Goal: Task Accomplishment & Management: Complete application form

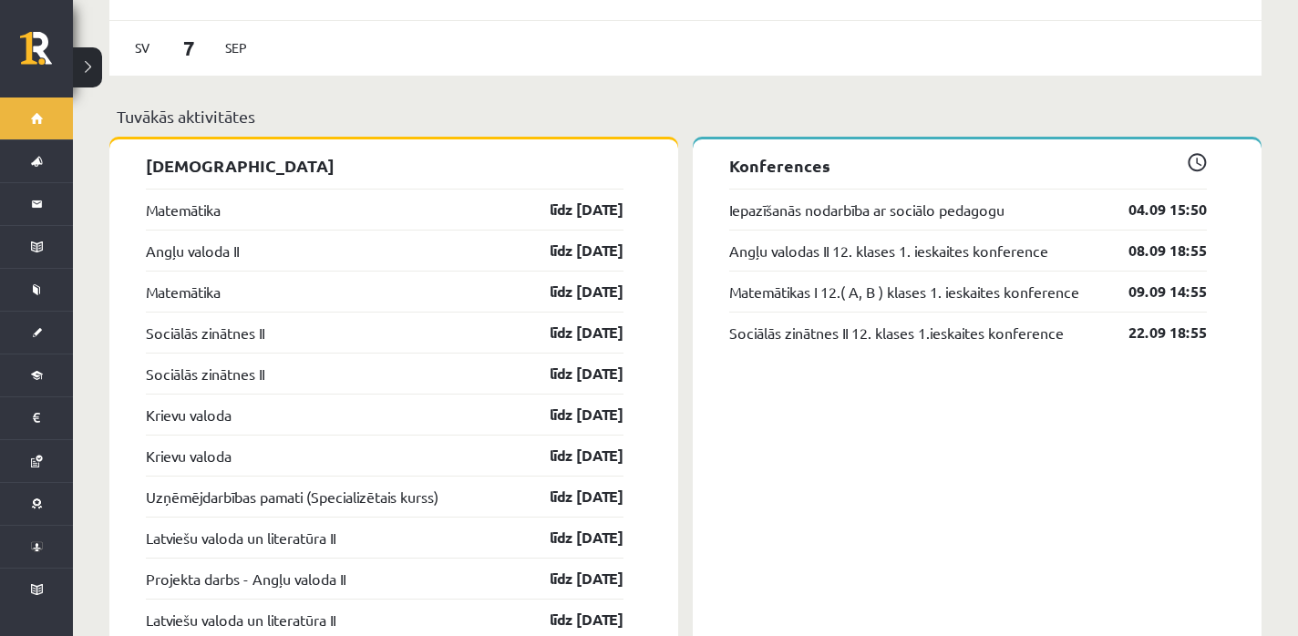
scroll to position [1407, 0]
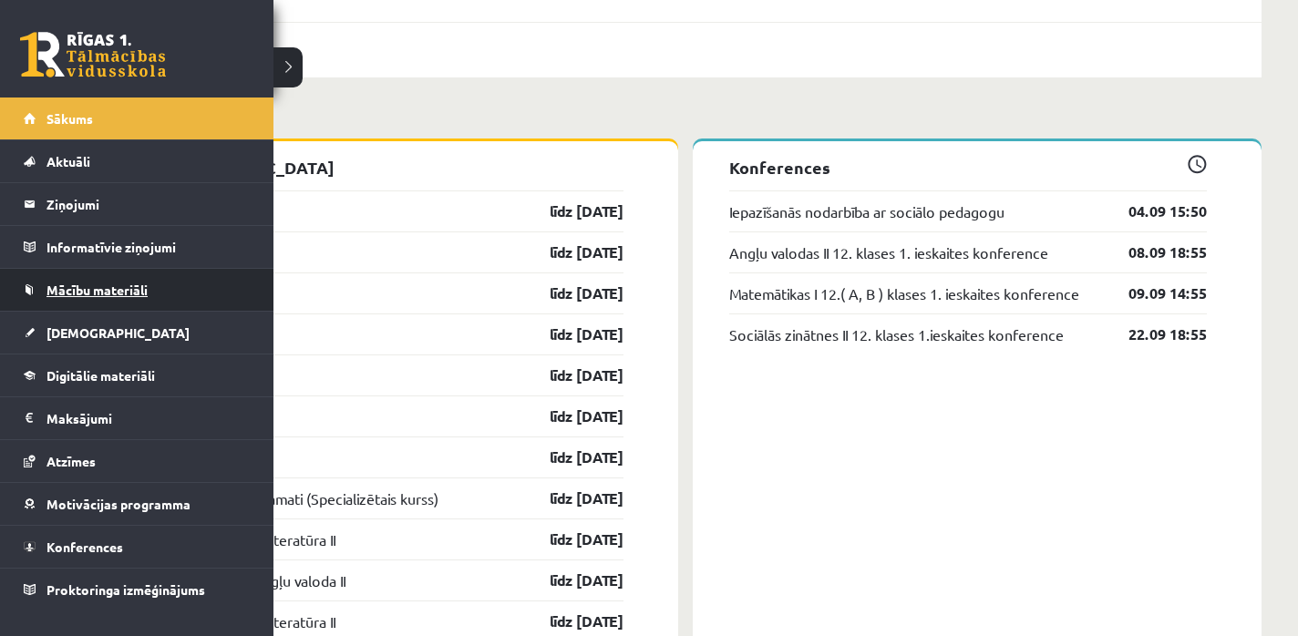
click at [58, 287] on span "Mācību materiāli" at bounding box center [96, 290] width 101 height 16
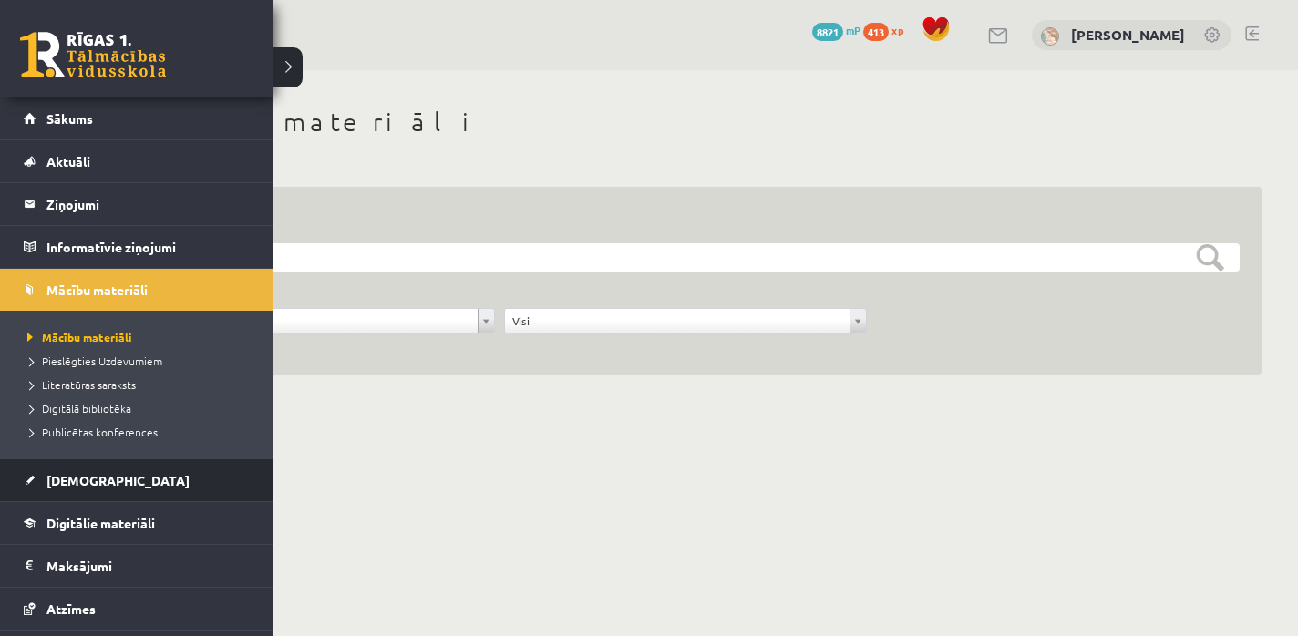
click at [116, 474] on link "[DEMOGRAPHIC_DATA]" at bounding box center [137, 480] width 227 height 42
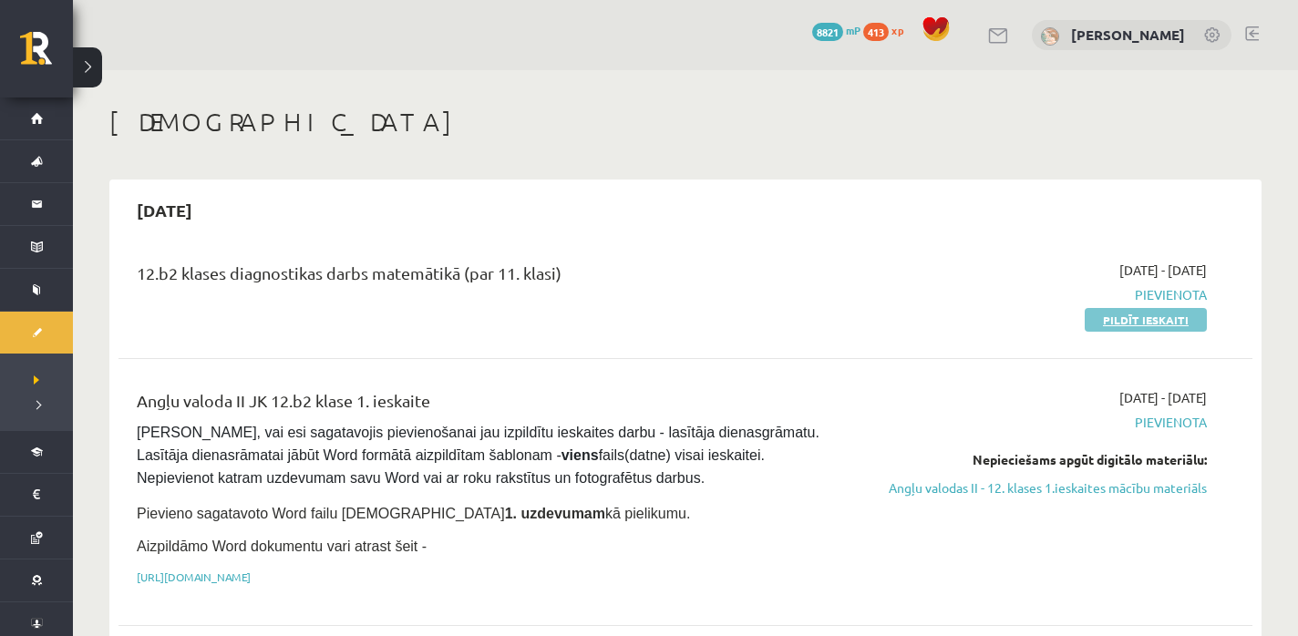
click at [1126, 319] on link "Pildīt ieskaiti" at bounding box center [1146, 320] width 122 height 24
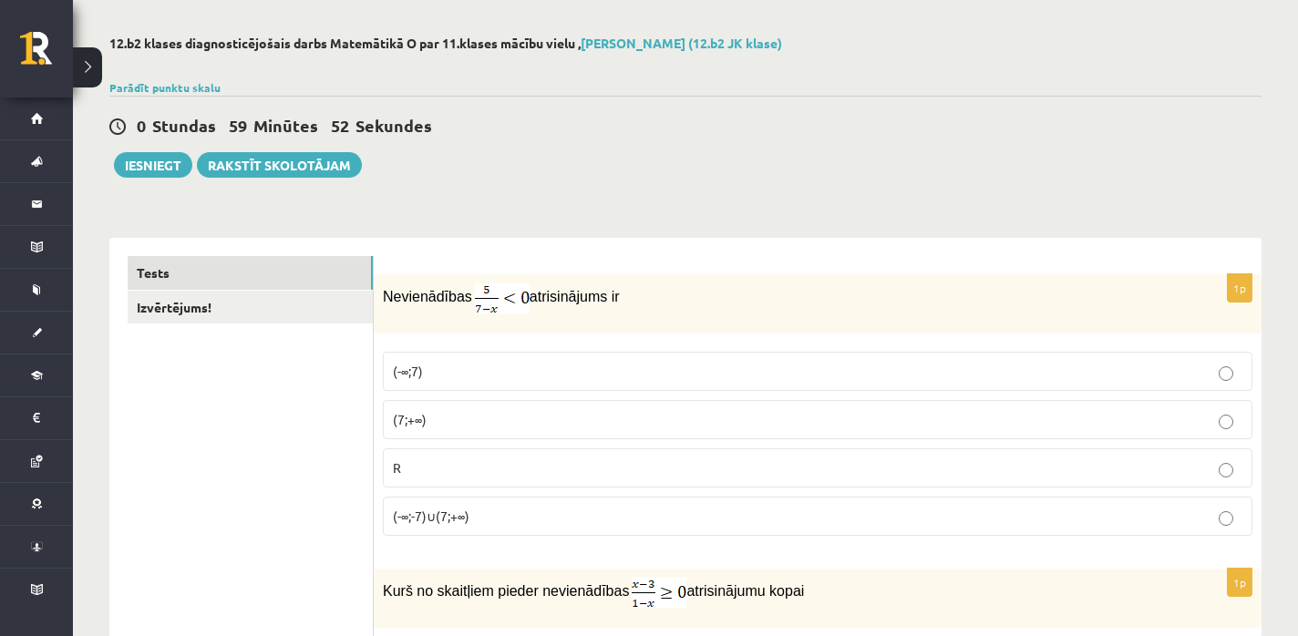
scroll to position [72, 0]
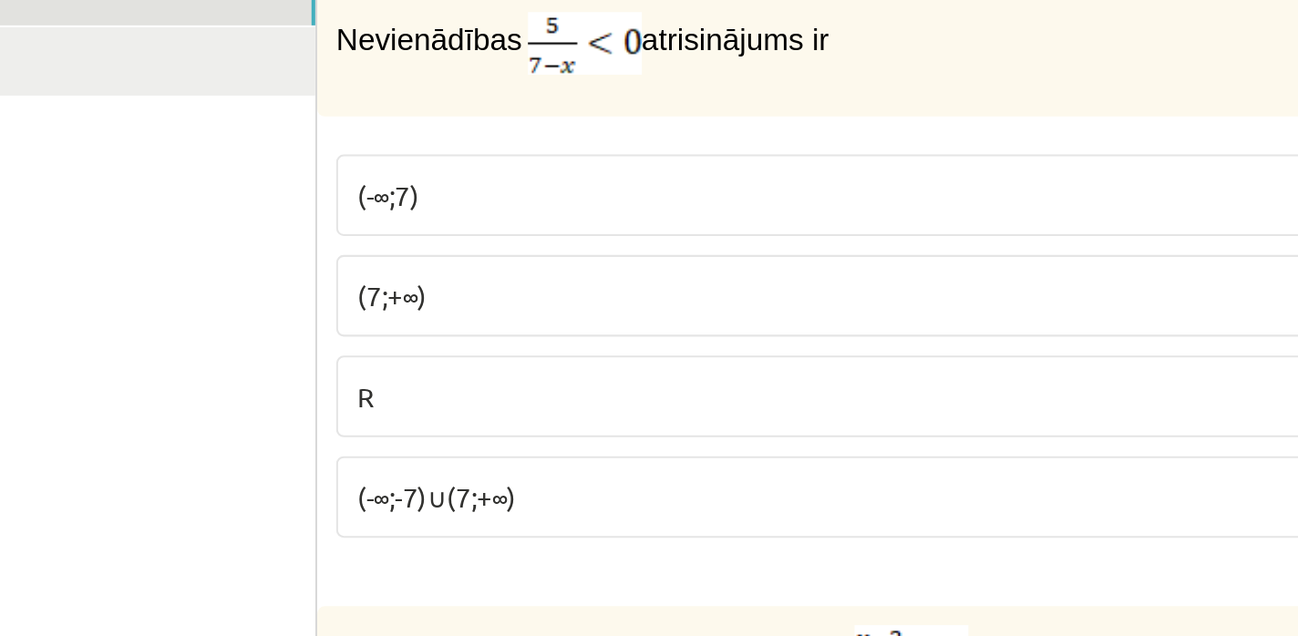
click at [431, 528] on label "(-∞;-7)∪(7;+∞)" at bounding box center [818, 515] width 870 height 39
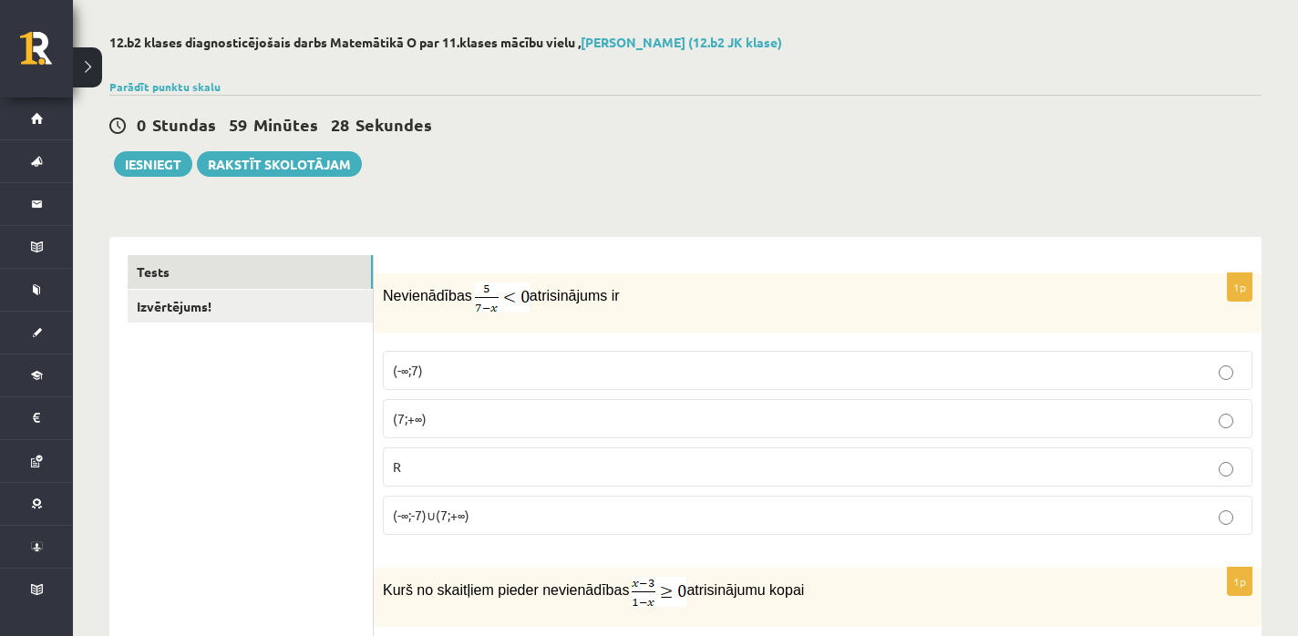
click at [463, 419] on p "(7;+∞)" at bounding box center [818, 418] width 850 height 19
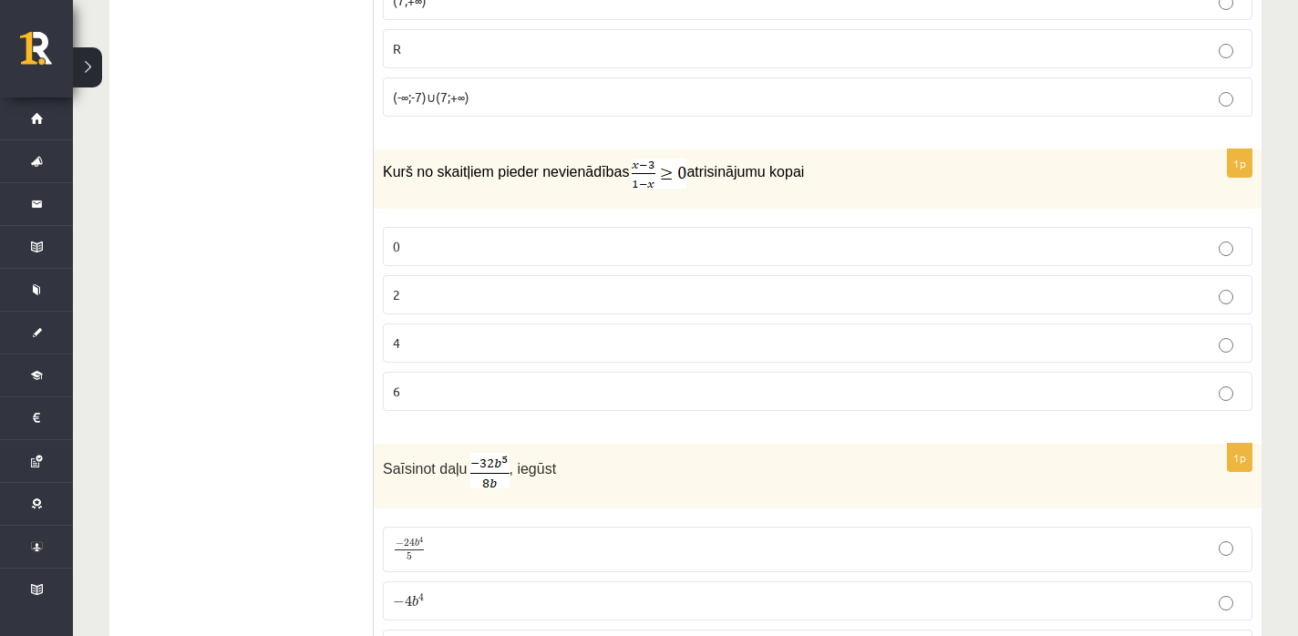
scroll to position [501, 0]
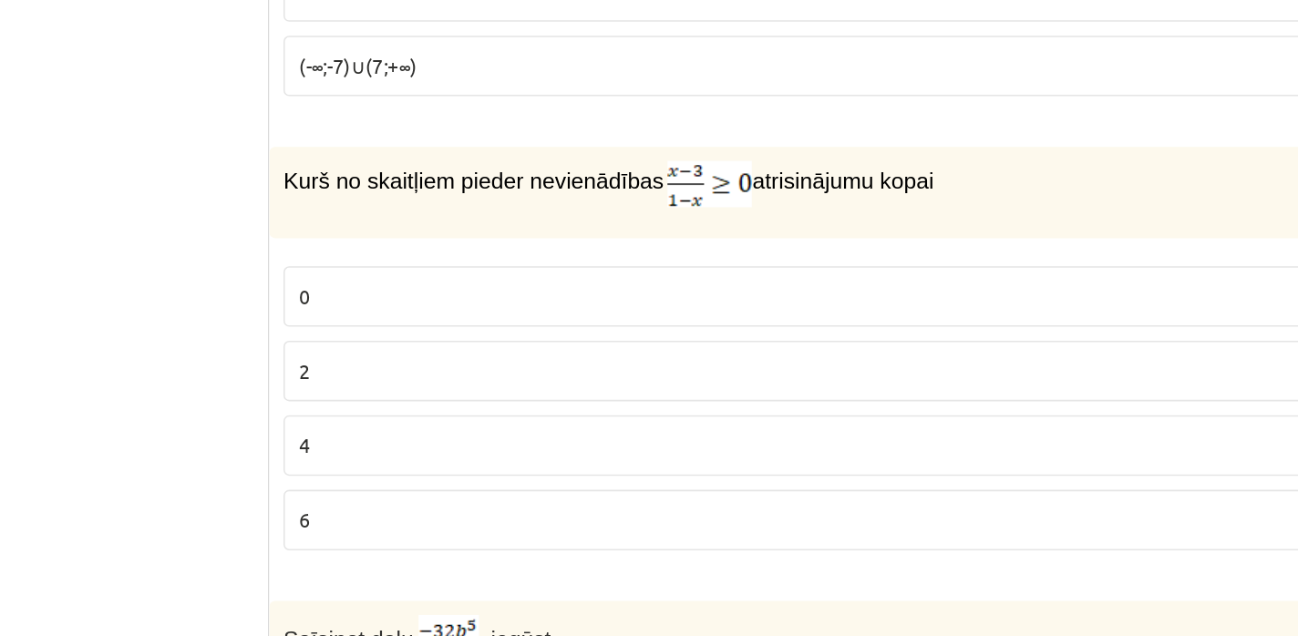
click at [509, 216] on label "0" at bounding box center [818, 235] width 870 height 39
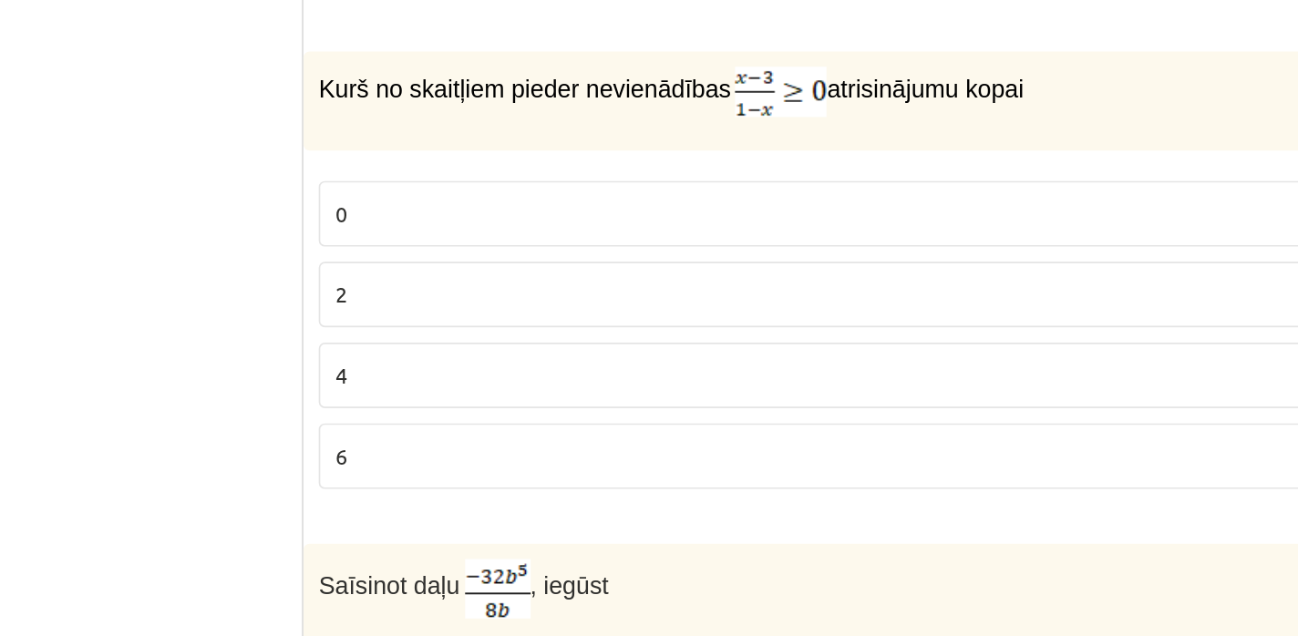
click at [463, 333] on p "4" at bounding box center [818, 332] width 850 height 19
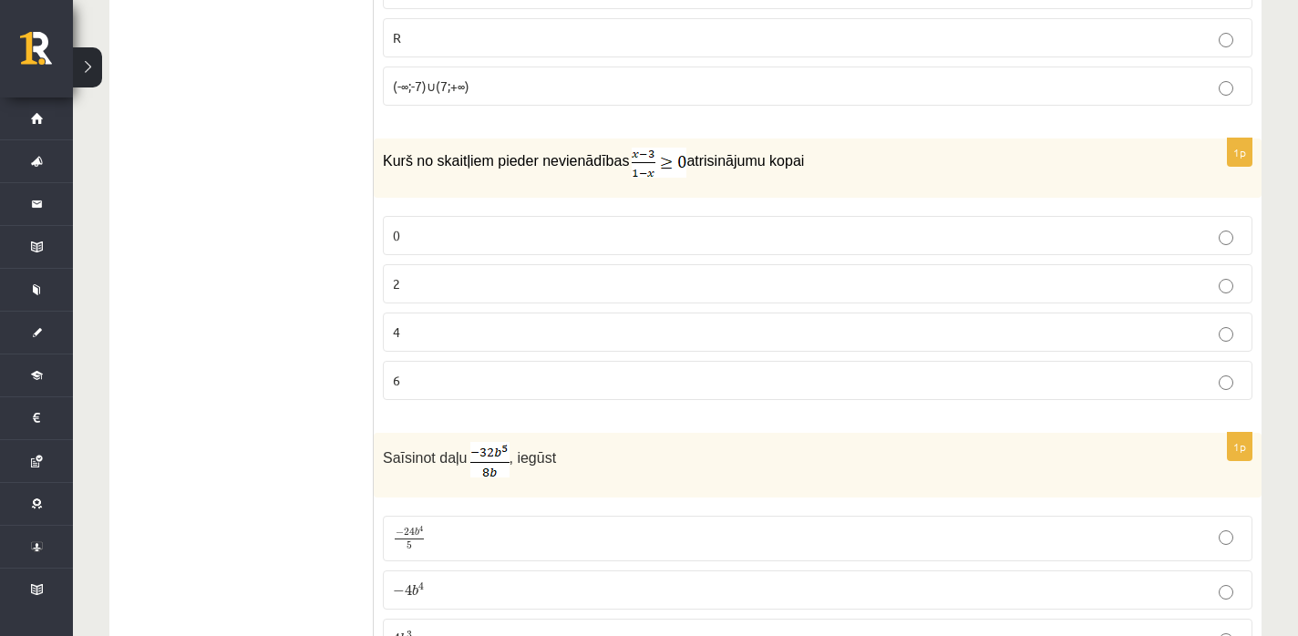
click at [458, 283] on p "2" at bounding box center [818, 283] width 850 height 19
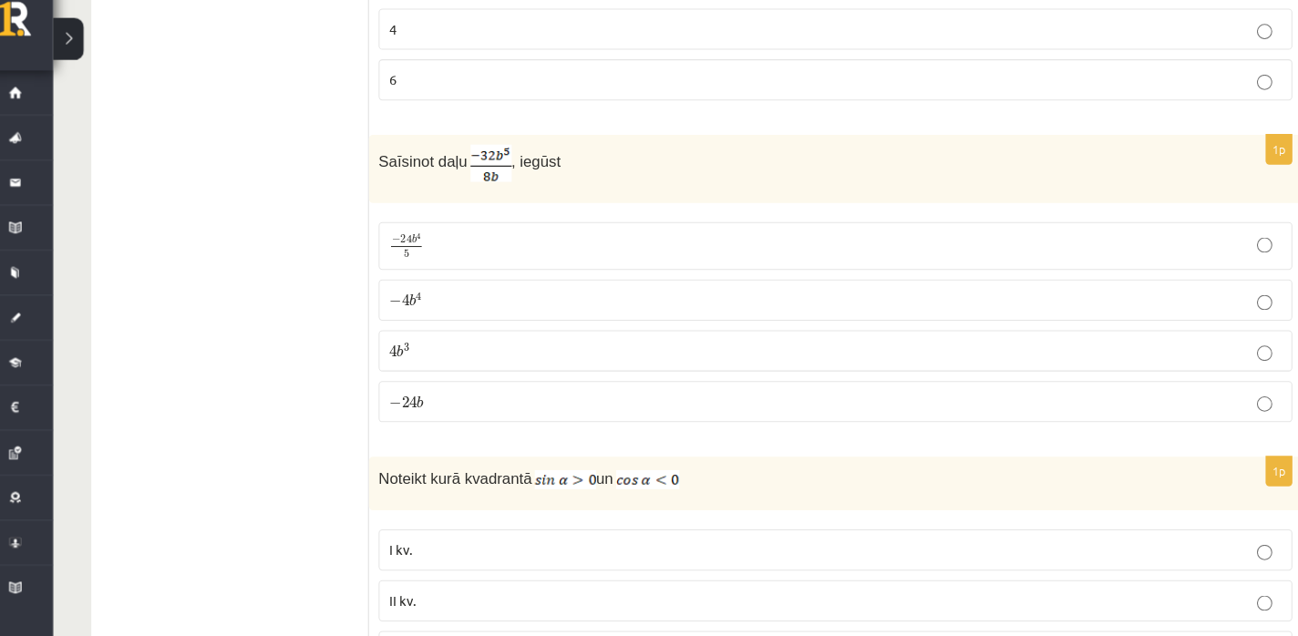
scroll to position [775, 0]
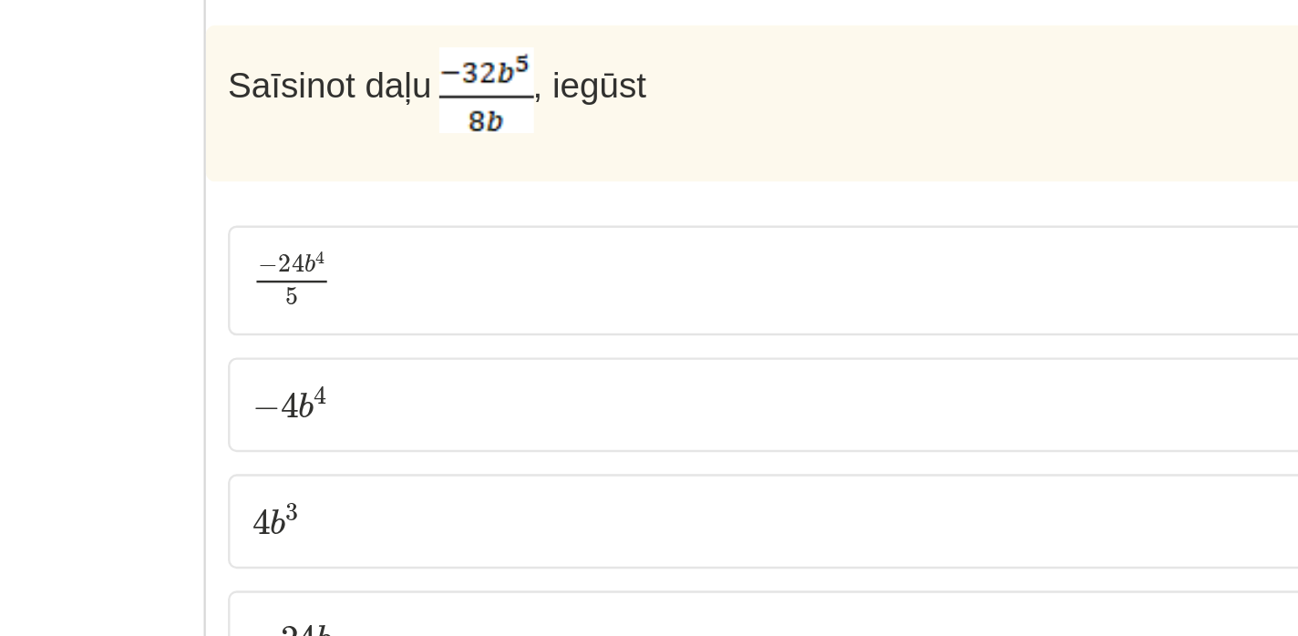
click at [511, 307] on p "− 4 b 4 − 4 b 4" at bounding box center [818, 316] width 850 height 19
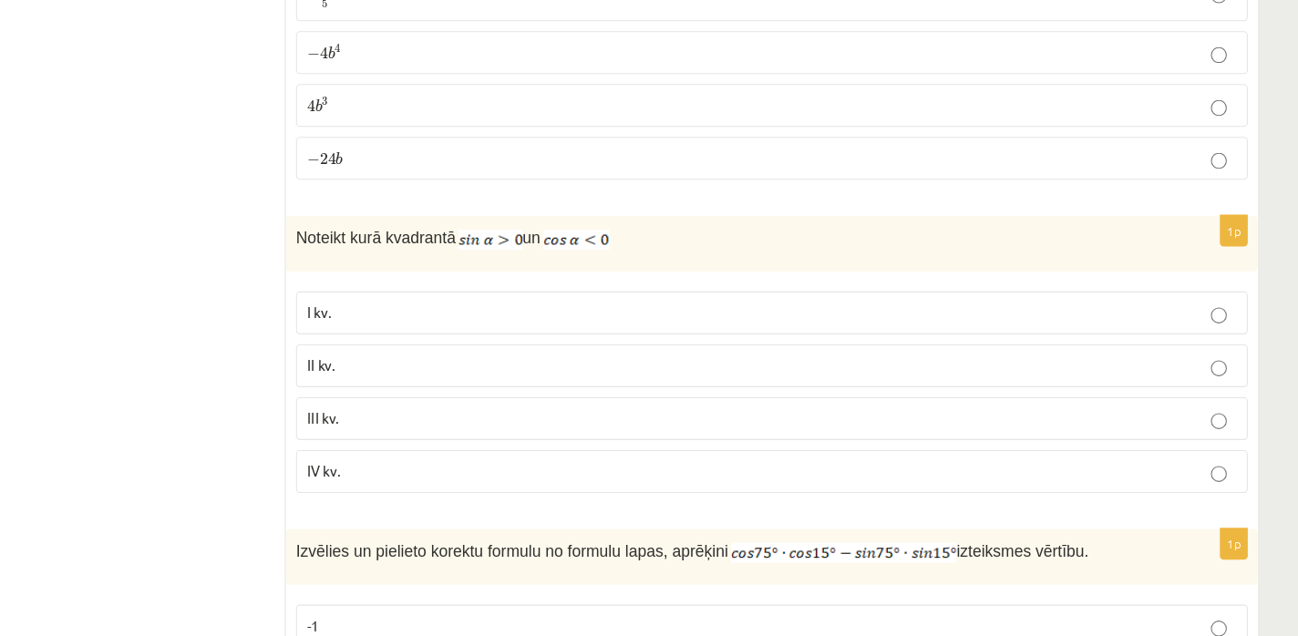
scroll to position [997, 0]
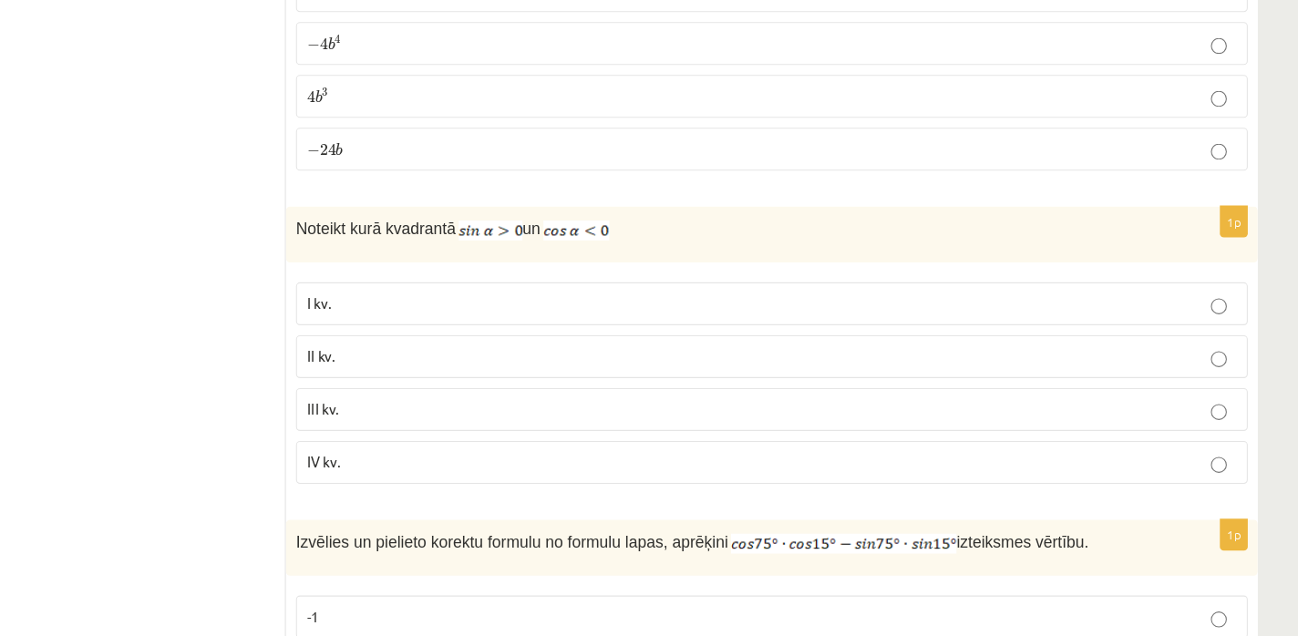
click at [530, 387] on p "II kv." at bounding box center [818, 380] width 850 height 19
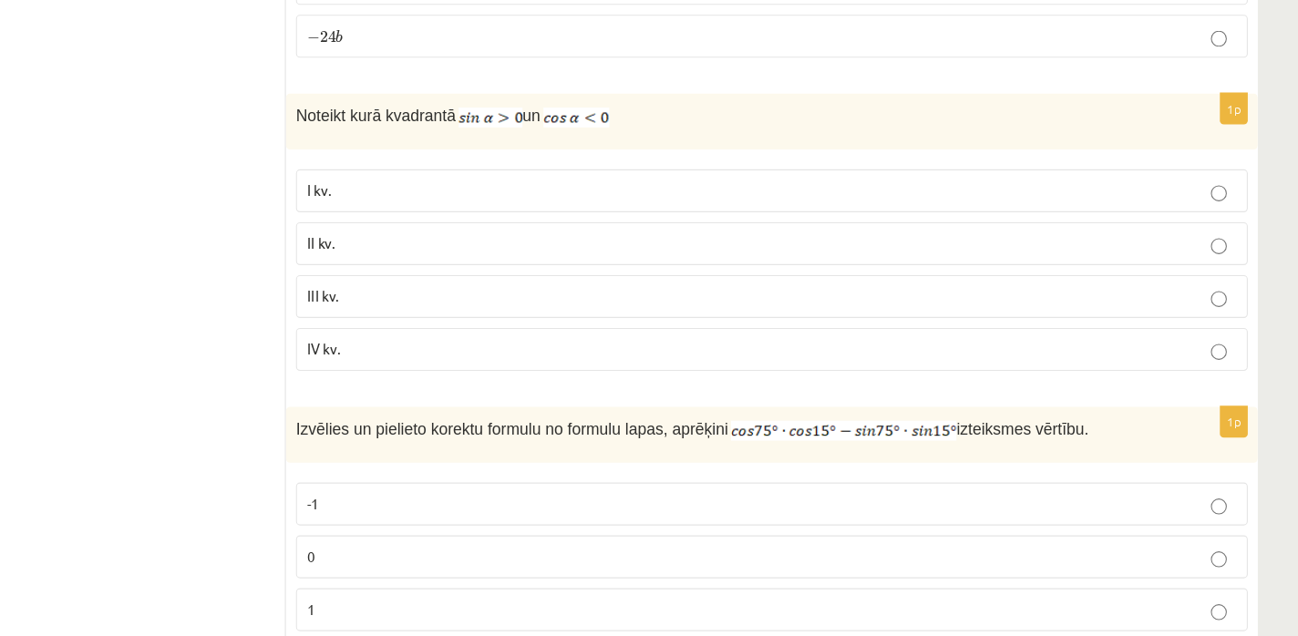
scroll to position [1150, 0]
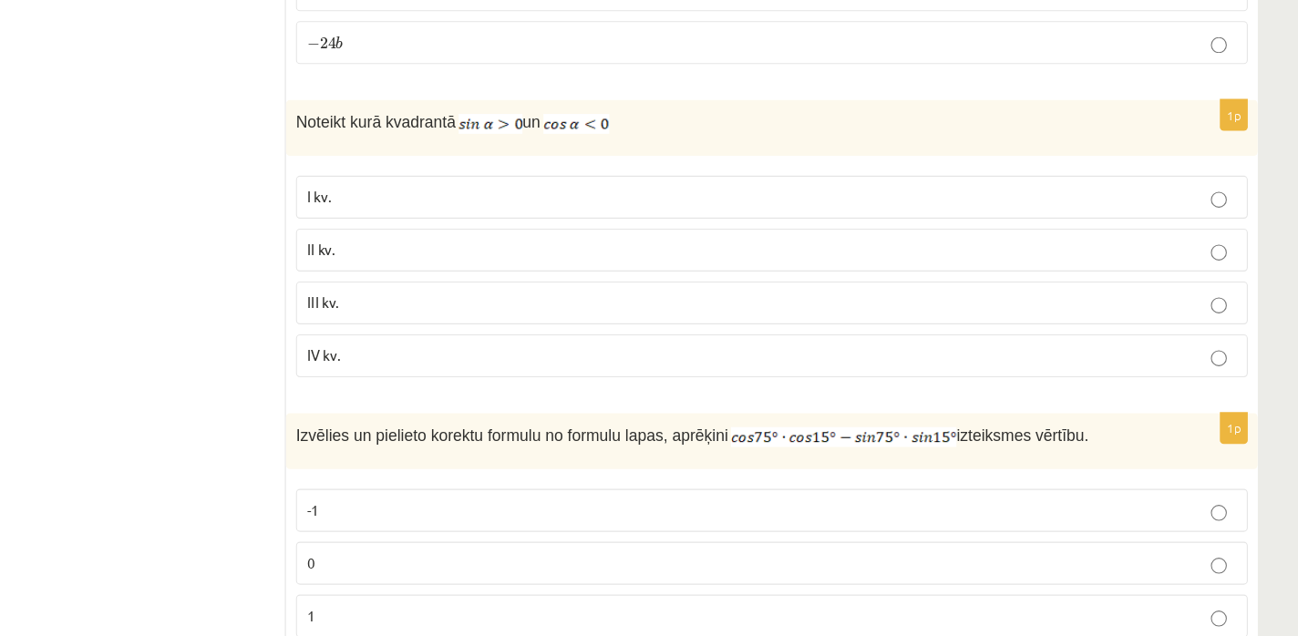
click at [490, 192] on label "I kv." at bounding box center [818, 179] width 870 height 39
click at [493, 253] on fieldset "I kv. II kv. III kv. IV kv." at bounding box center [818, 250] width 870 height 199
click at [493, 259] on label "III kv." at bounding box center [818, 276] width 870 height 39
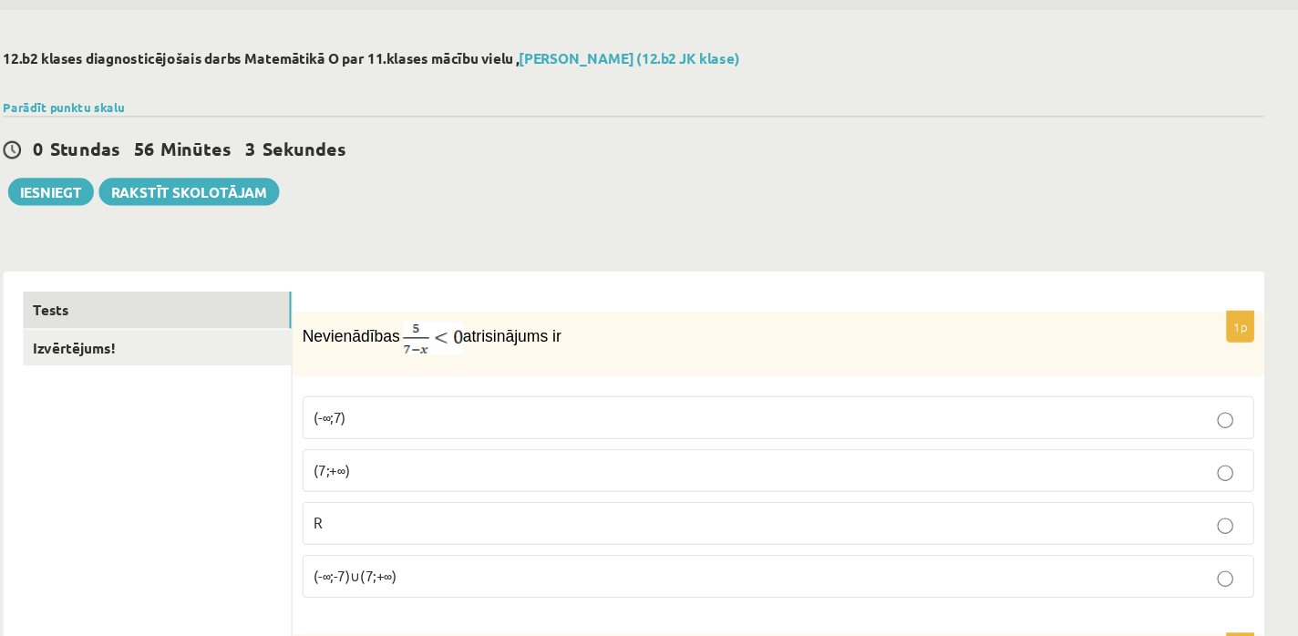
scroll to position [0, 0]
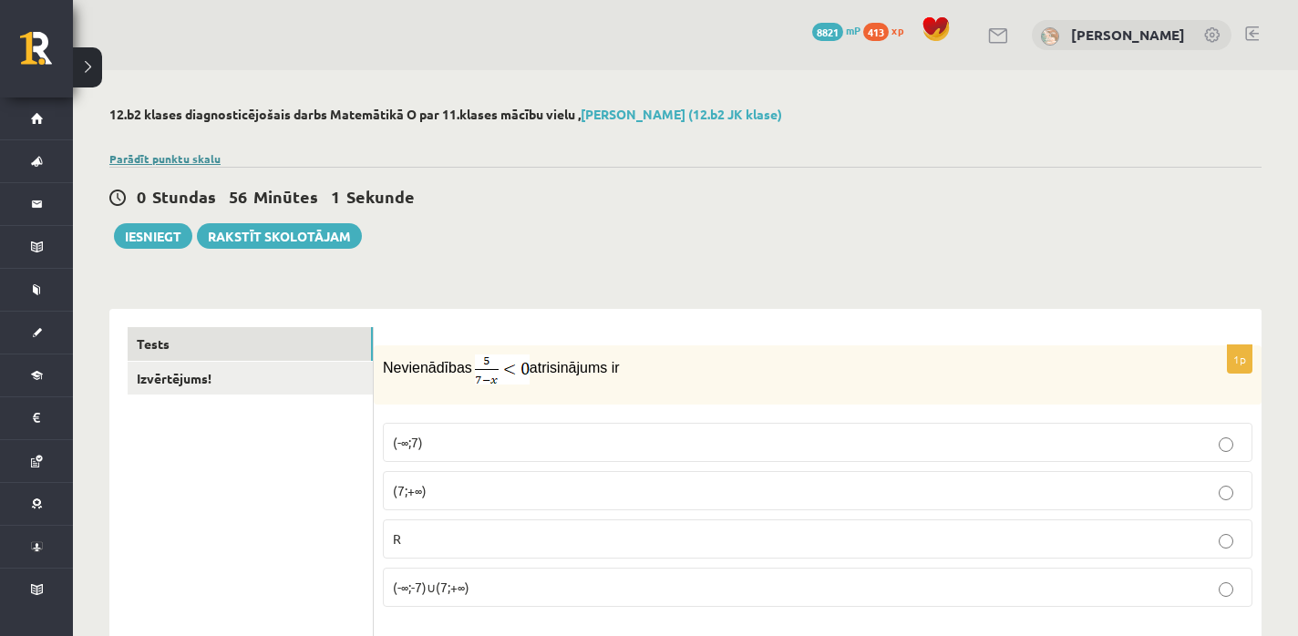
click at [193, 154] on link "Parādīt punktu skalu" at bounding box center [164, 158] width 111 height 15
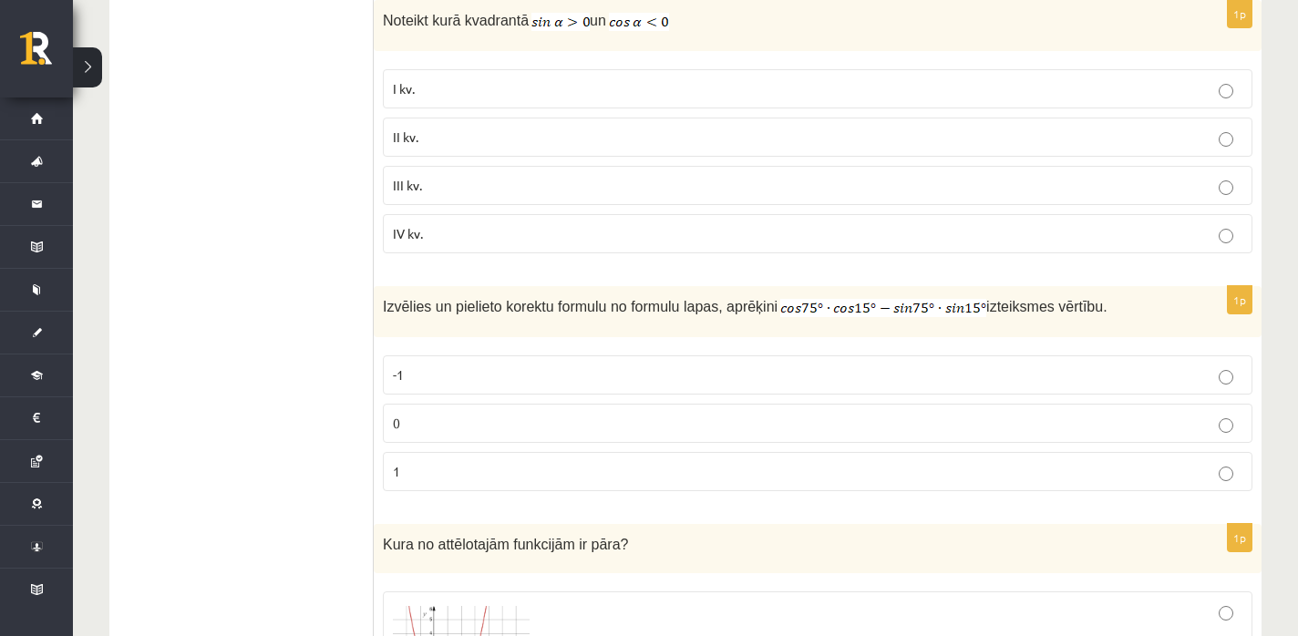
scroll to position [1664, 0]
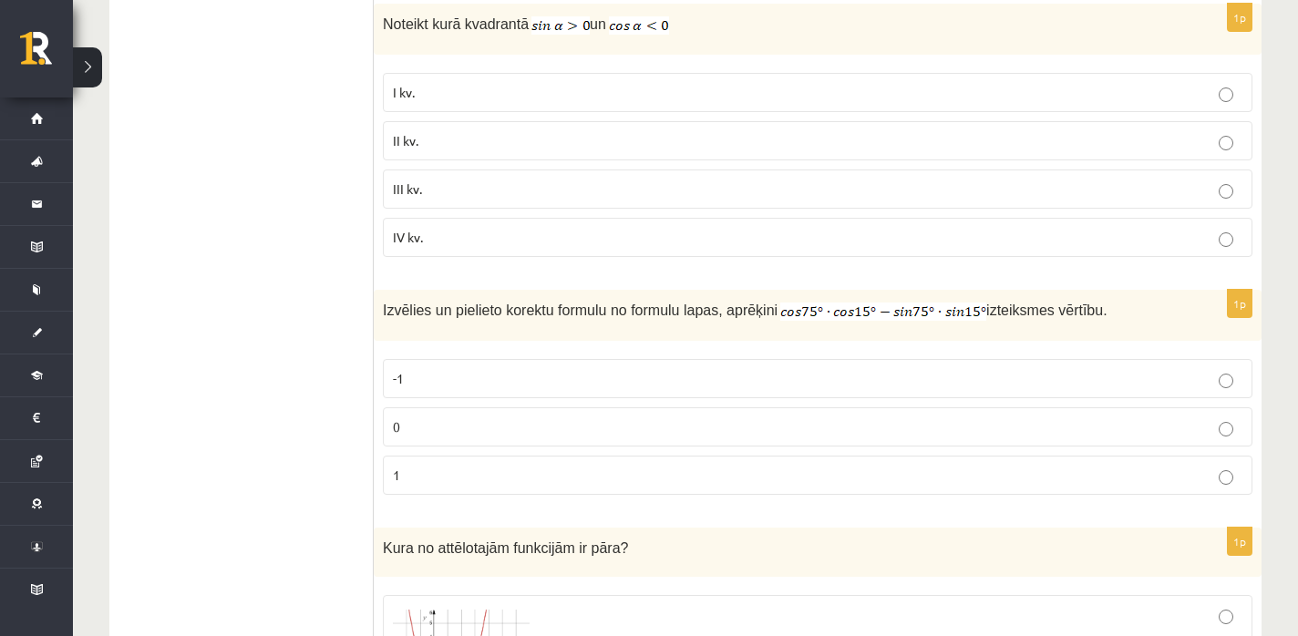
click at [659, 138] on p "II kv." at bounding box center [818, 140] width 850 height 19
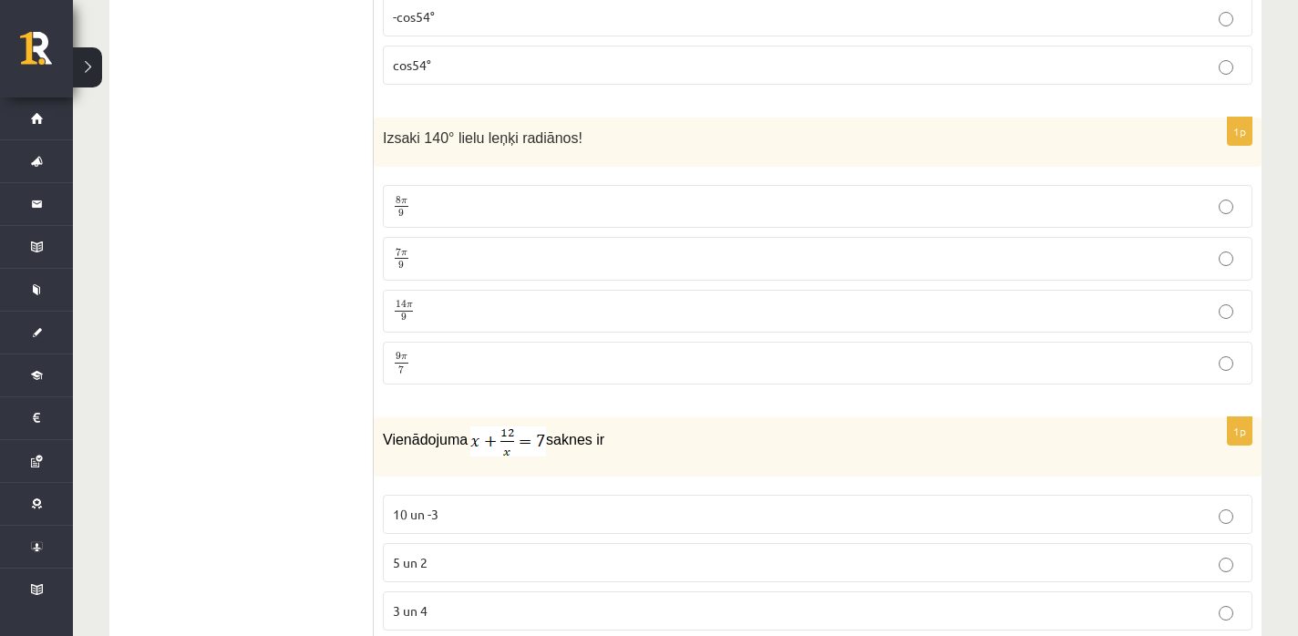
scroll to position [4745, 0]
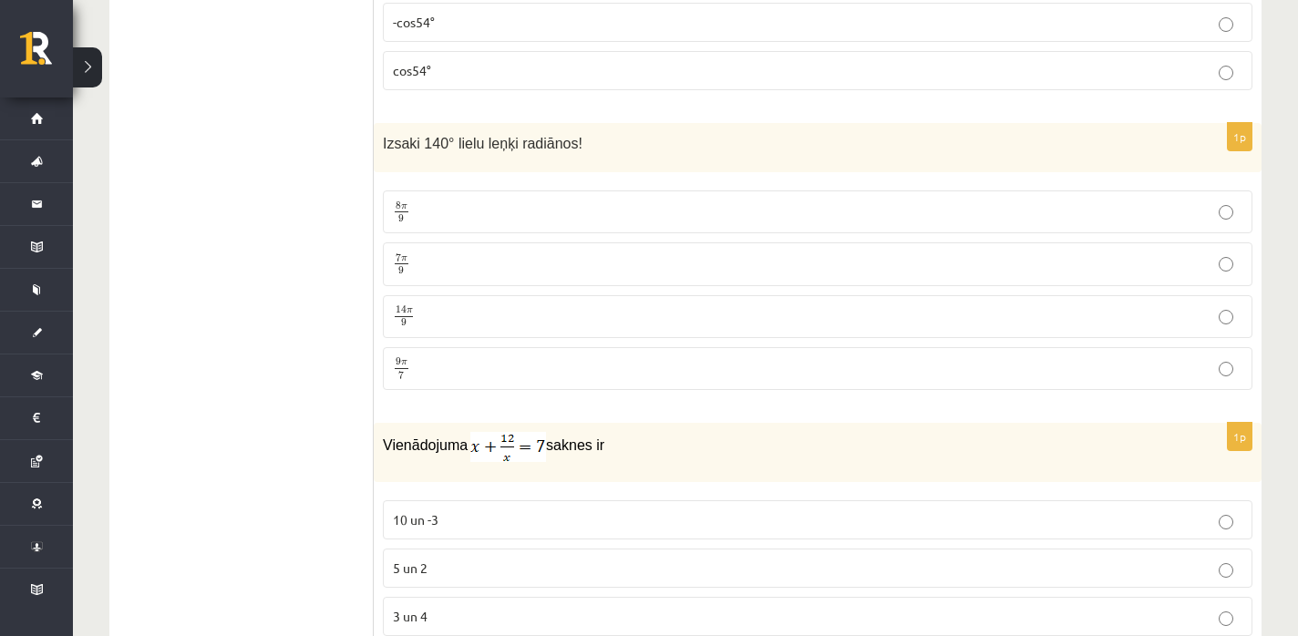
click at [552, 263] on p "7 π 9 7 π 9" at bounding box center [818, 264] width 850 height 23
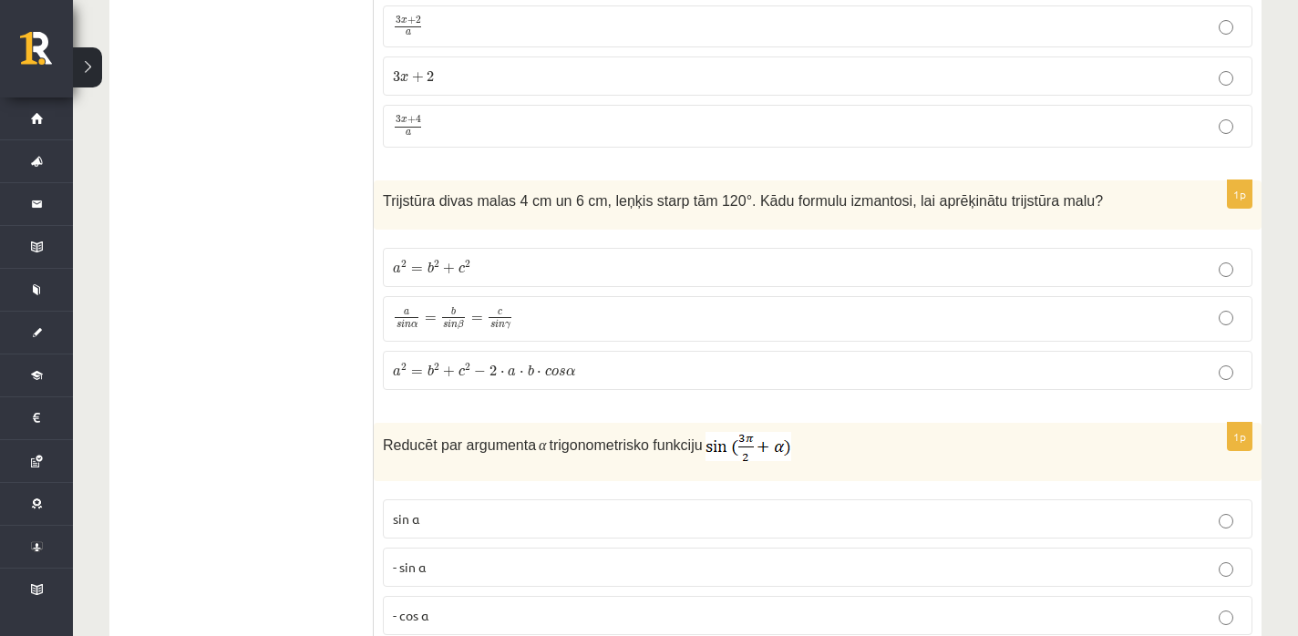
scroll to position [8759, 0]
click at [560, 115] on p "3 x + 4 a 3 x + 4 a" at bounding box center [818, 125] width 850 height 23
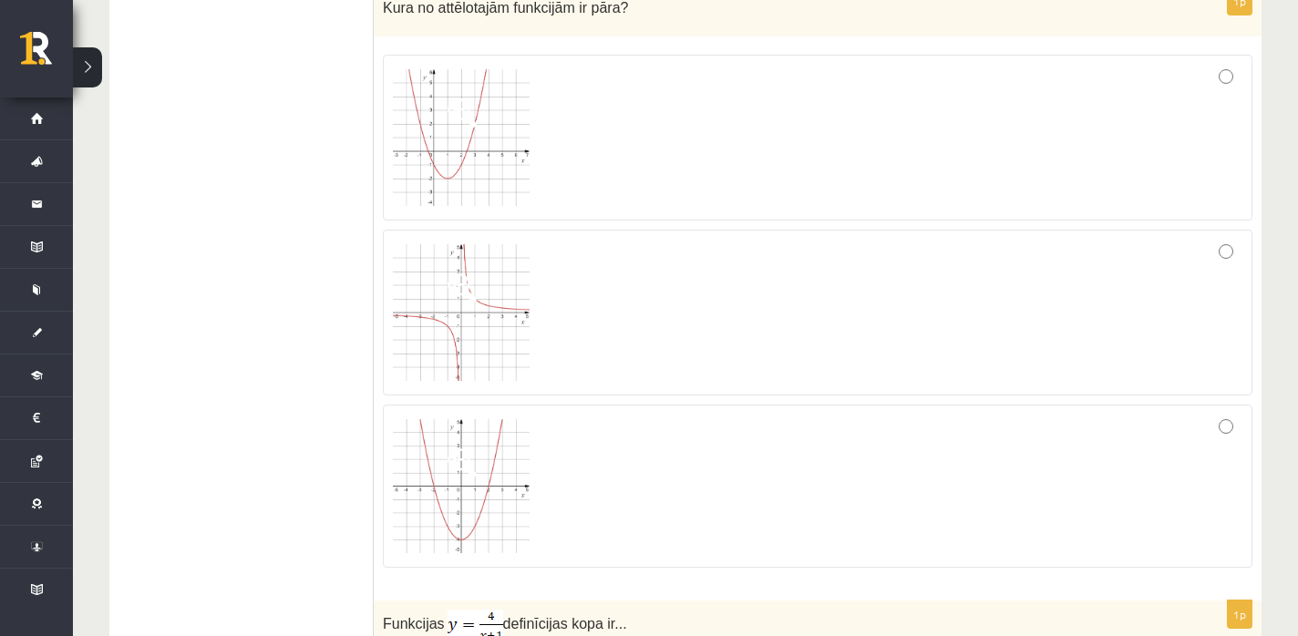
scroll to position [2241, 0]
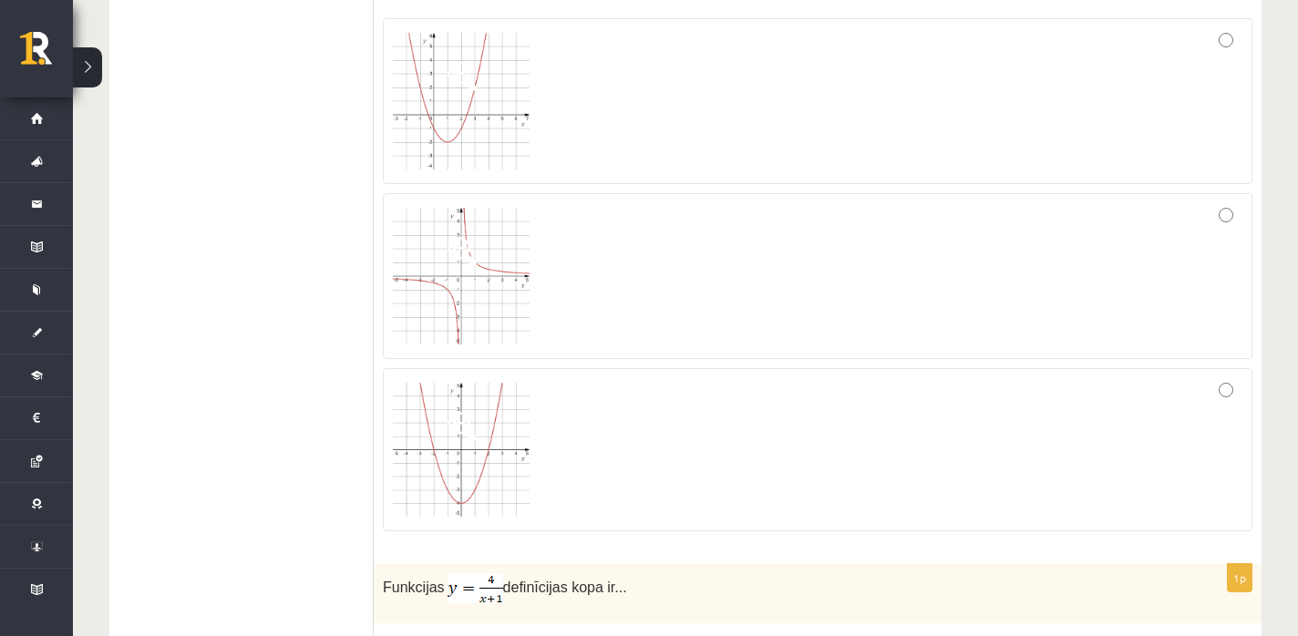
click at [656, 432] on div at bounding box center [818, 450] width 850 height 144
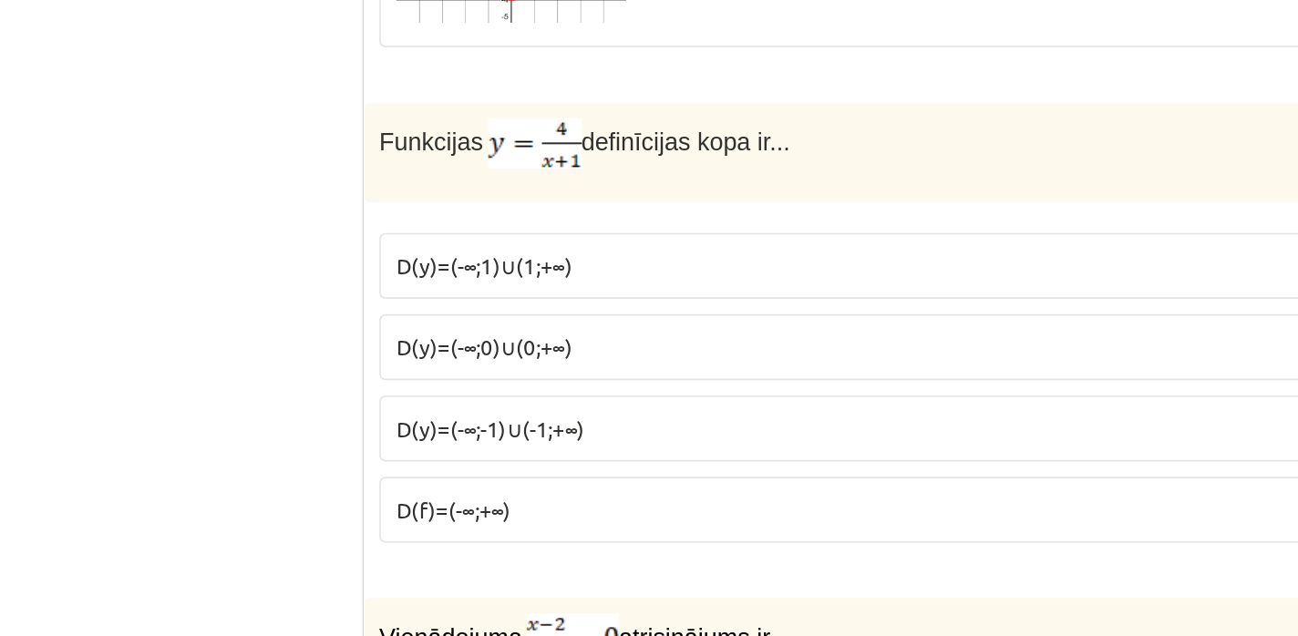
scroll to position [2486, 0]
click at [425, 420] on span "D(y)=(-∞;1)∪(1;+∞)" at bounding box center [445, 415] width 105 height 16
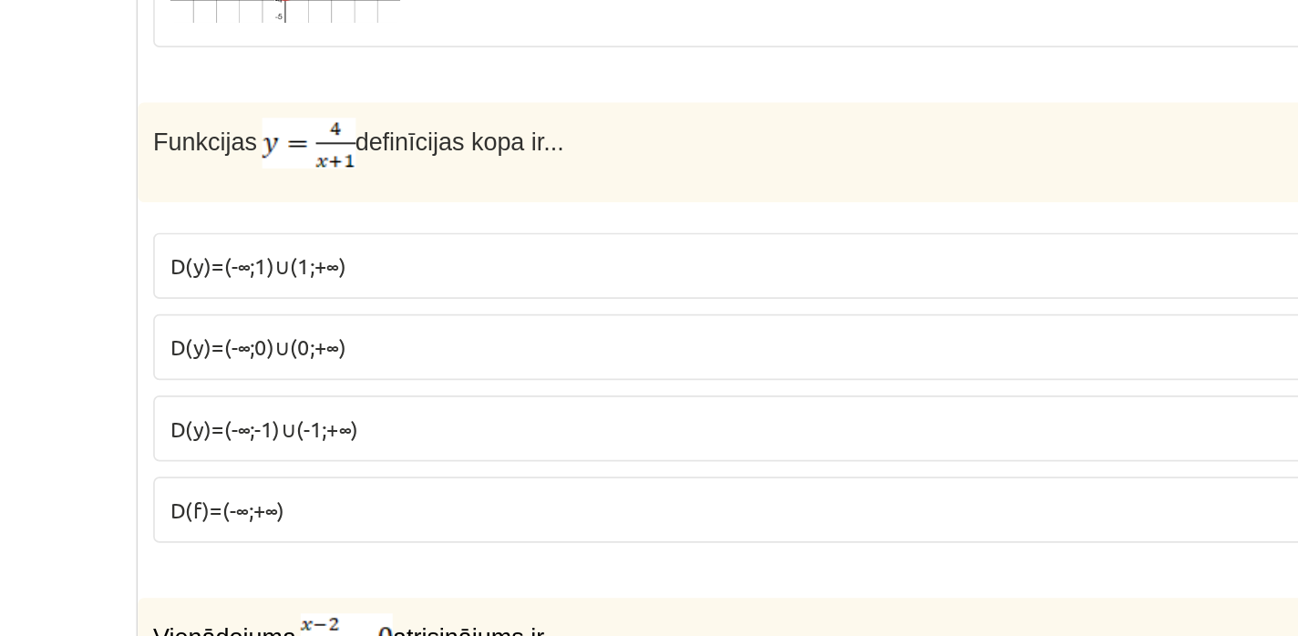
scroll to position [2485, 0]
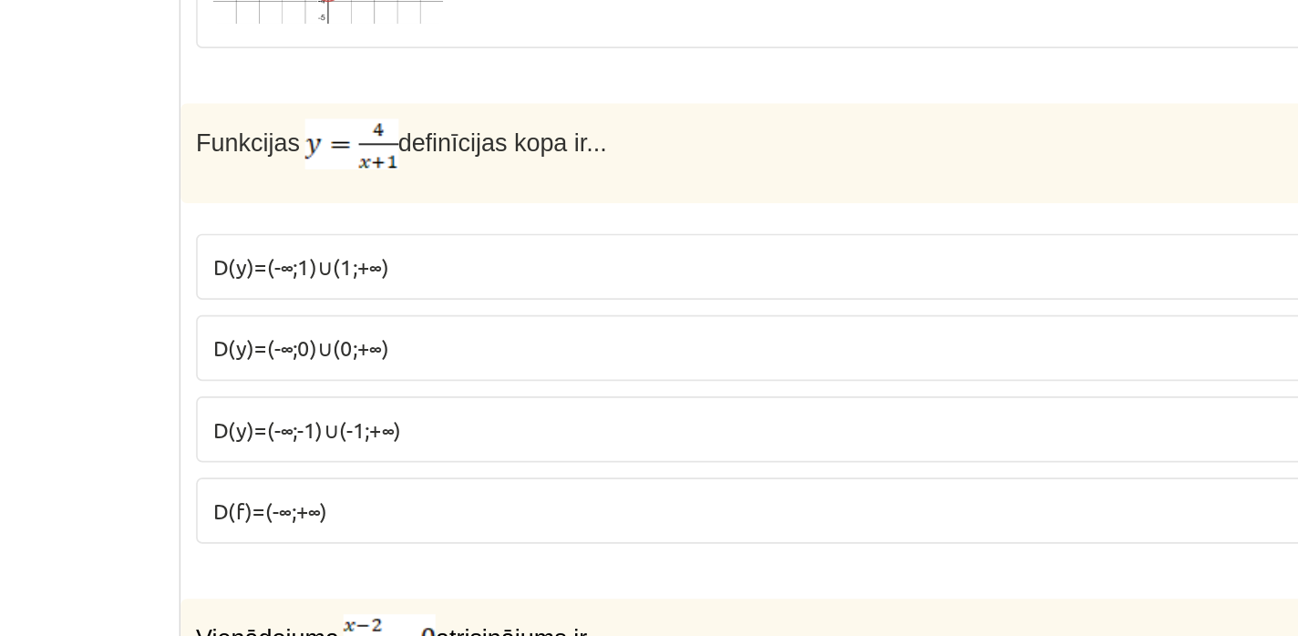
click at [518, 509] on p "D(y)=(-∞;-1)∪(-1;+∞)" at bounding box center [818, 513] width 850 height 19
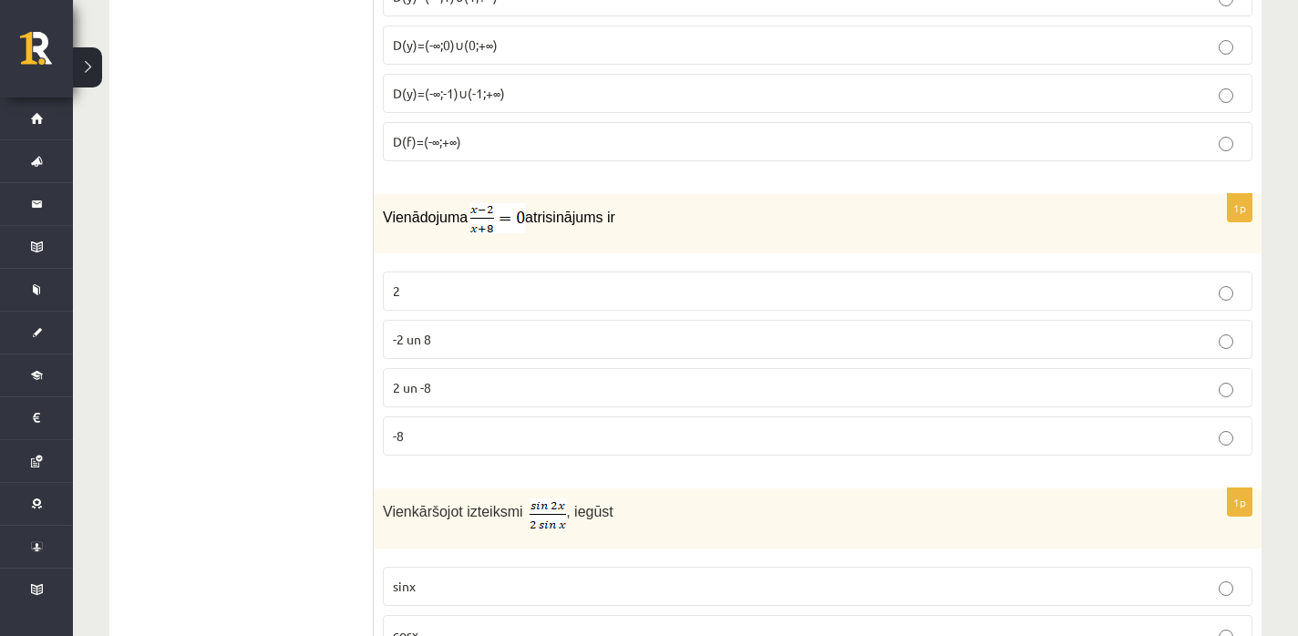
scroll to position [2907, 0]
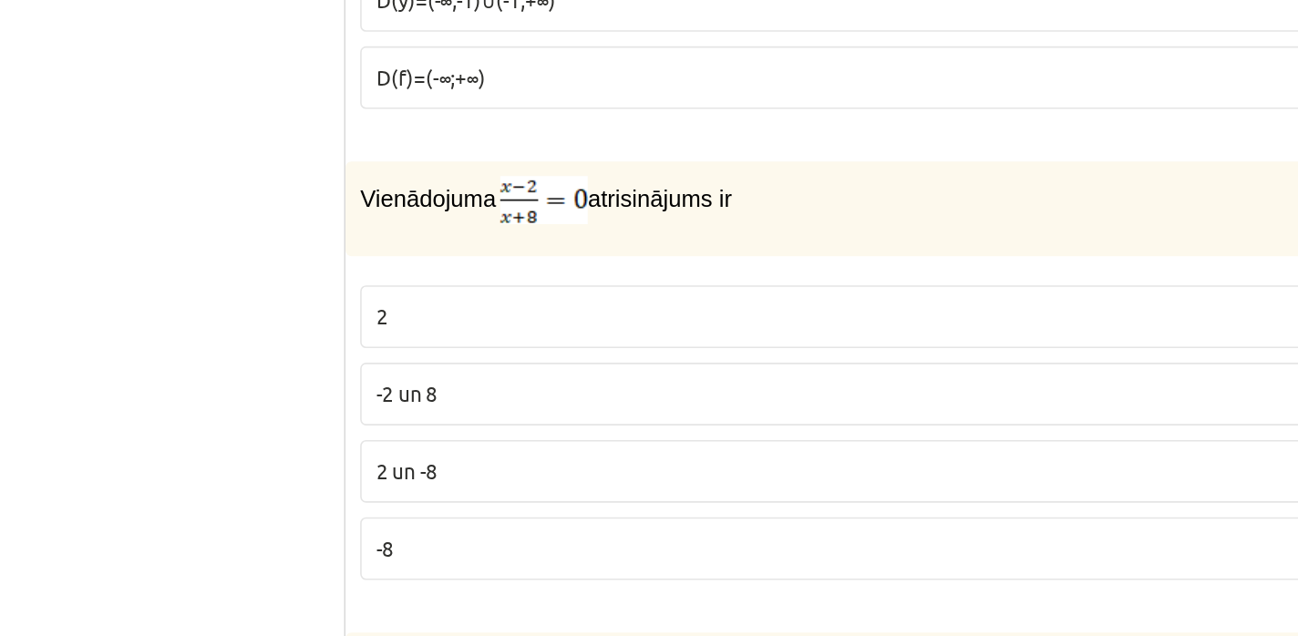
click at [439, 339] on p "-2 un 8" at bounding box center [818, 337] width 850 height 19
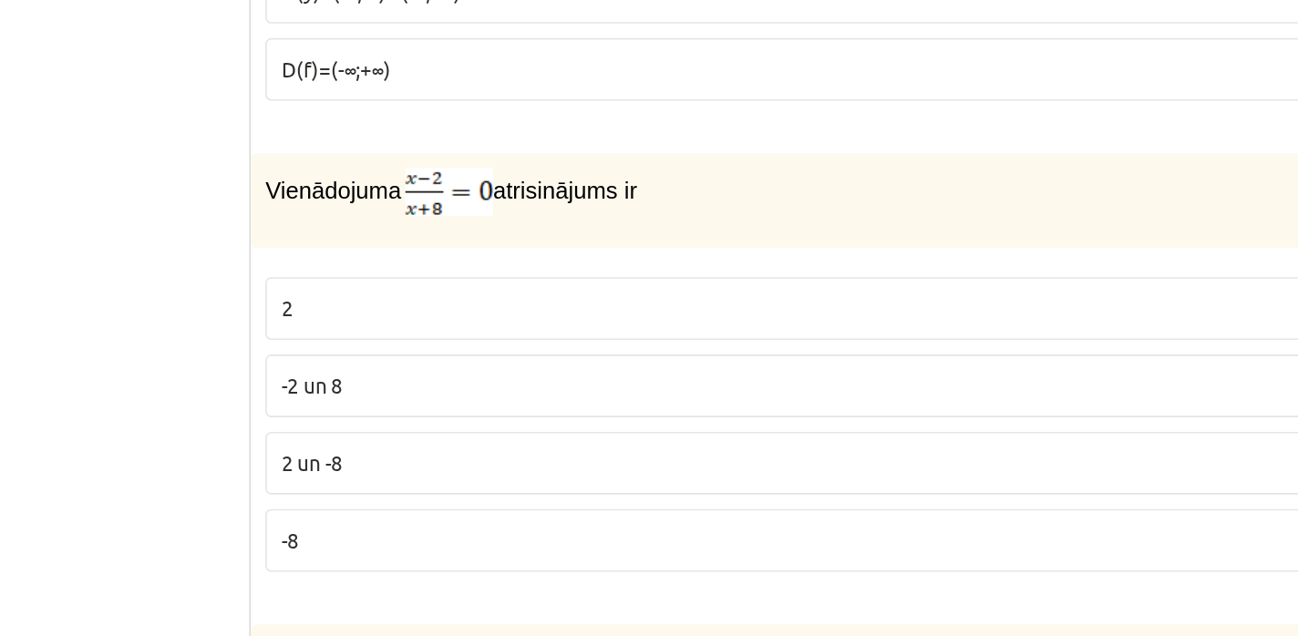
click at [499, 345] on p "-2 un 8" at bounding box center [818, 337] width 850 height 19
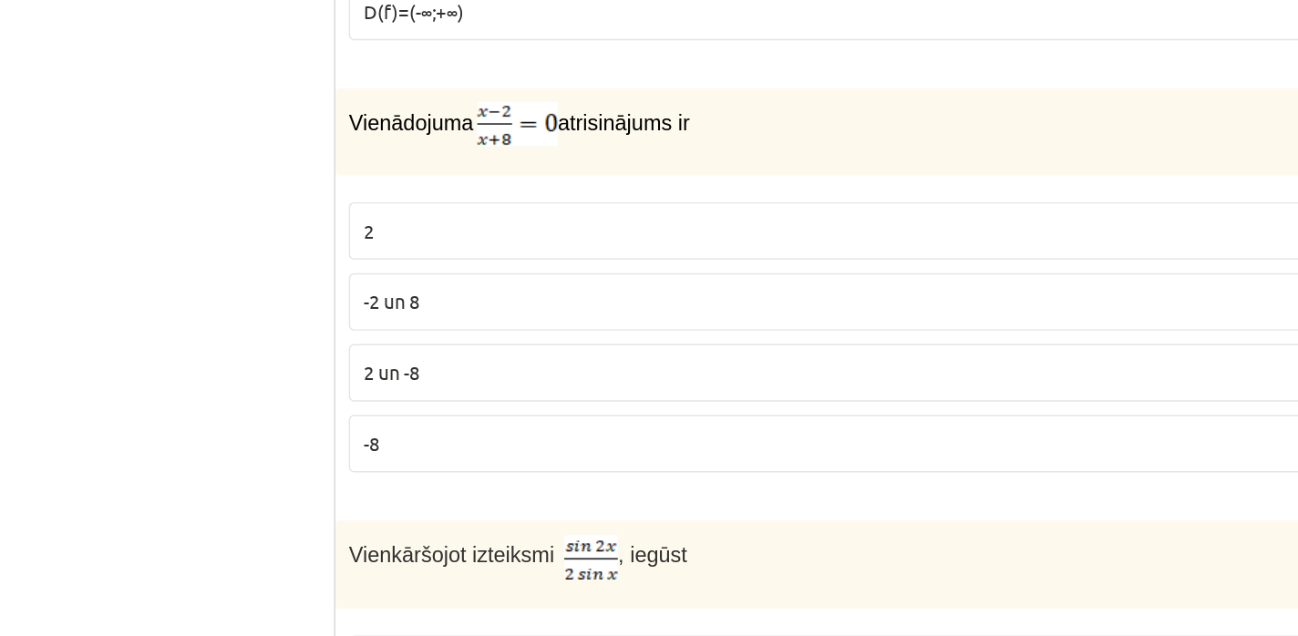
click at [452, 389] on p "2 un -8" at bounding box center [818, 385] width 850 height 19
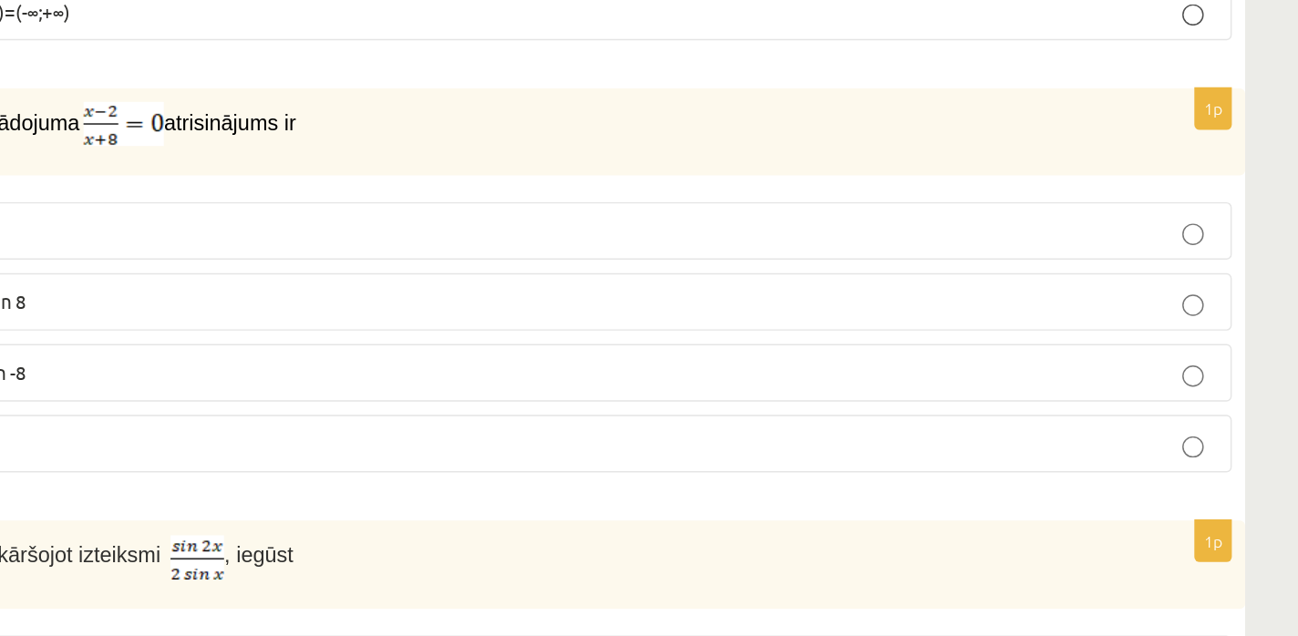
click at [684, 345] on p "-2 un 8" at bounding box center [818, 337] width 850 height 19
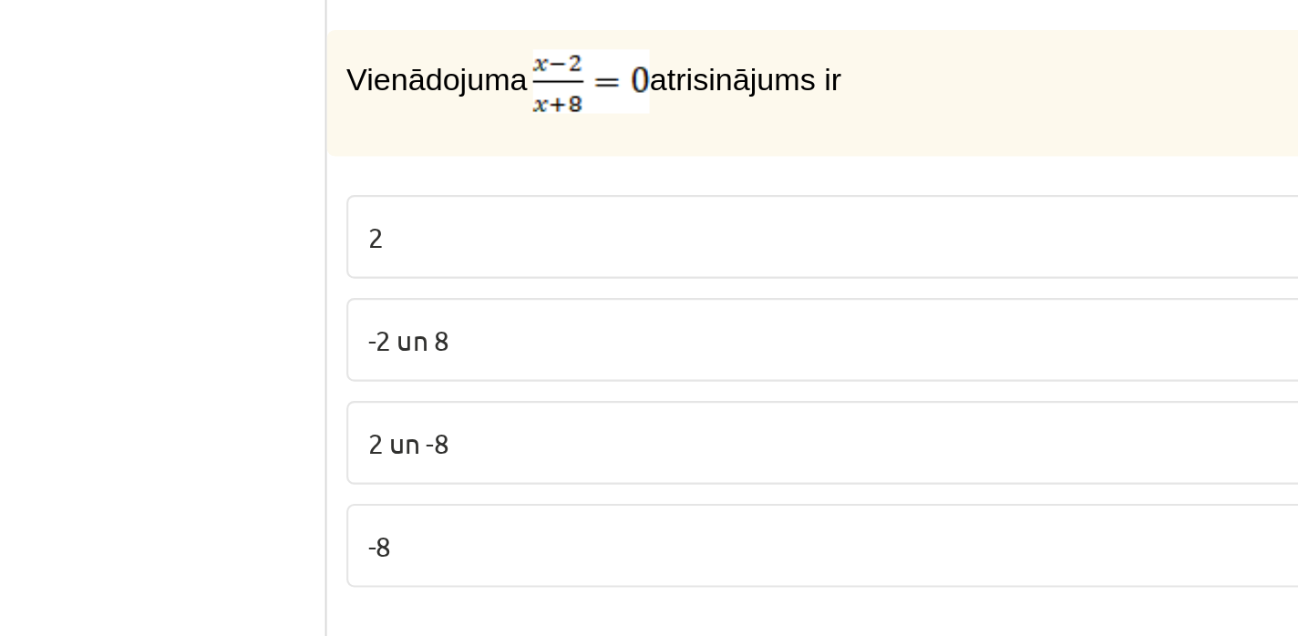
click at [475, 284] on p "2" at bounding box center [818, 289] width 850 height 19
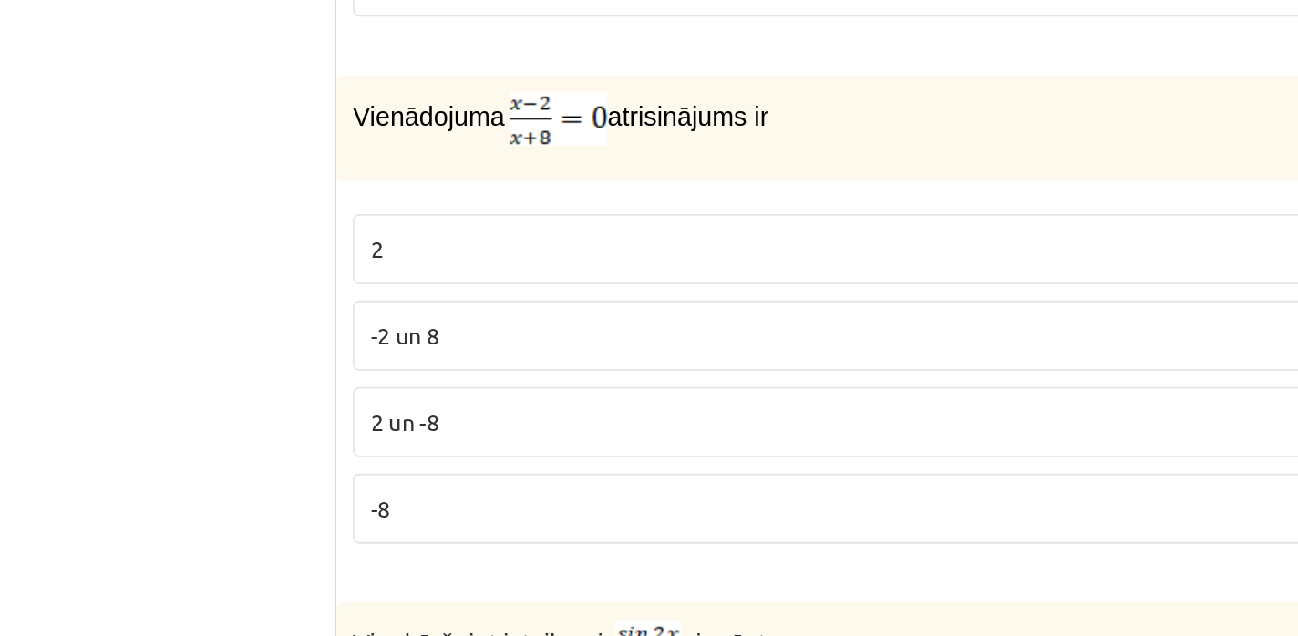
click at [434, 386] on p "2 un -8" at bounding box center [818, 385] width 850 height 19
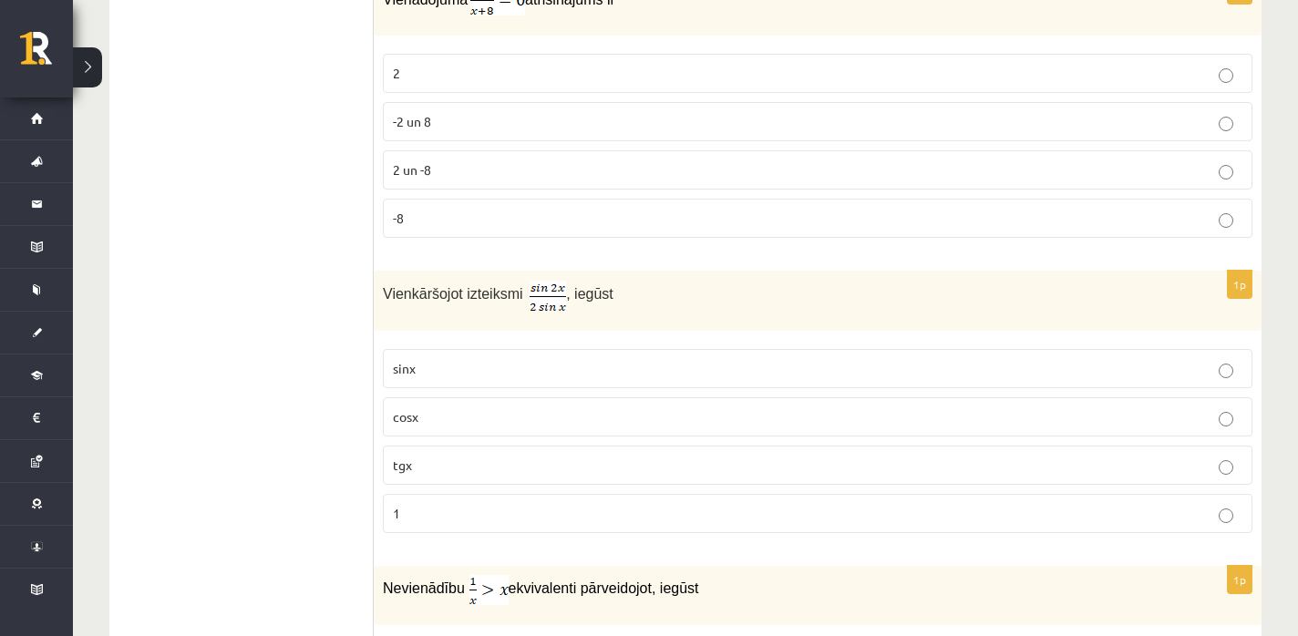
scroll to position [3125, 0]
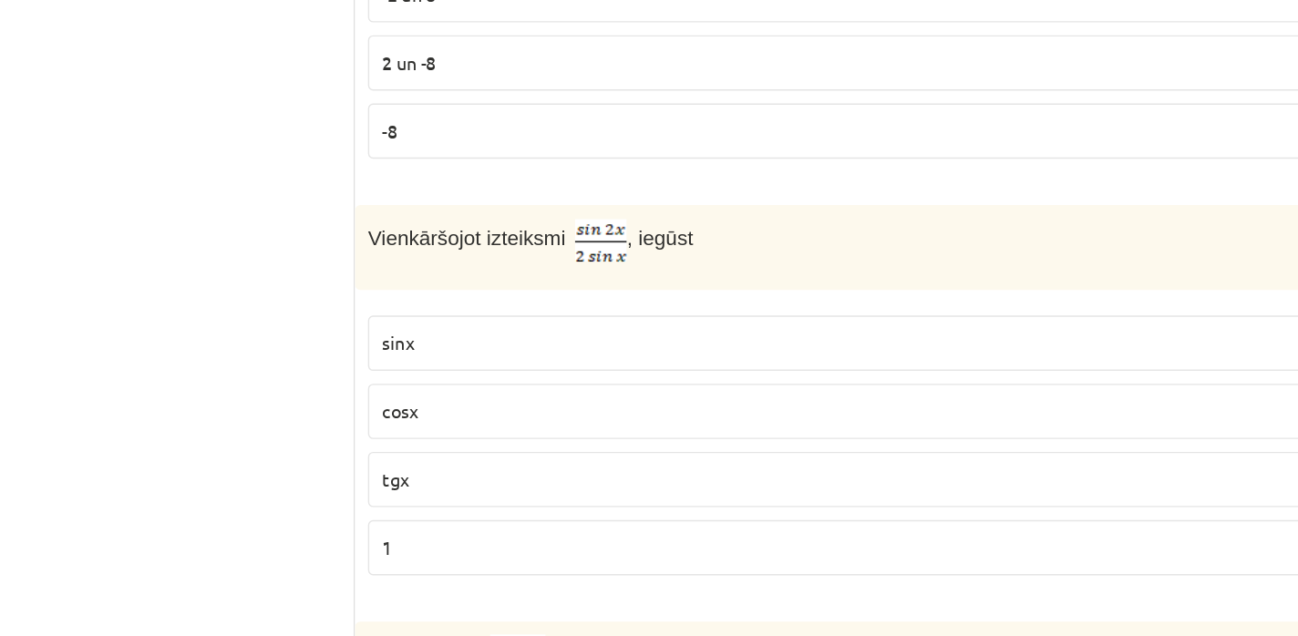
click at [539, 414] on p "cosx" at bounding box center [818, 415] width 850 height 19
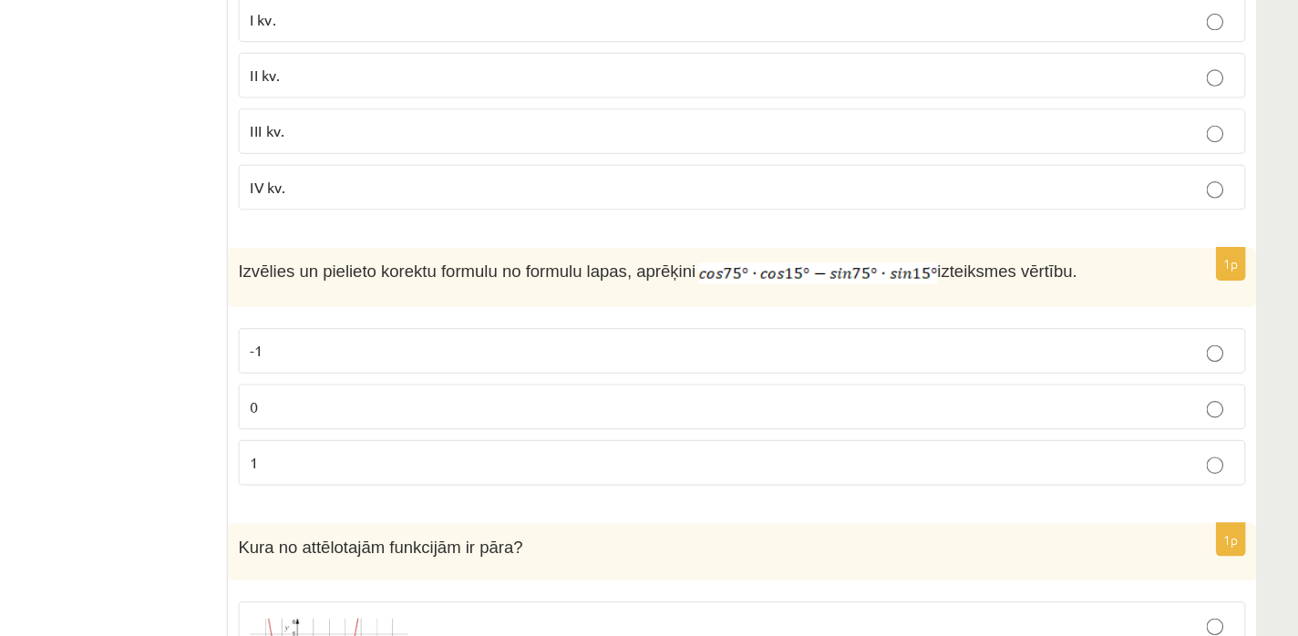
scroll to position [1738, 0]
click at [496, 366] on label "0" at bounding box center [818, 353] width 870 height 39
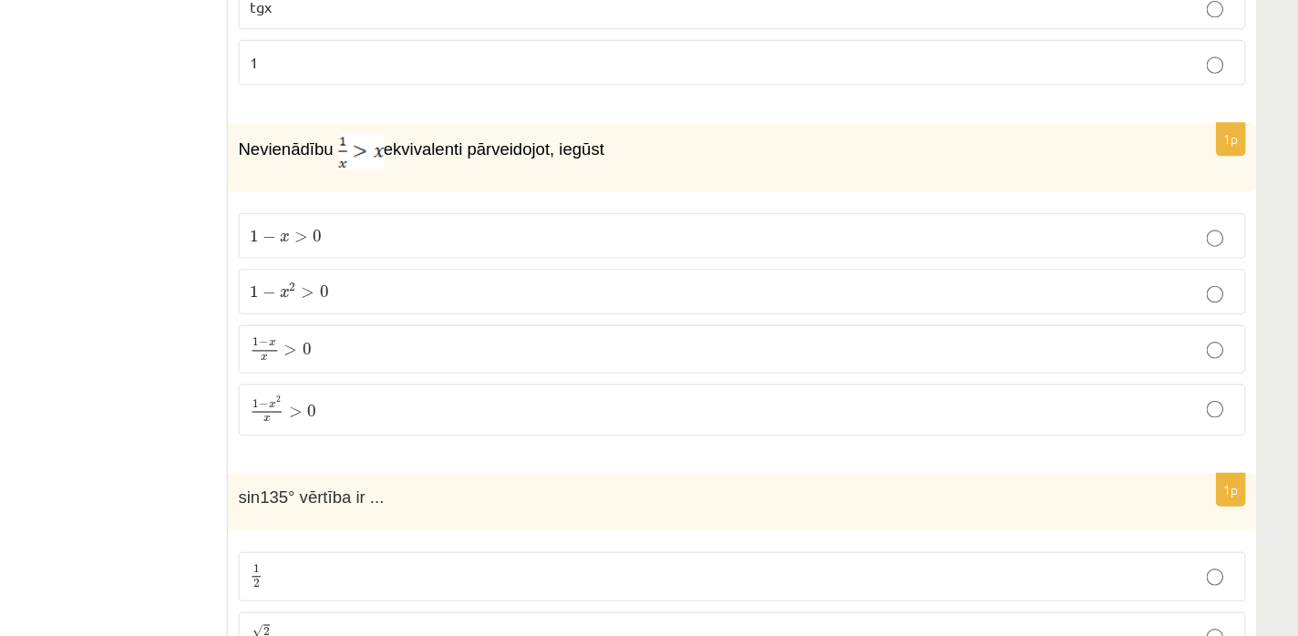
scroll to position [3508, 0]
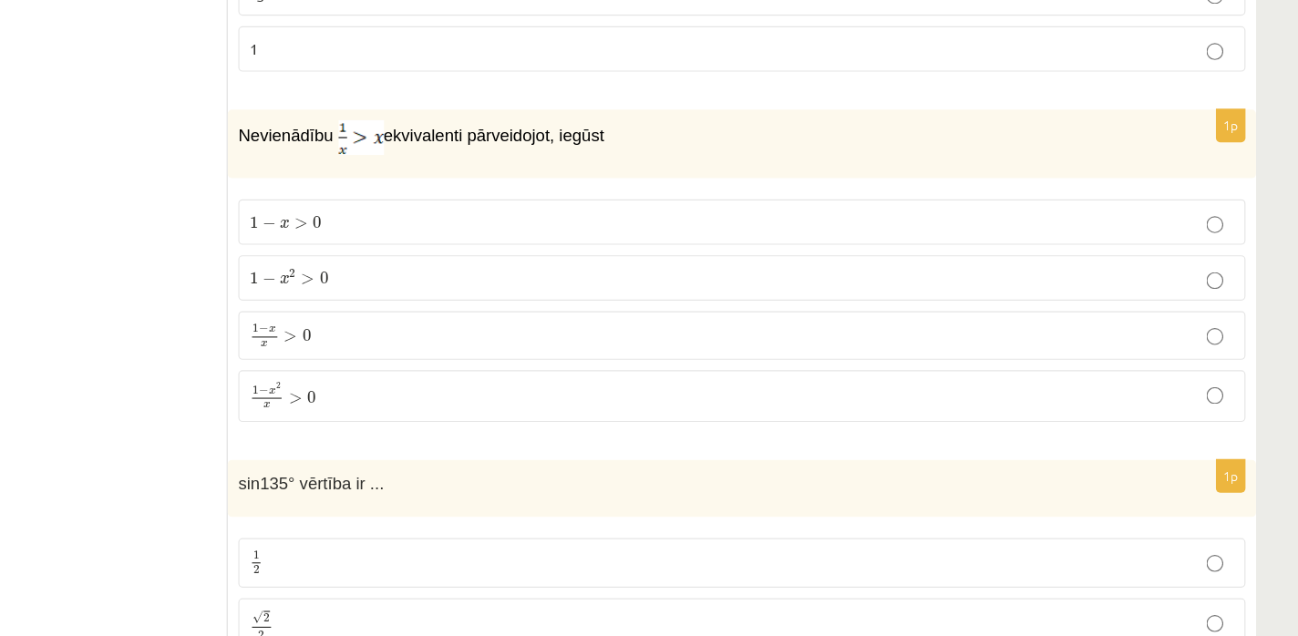
click at [465, 378] on p "1 − x x > 0 1 − x x > 0" at bounding box center [818, 377] width 850 height 22
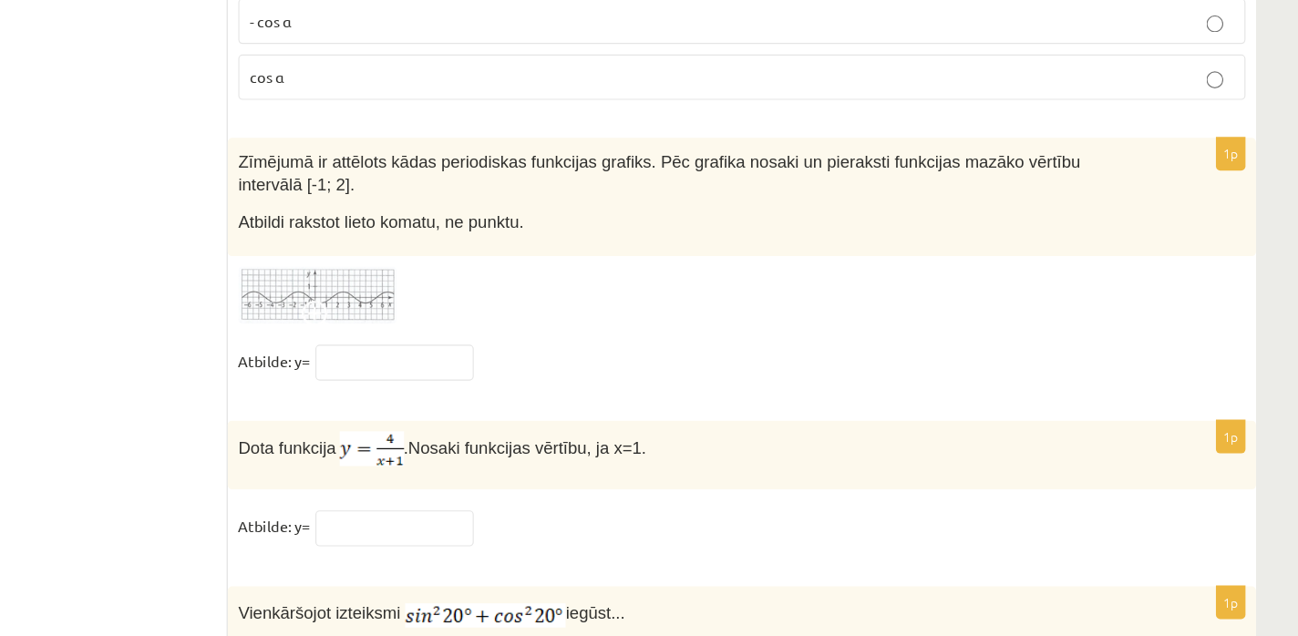
scroll to position [9354, 0]
click at [522, 313] on input "text" at bounding box center [517, 314] width 137 height 31
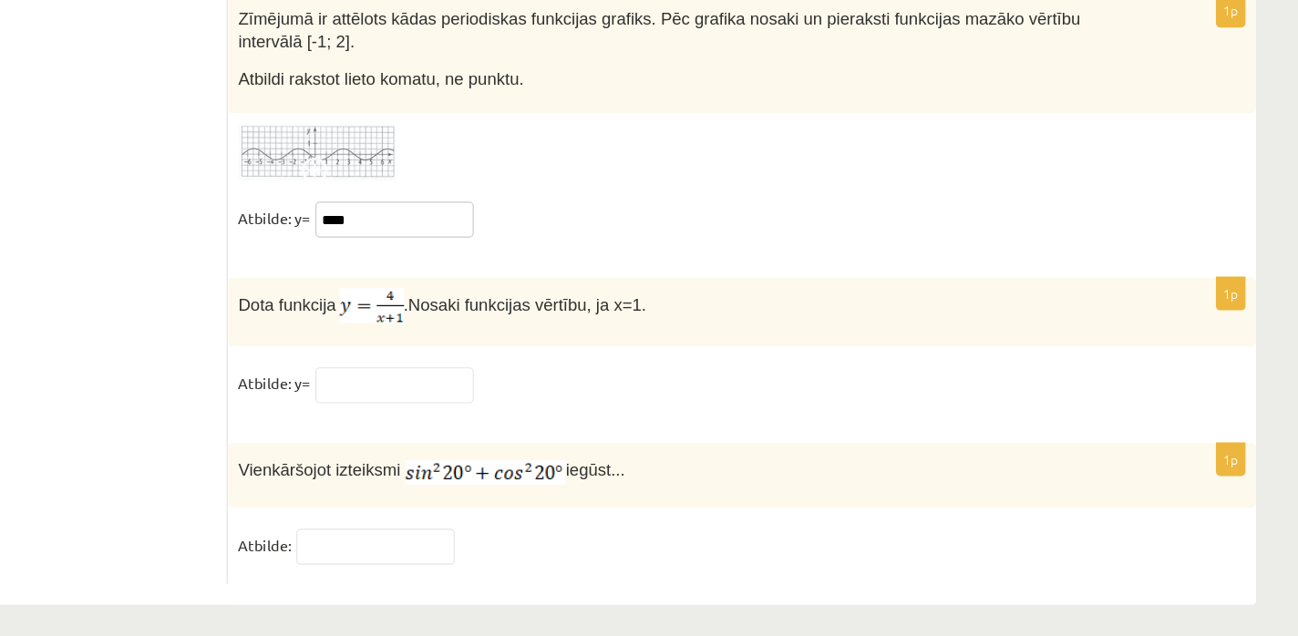
scroll to position [9393, 0]
type input "****"
click at [492, 403] on input "text" at bounding box center [517, 418] width 137 height 31
type input "*"
click at [489, 542] on input "text" at bounding box center [501, 557] width 137 height 31
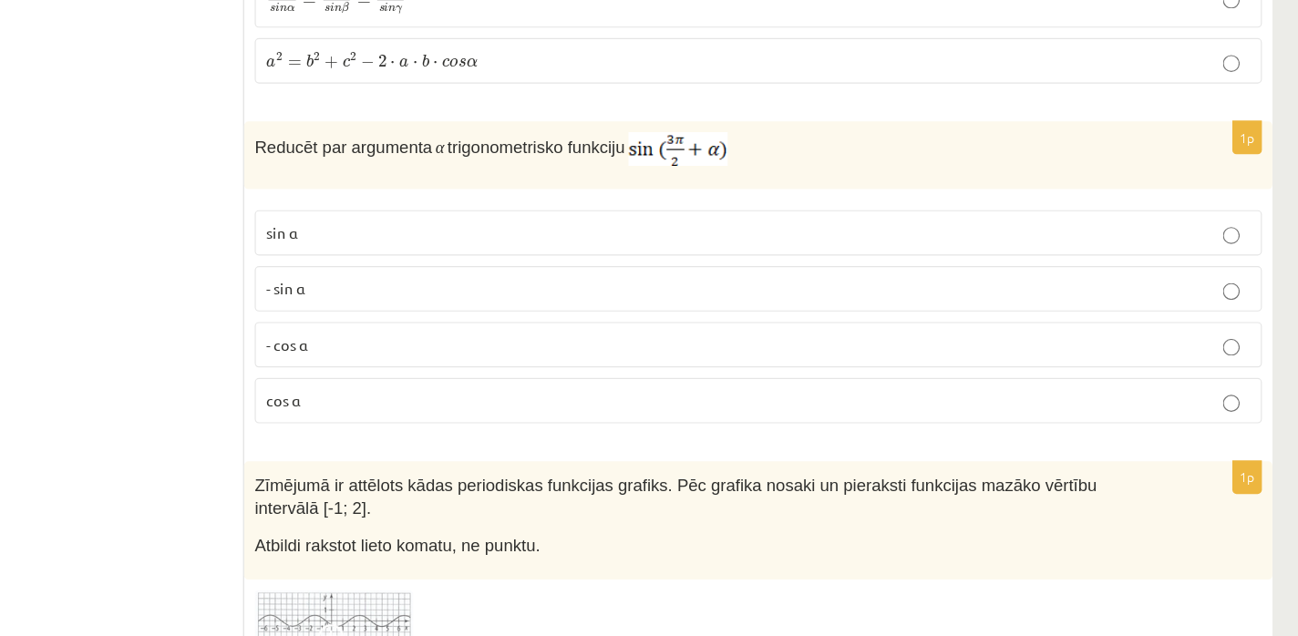
scroll to position [9050, 0]
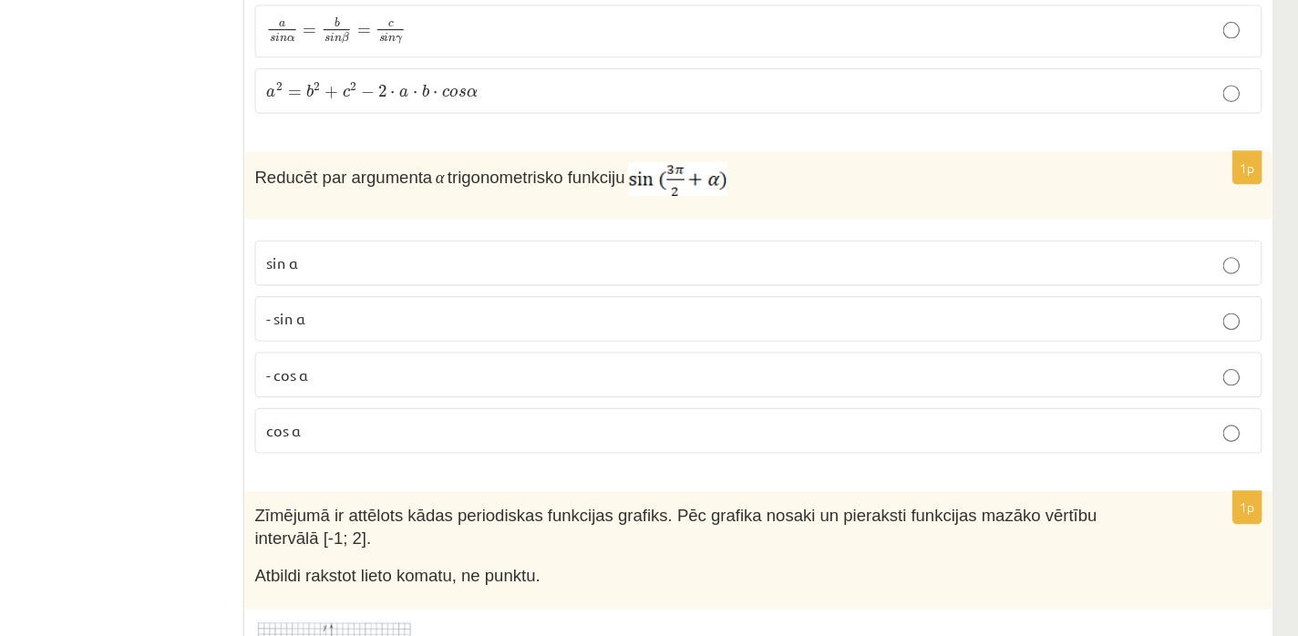
type input "*"
click at [495, 223] on p "sin⁡ α" at bounding box center [818, 227] width 850 height 19
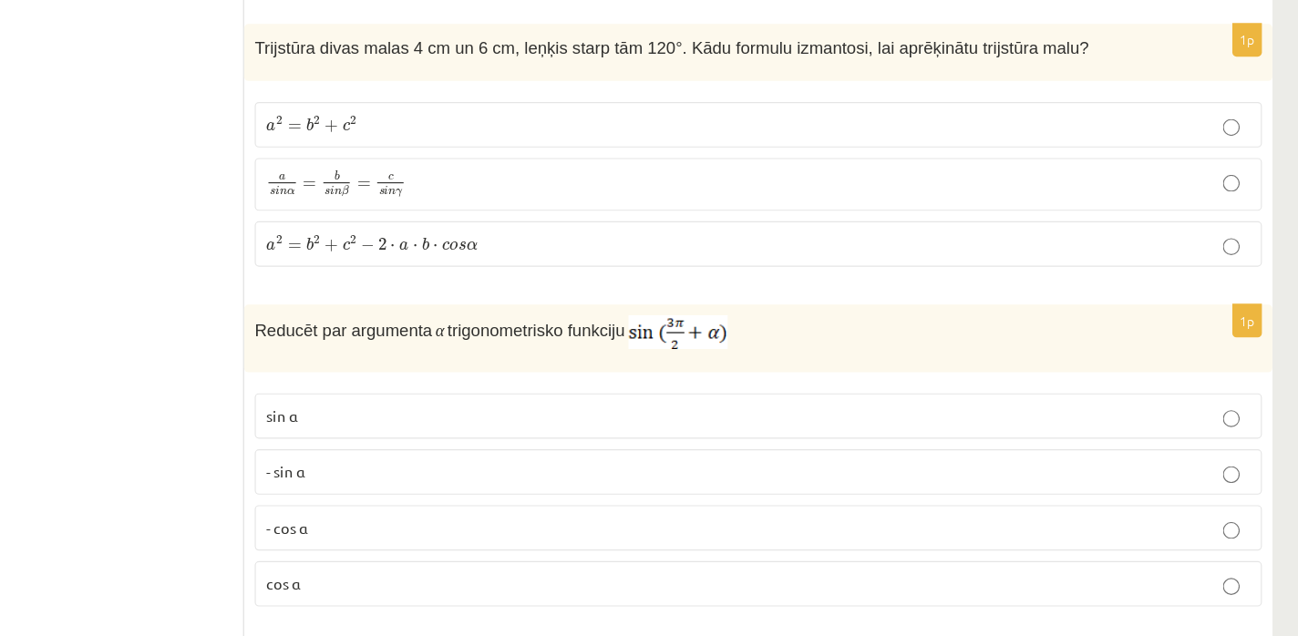
scroll to position [8912, 0]
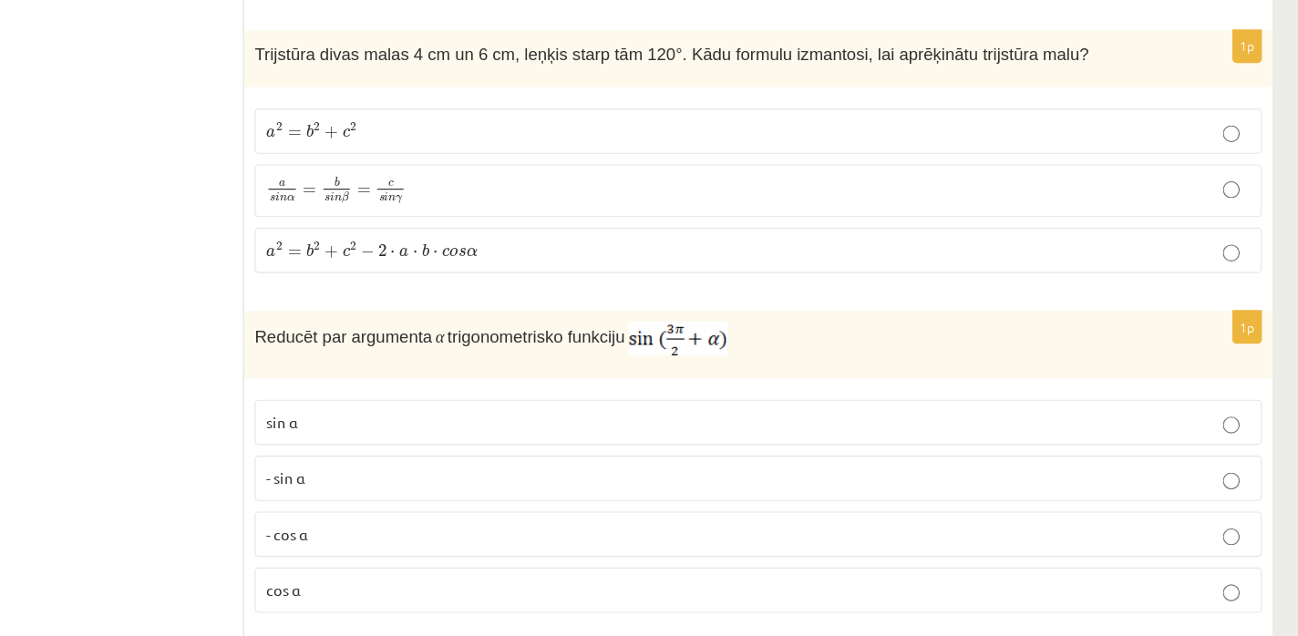
click at [493, 220] on label "a 2 = b 2 + c 2 − 2 ⋅ a ⋅ b ⋅ c o s α a 2 = b 2 + c 2 − 2 ⋅ a ⋅ b ⋅ c o s α" at bounding box center [818, 216] width 870 height 39
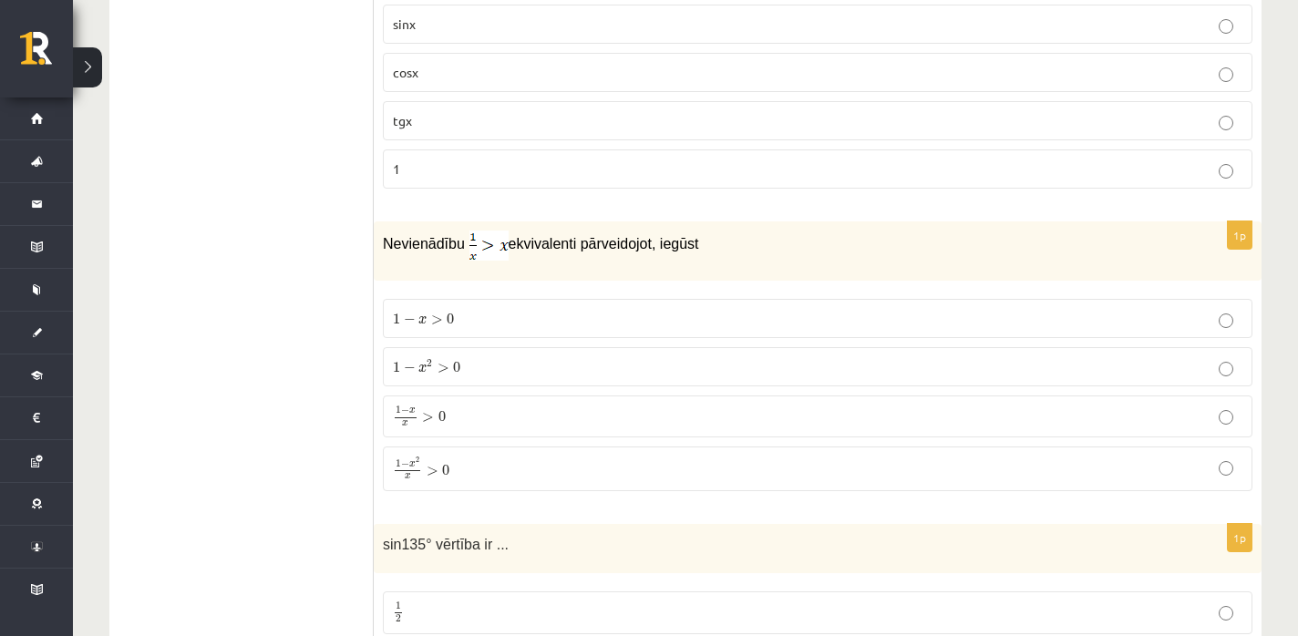
scroll to position [3469, 0]
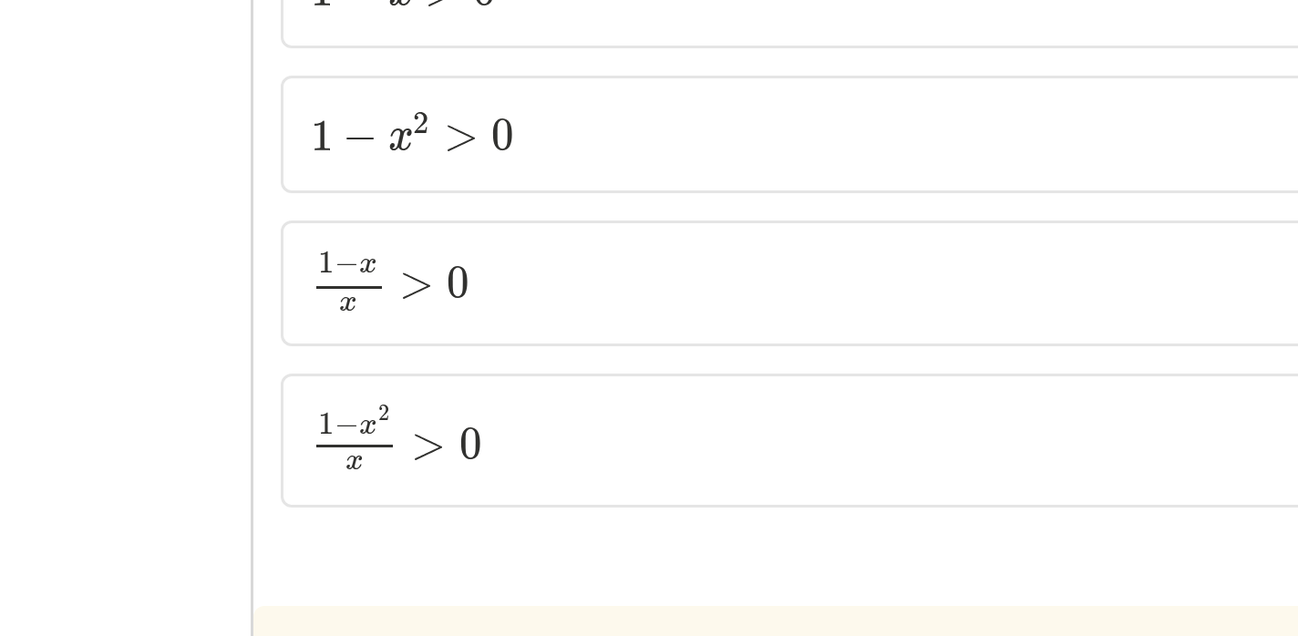
click at [433, 470] on span ">" at bounding box center [433, 469] width 12 height 9
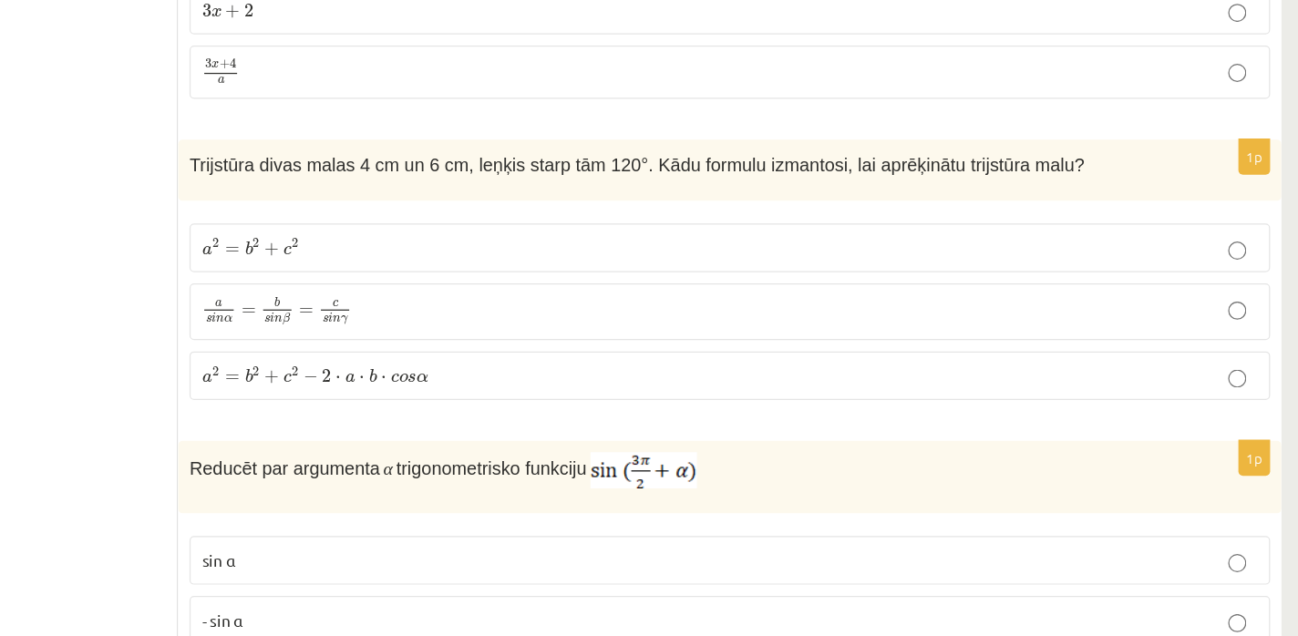
scroll to position [8826, 0]
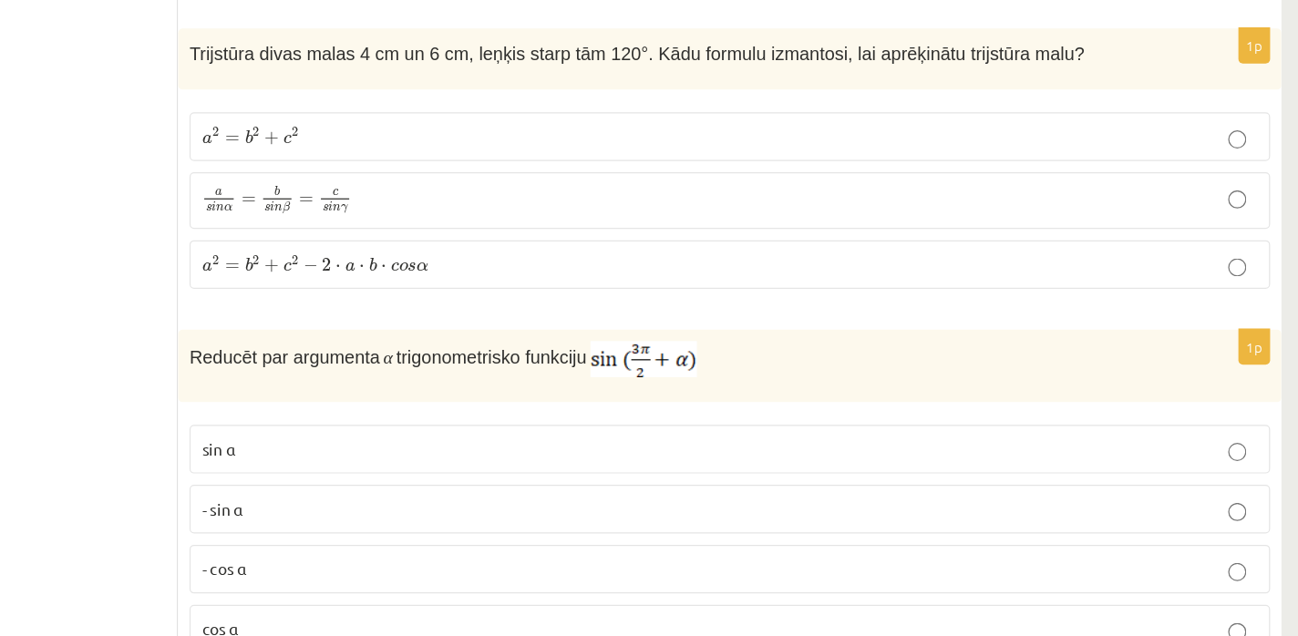
click at [506, 547] on p "- cos ⁡α" at bounding box center [818, 547] width 850 height 19
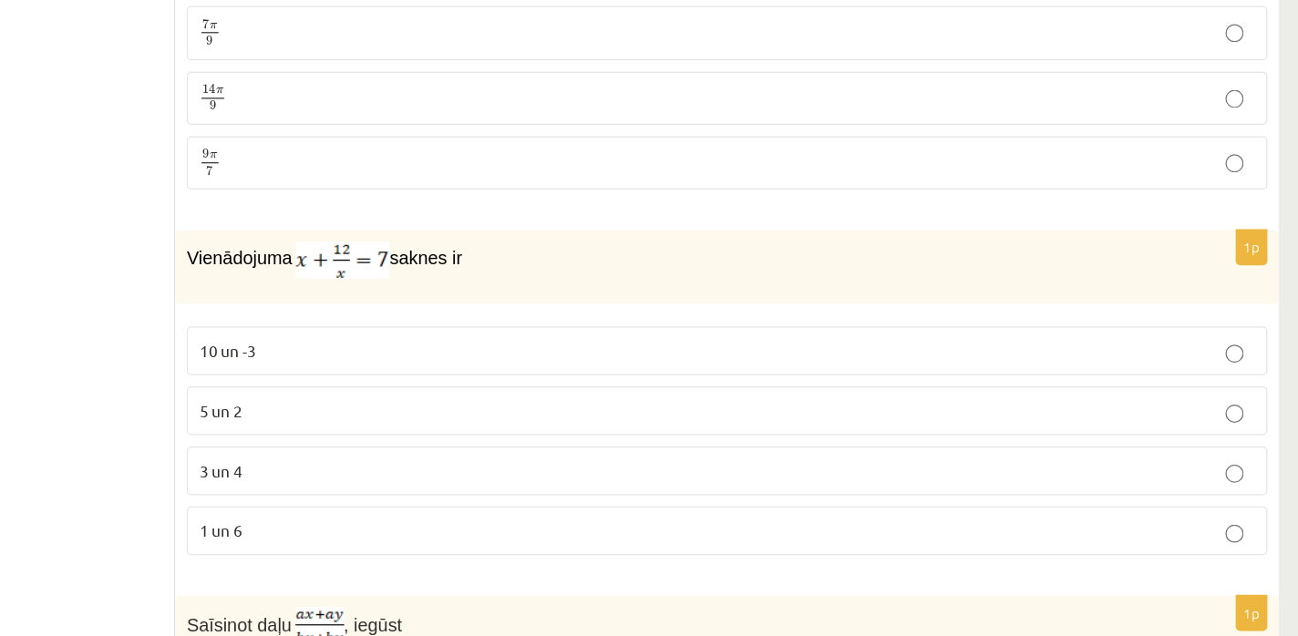
scroll to position [4975, 0]
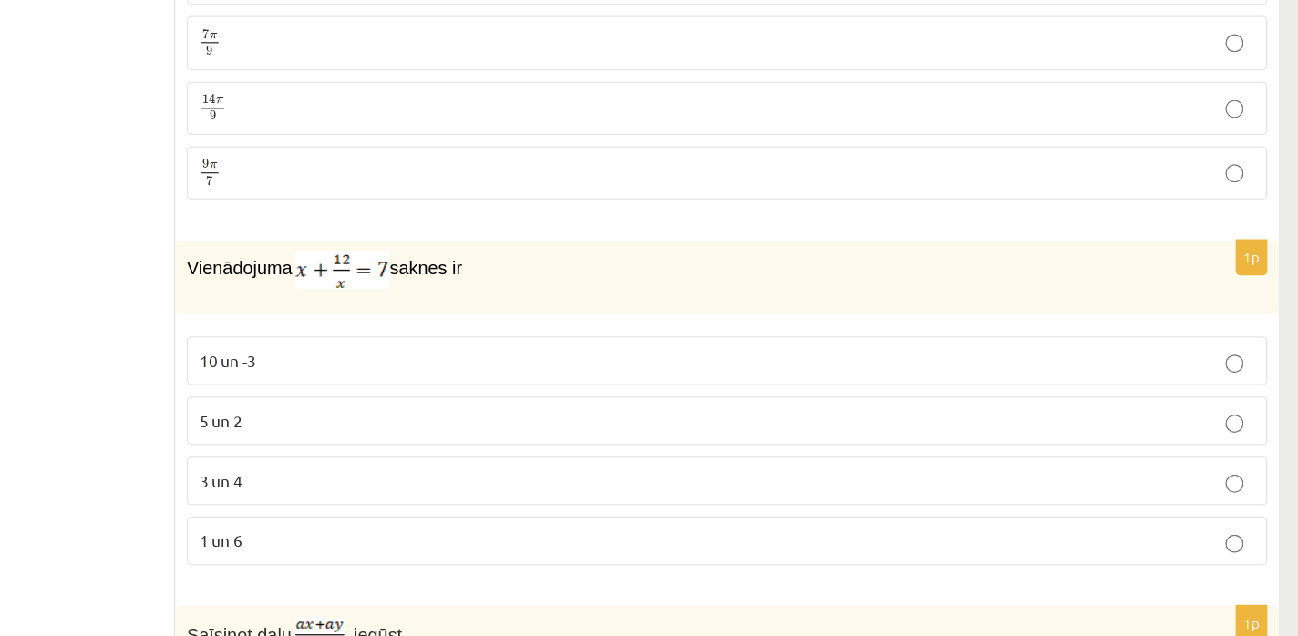
click at [497, 390] on p "3 un 4" at bounding box center [818, 386] width 850 height 19
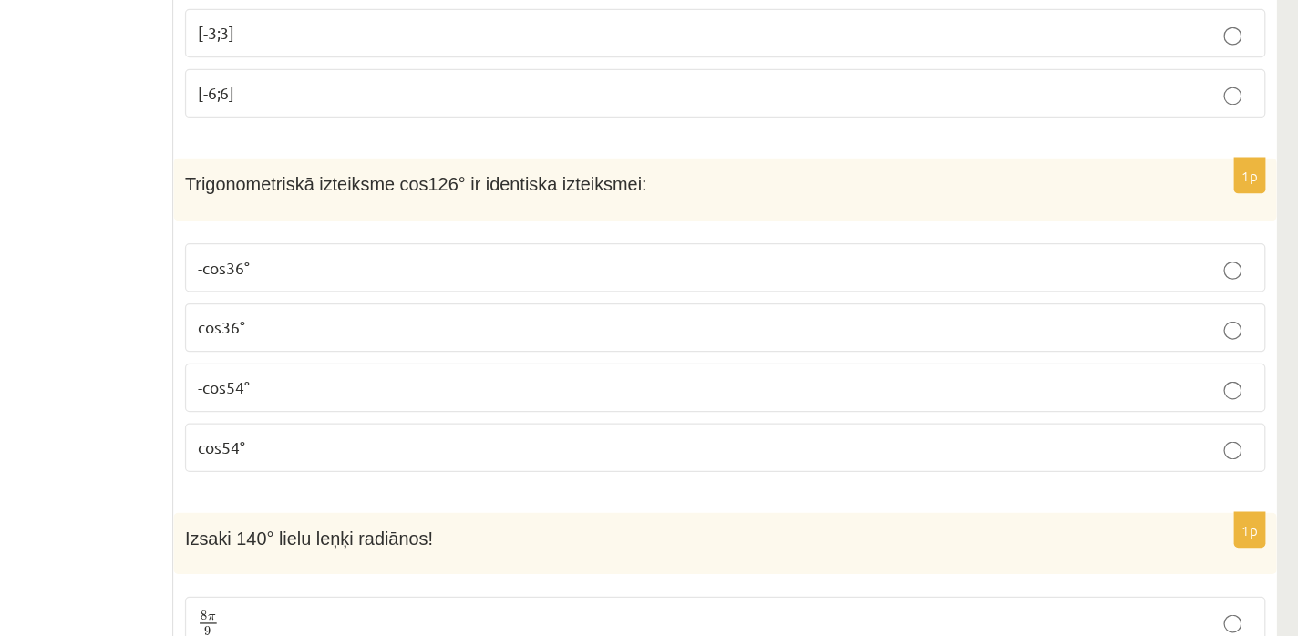
scroll to position [4332, 0]
click at [550, 437] on p "-cos54°" at bounding box center [818, 435] width 850 height 19
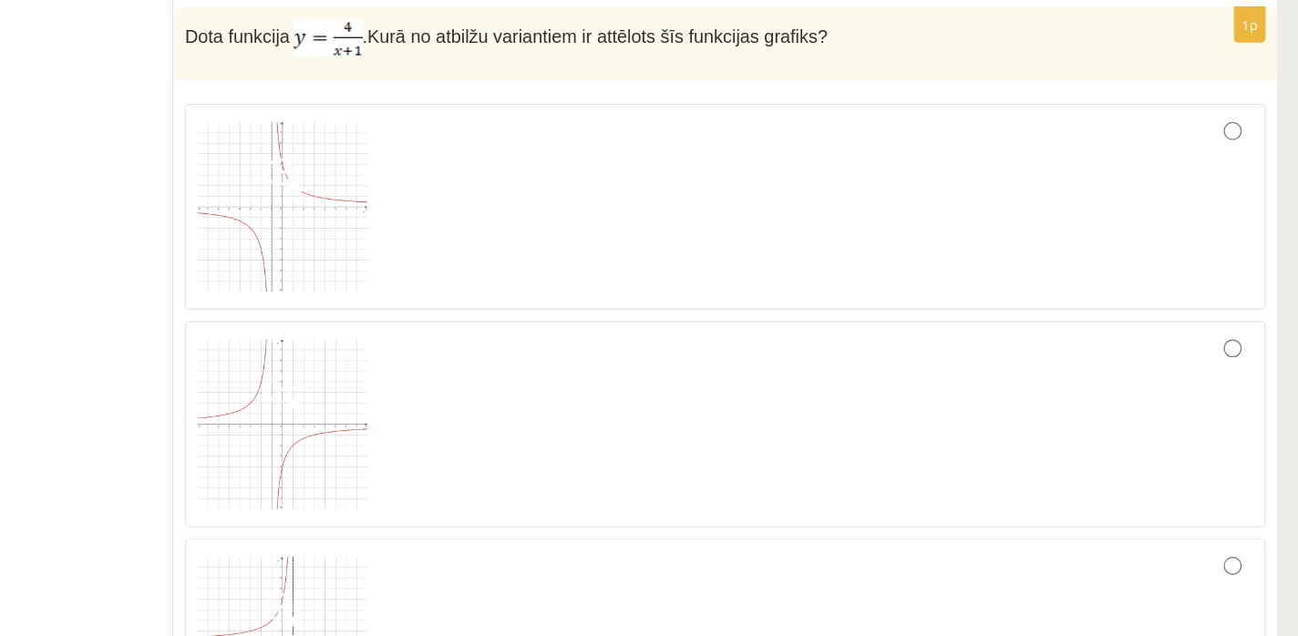
scroll to position [5706, 0]
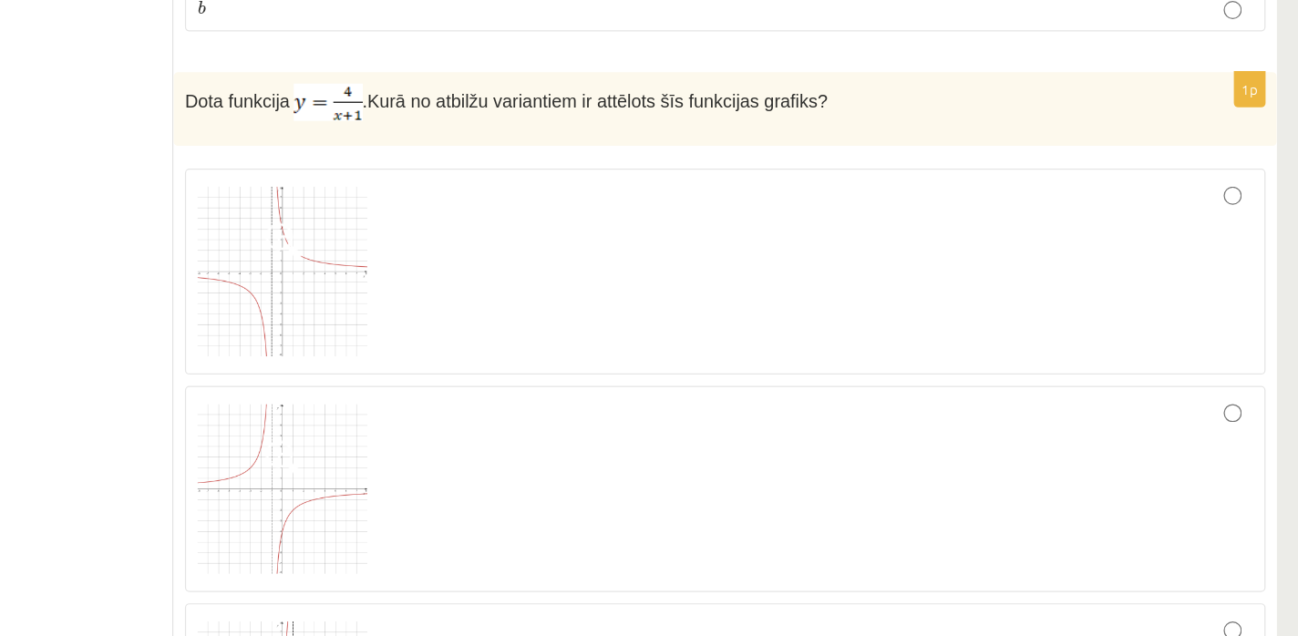
click at [1215, 140] on label at bounding box center [818, 219] width 870 height 166
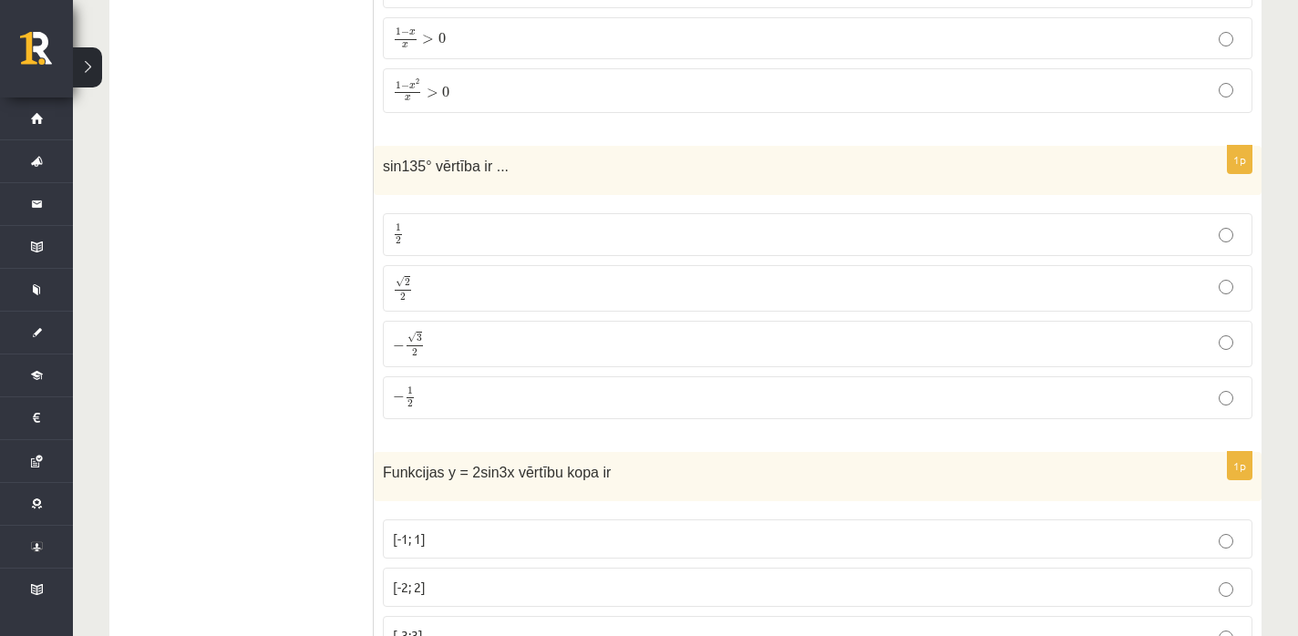
scroll to position [3848, 0]
click at [515, 277] on p "√ 2 2 2 2" at bounding box center [818, 286] width 850 height 26
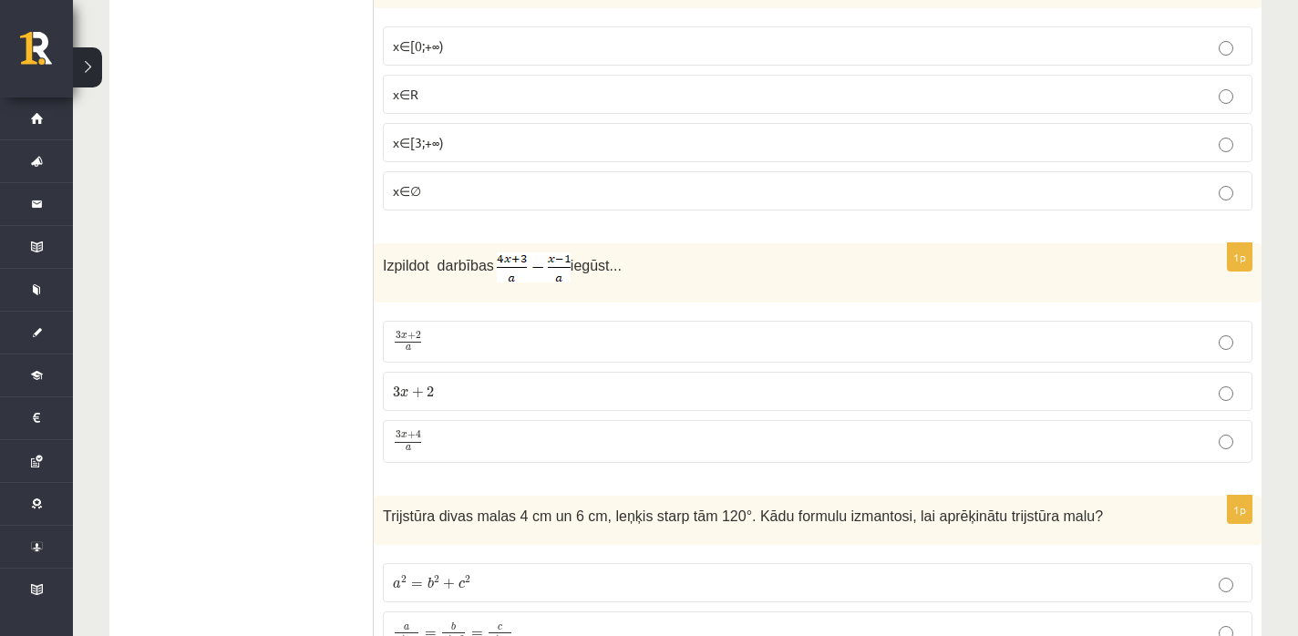
scroll to position [8436, 0]
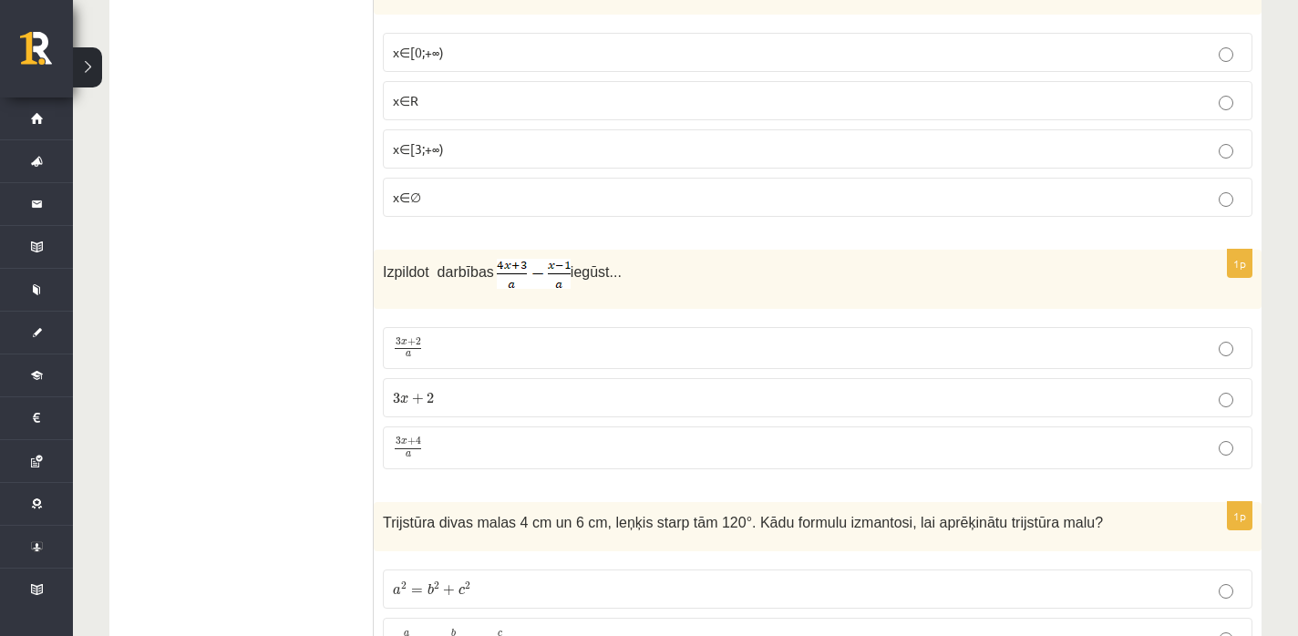
click at [504, 197] on p "x∈∅" at bounding box center [818, 197] width 850 height 19
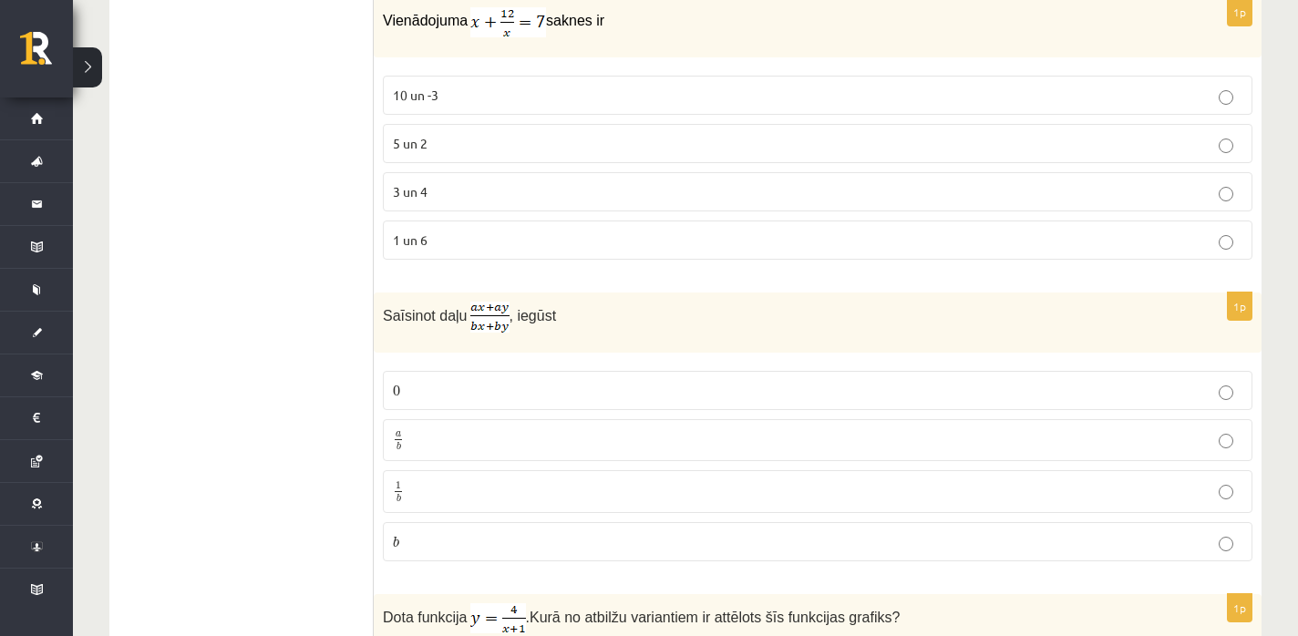
scroll to position [5166, 0]
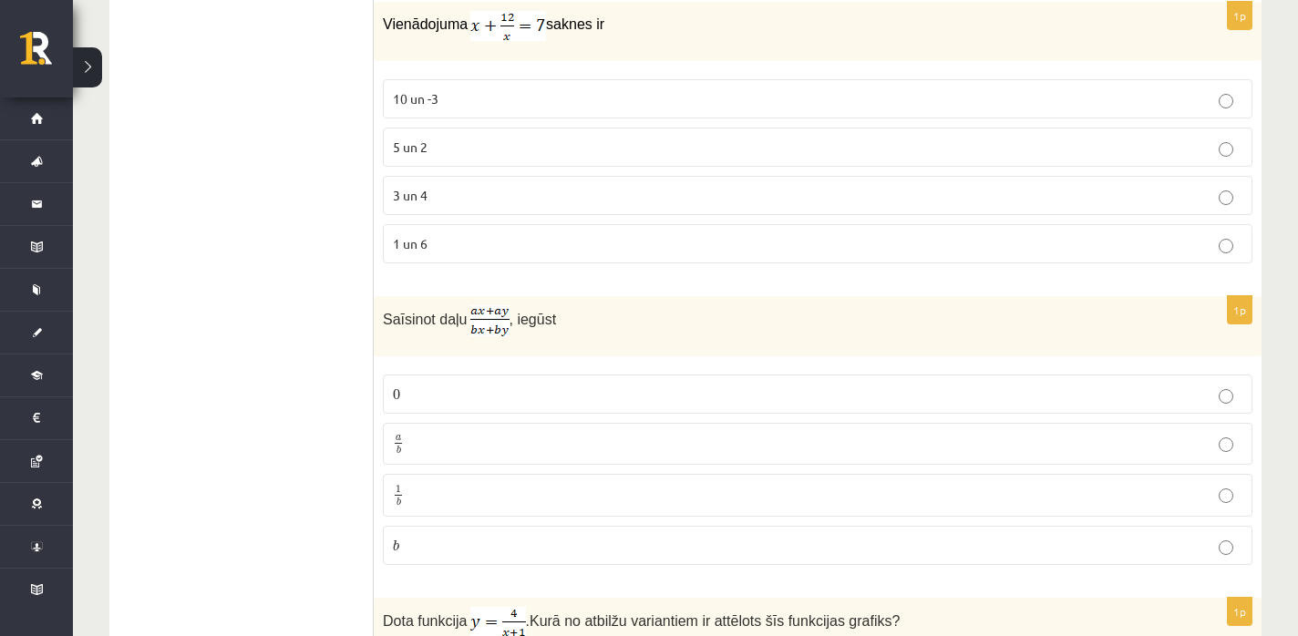
click at [475, 448] on p "a b a b" at bounding box center [818, 444] width 850 height 23
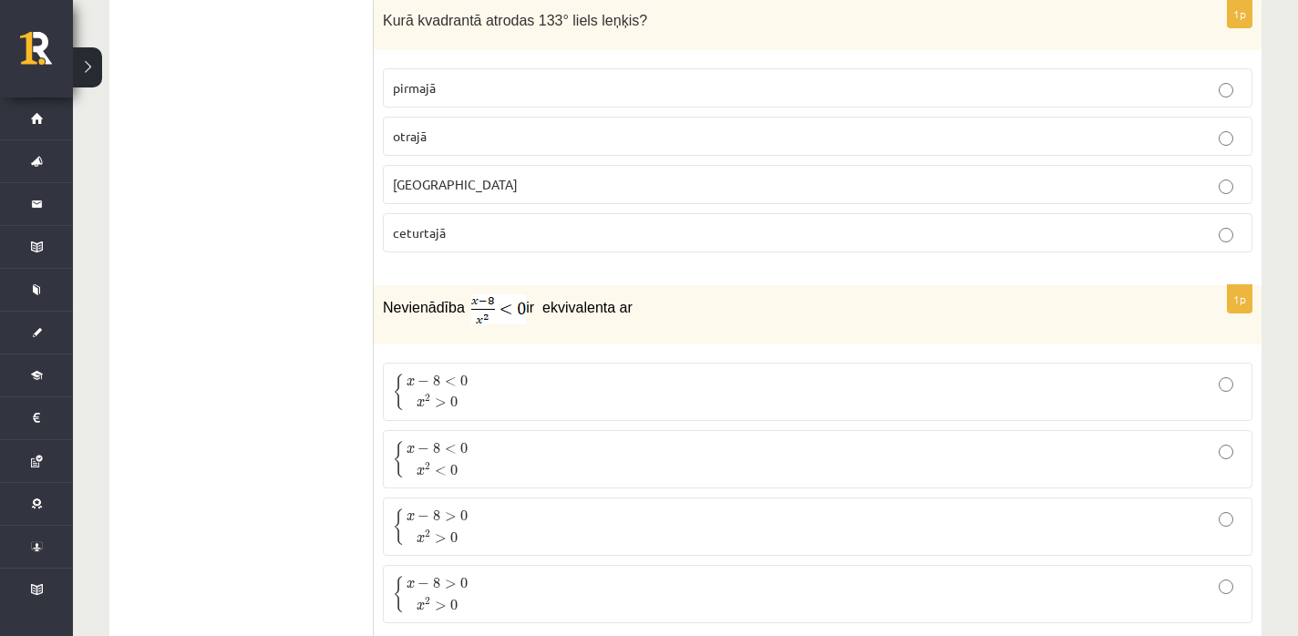
scroll to position [6554, 0]
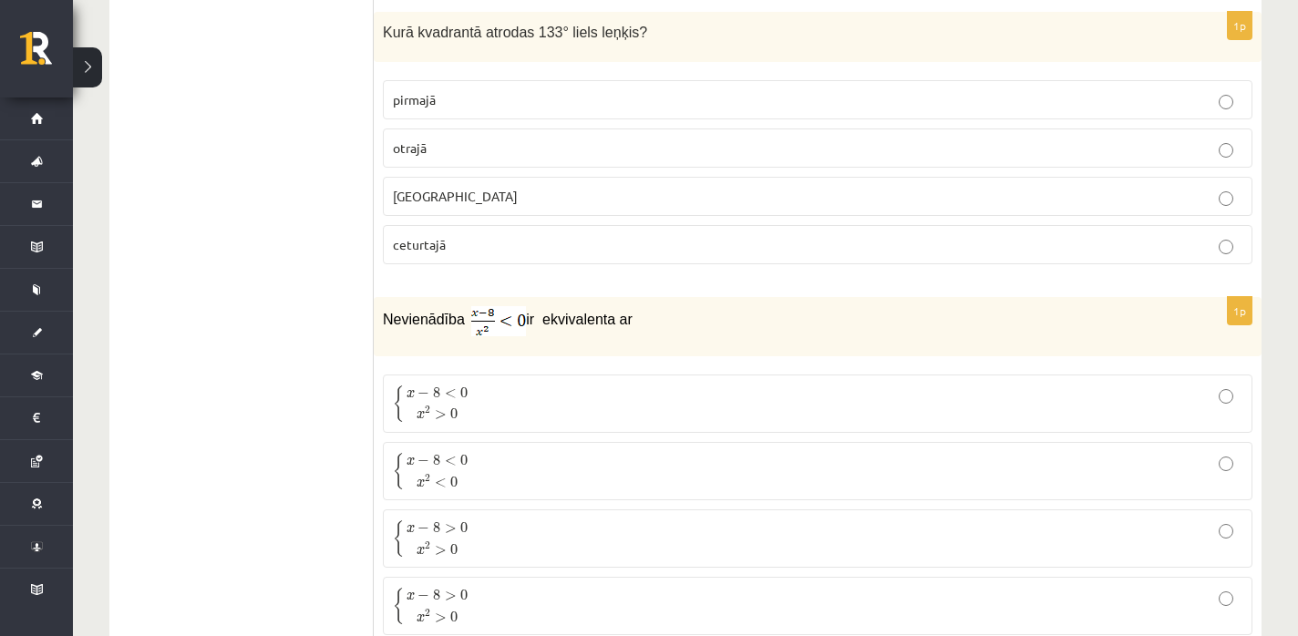
click at [508, 407] on p "{ x − 8 < 0 x 2 > 0 { x − 8 < 0 x 2 > 0" at bounding box center [818, 404] width 850 height 38
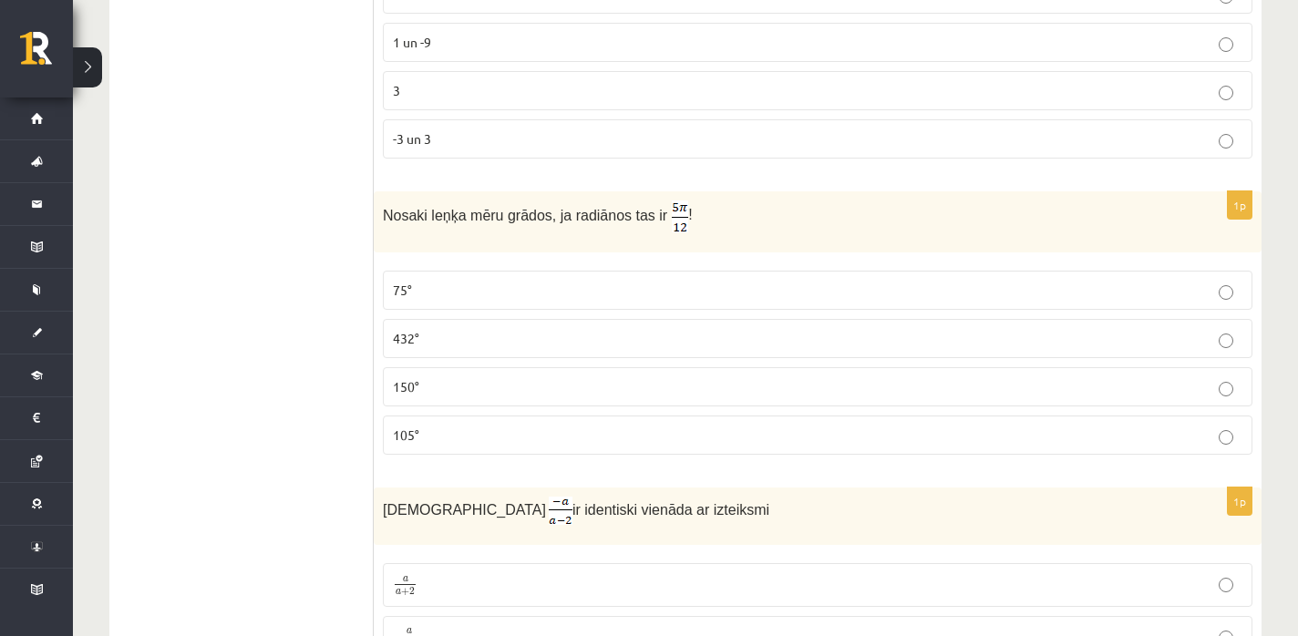
scroll to position [7320, 0]
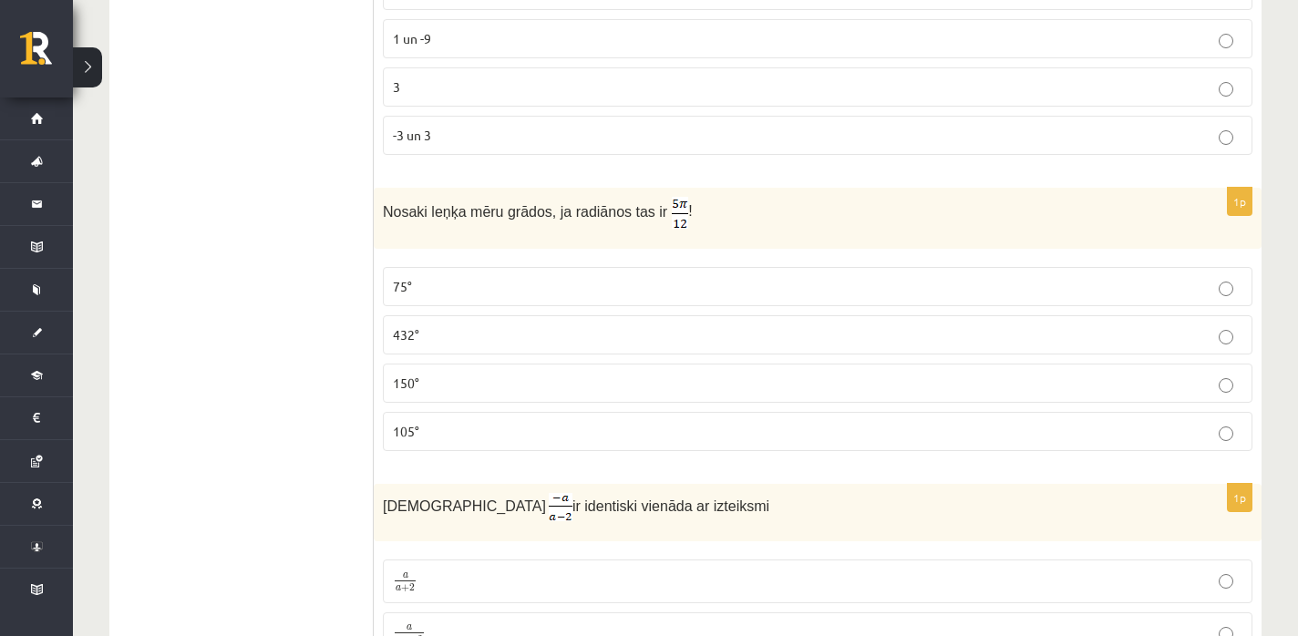
click at [467, 286] on p "75°" at bounding box center [818, 286] width 850 height 19
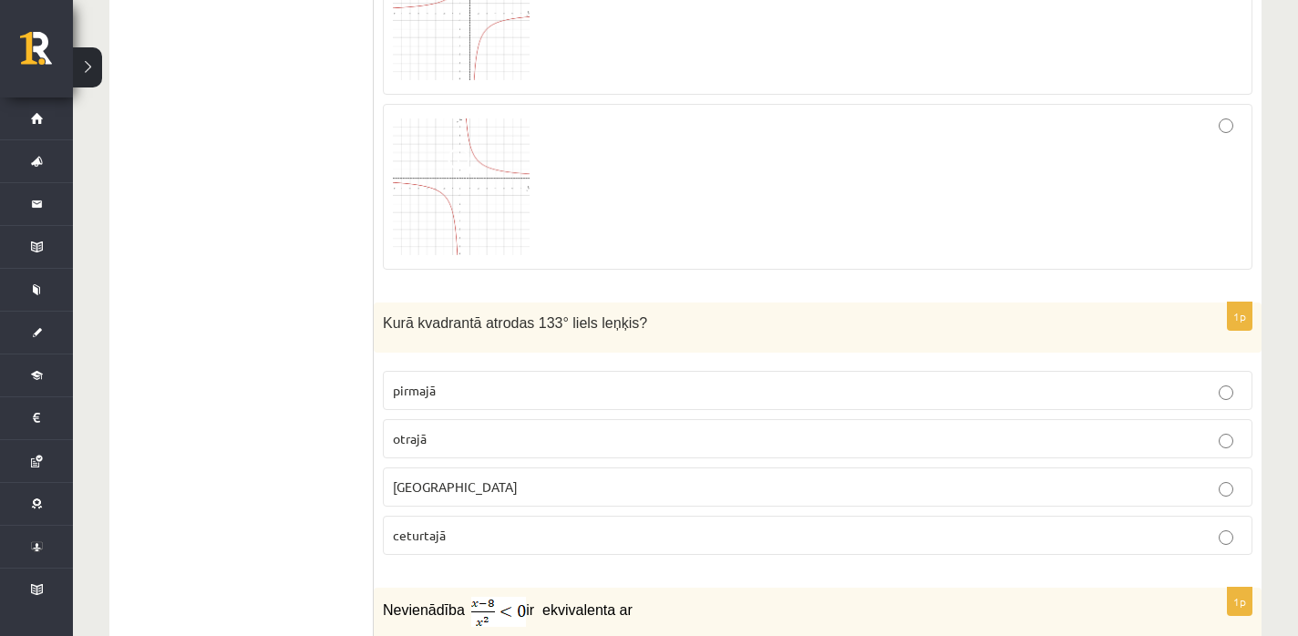
scroll to position [6265, 0]
click at [444, 434] on p "otrajā" at bounding box center [818, 437] width 850 height 19
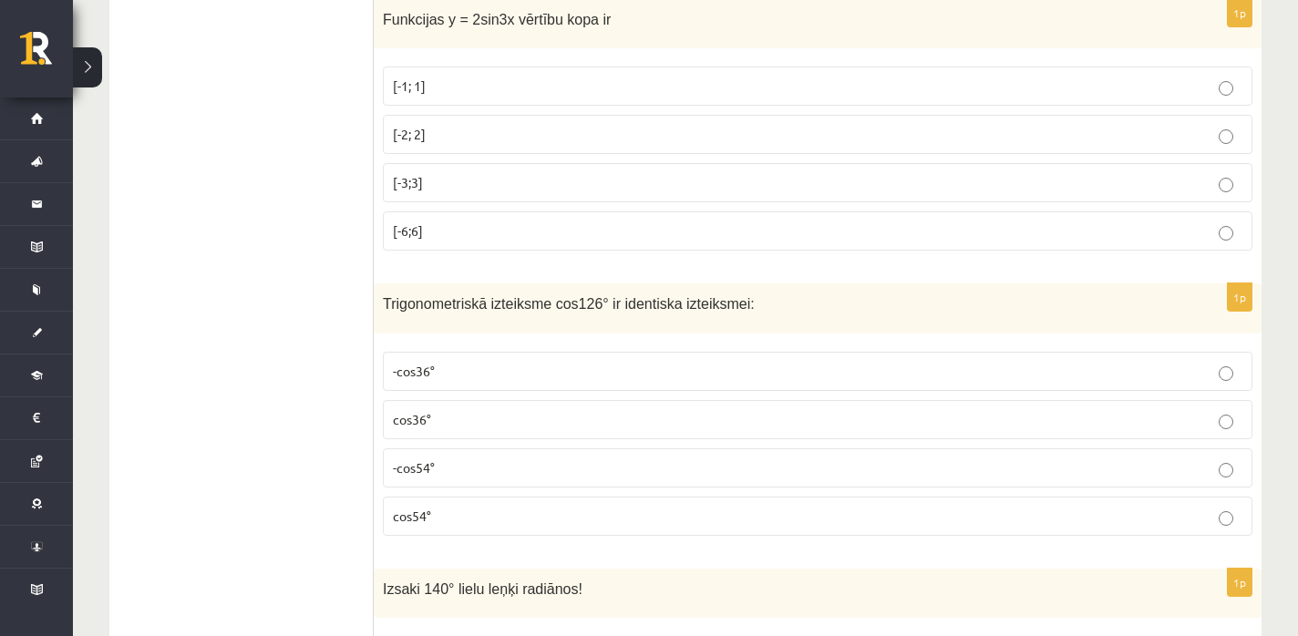
click at [444, 434] on label "cos36°" at bounding box center [818, 419] width 870 height 39
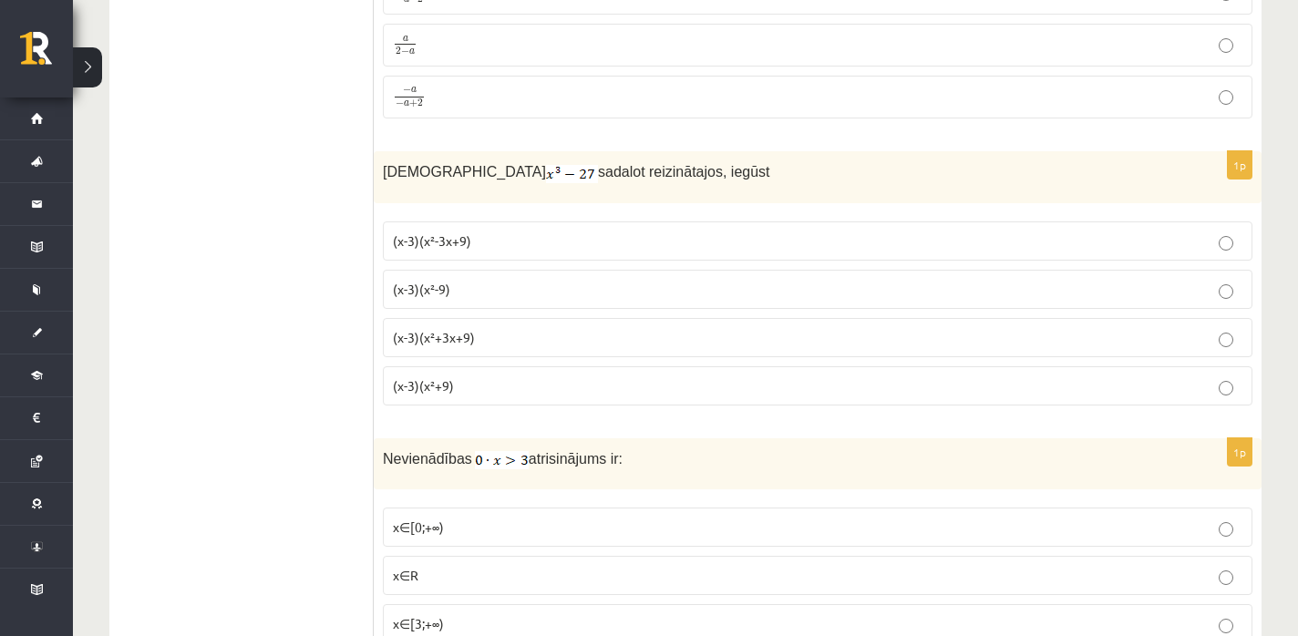
scroll to position [7960, 0]
click at [511, 344] on label "(x-3)(x²+3x+9)" at bounding box center [818, 338] width 870 height 39
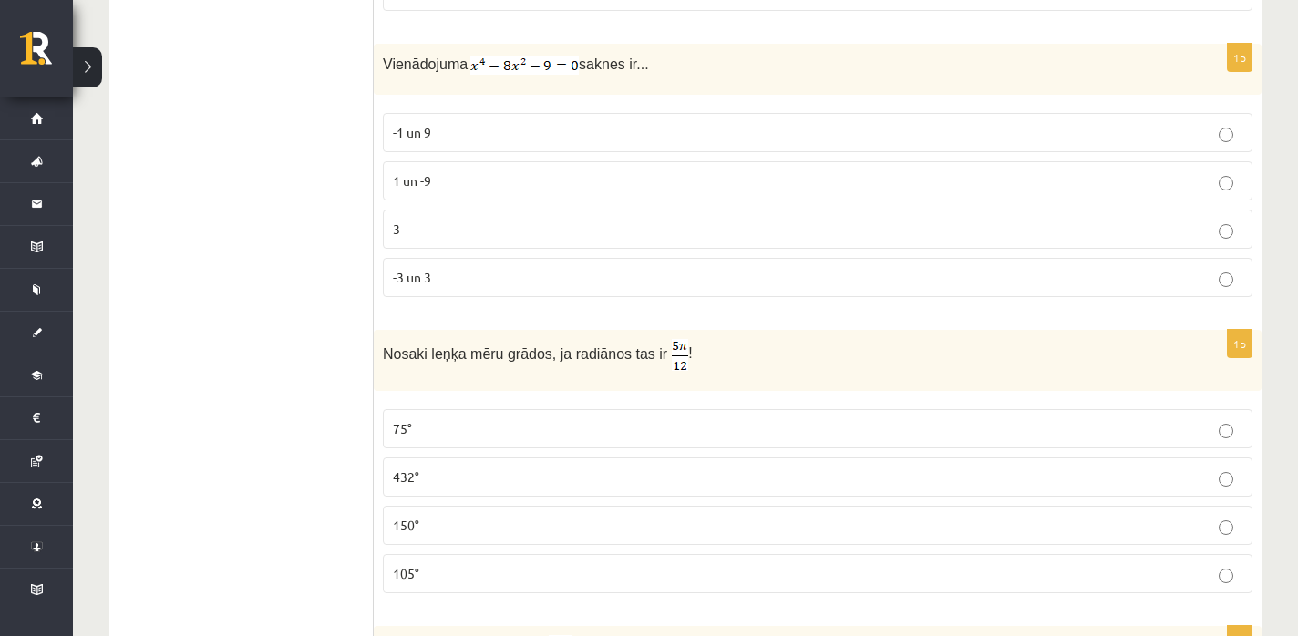
scroll to position [7144, 0]
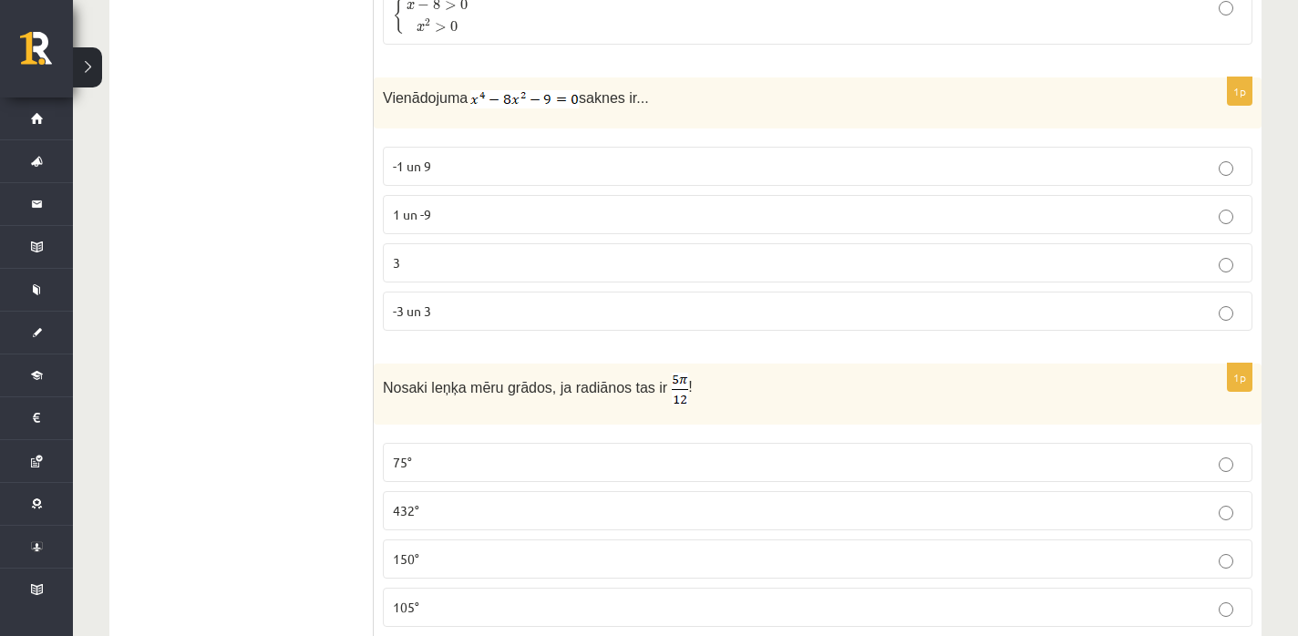
click at [470, 314] on p "-3 un 3" at bounding box center [818, 311] width 850 height 19
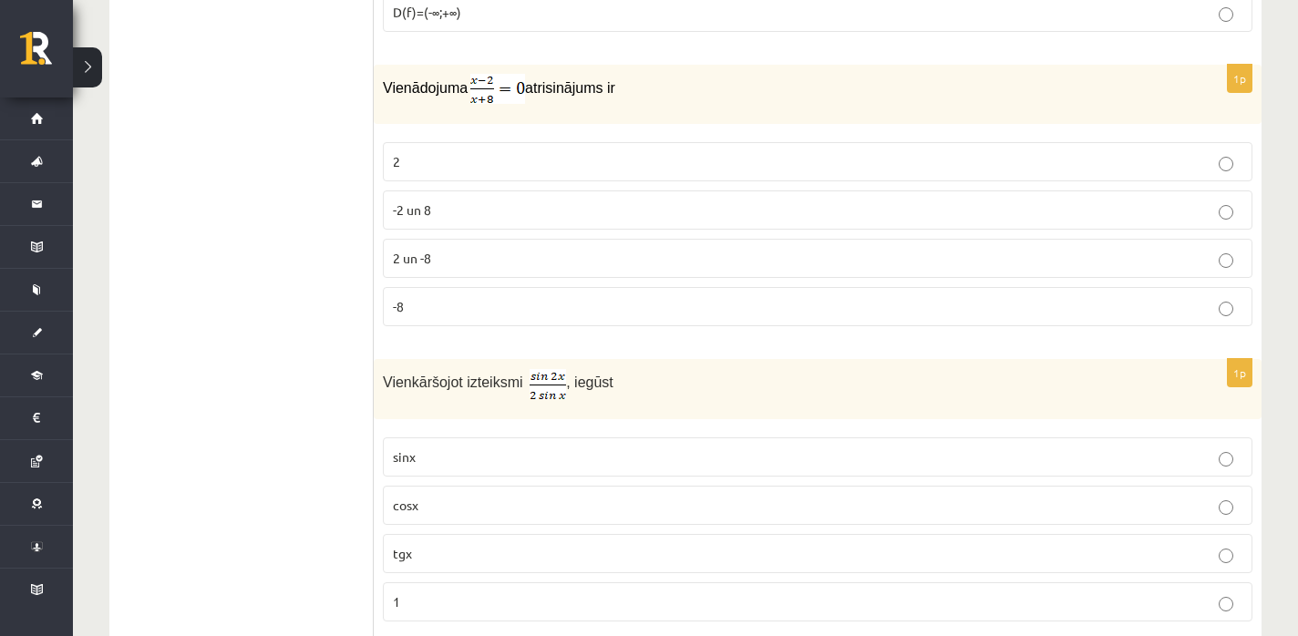
scroll to position [2998, 0]
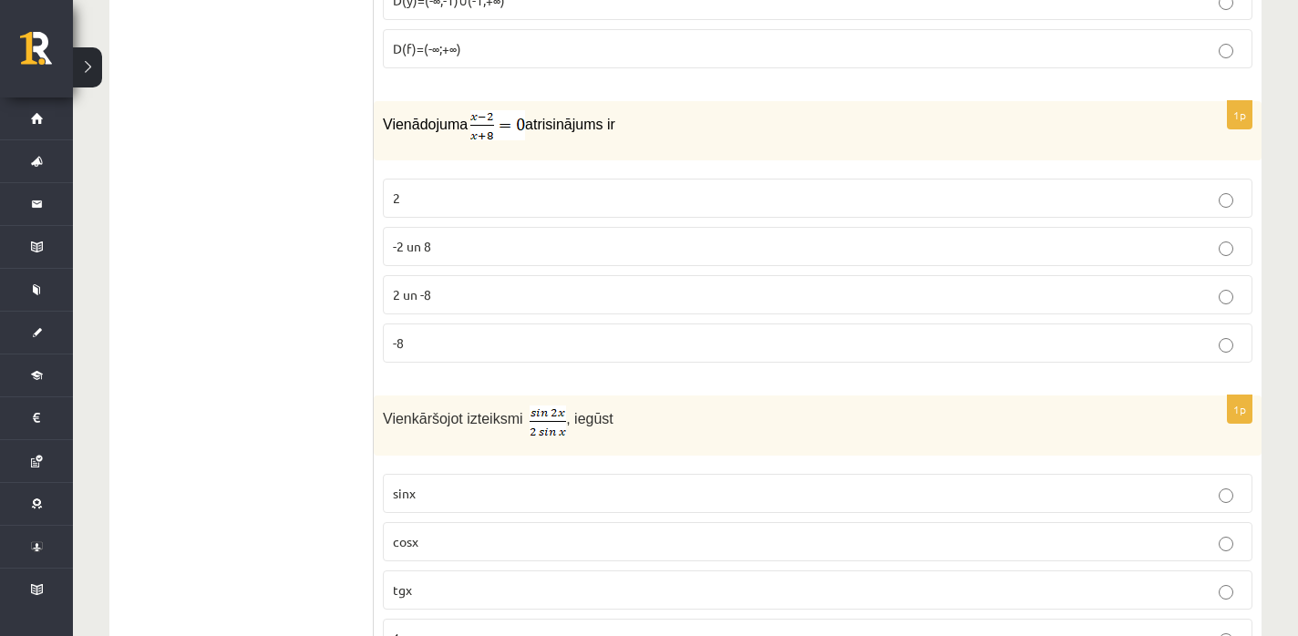
click at [535, 192] on p "2" at bounding box center [818, 198] width 850 height 19
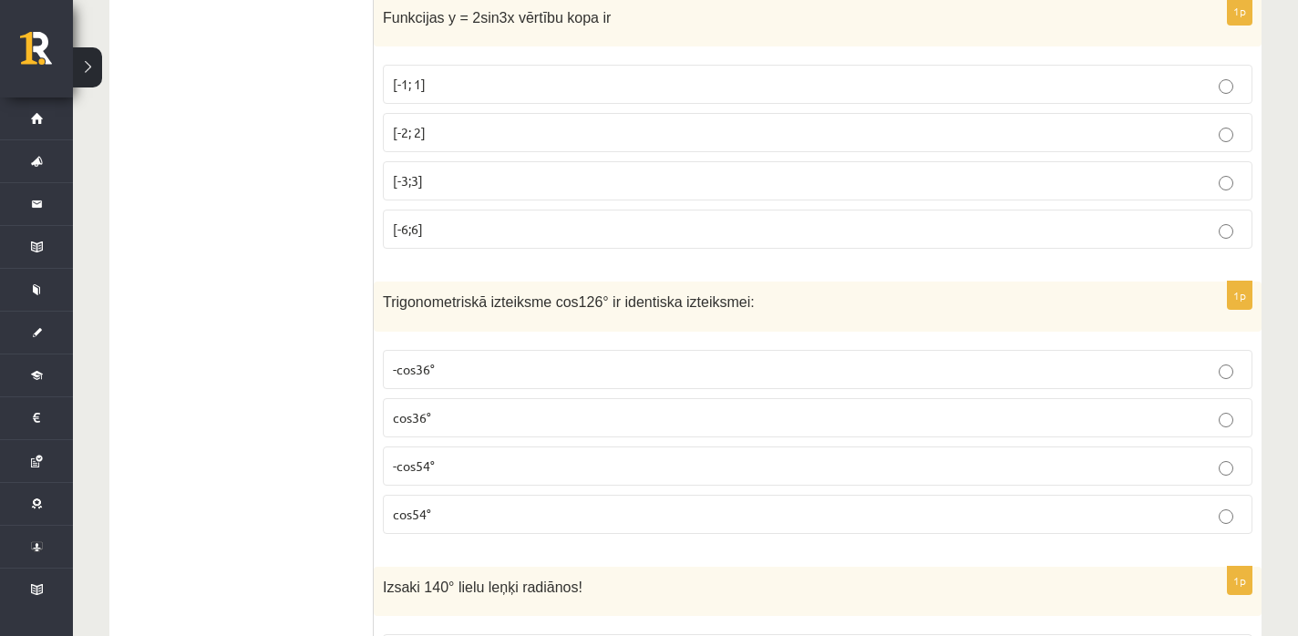
scroll to position [4310, 0]
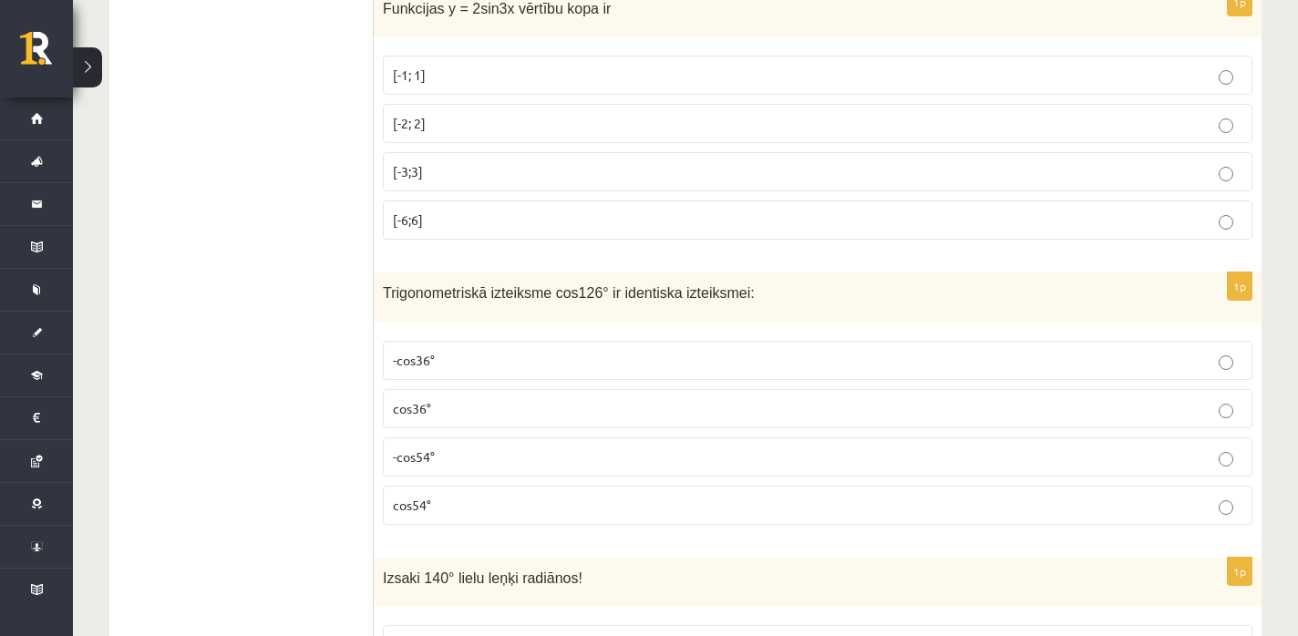
click at [506, 126] on p "[-2; 2]" at bounding box center [818, 123] width 850 height 19
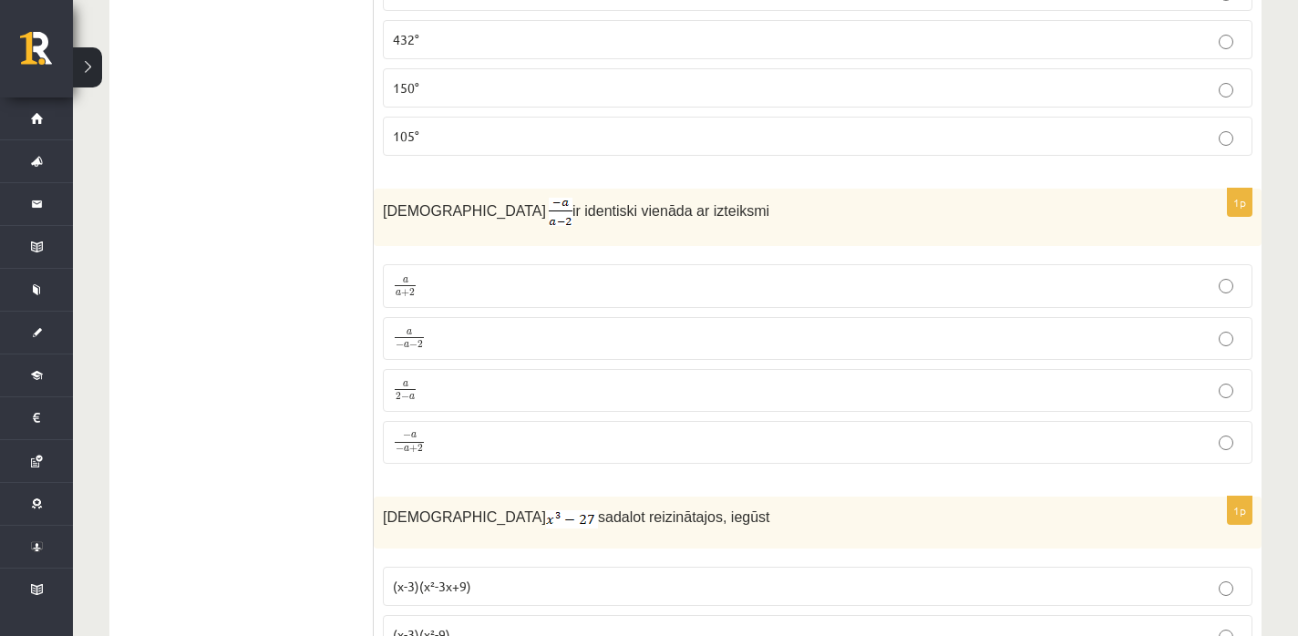
scroll to position [7627, 0]
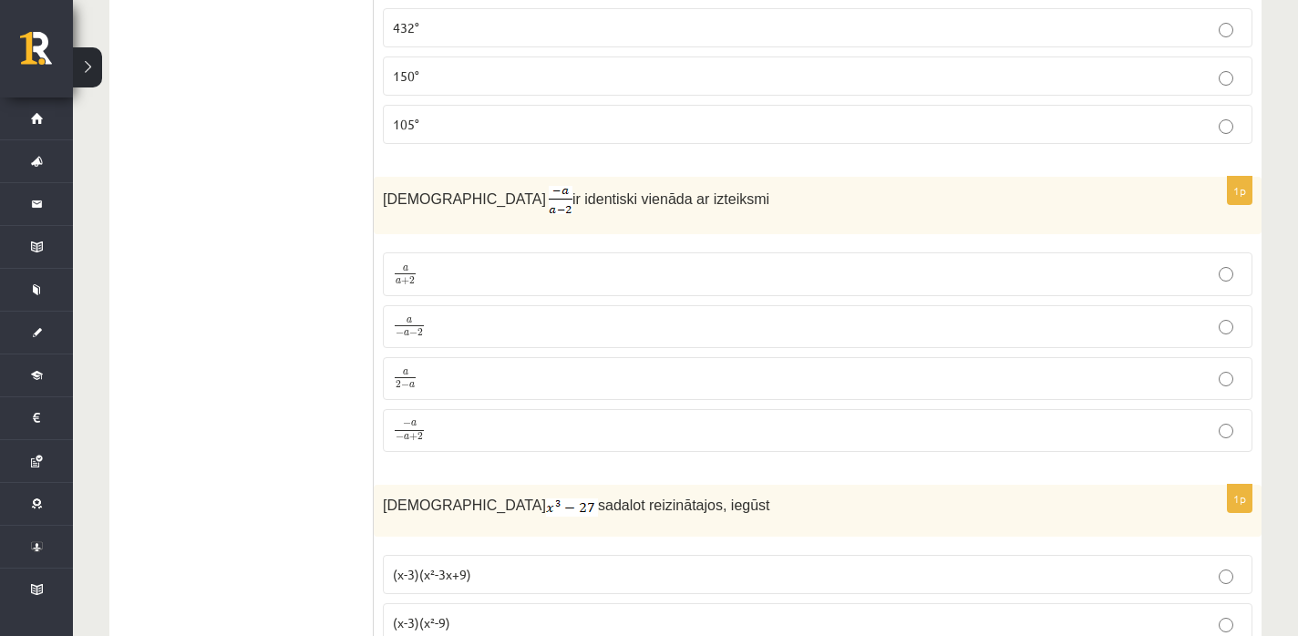
click at [464, 384] on p "a 2 − a a 2 − a" at bounding box center [818, 378] width 850 height 23
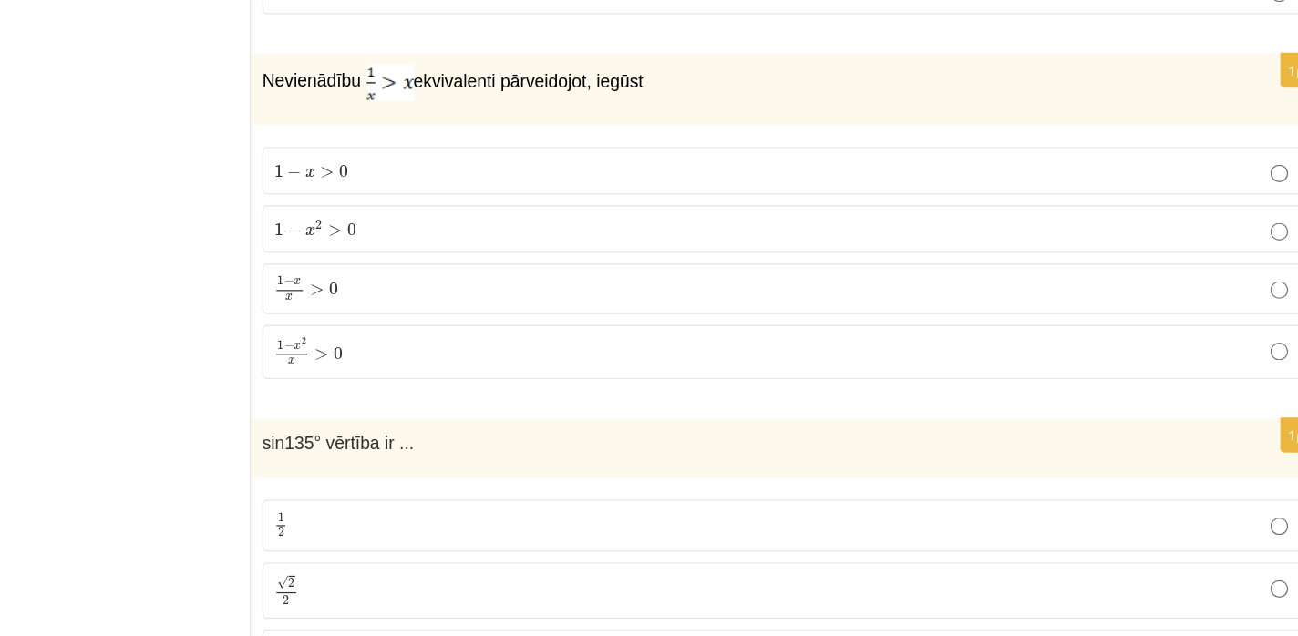
scroll to position [3538, 0]
click at [516, 338] on p "1 − x x > 0 1 − x x > 0" at bounding box center [818, 346] width 850 height 22
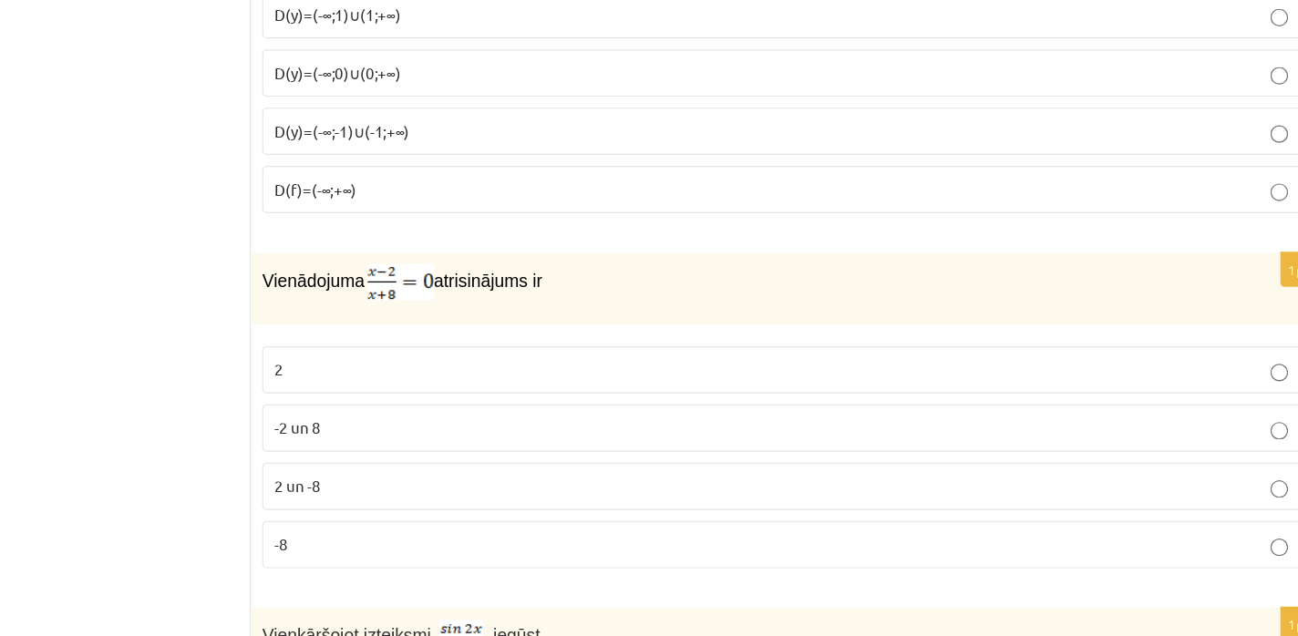
scroll to position [2787, 0]
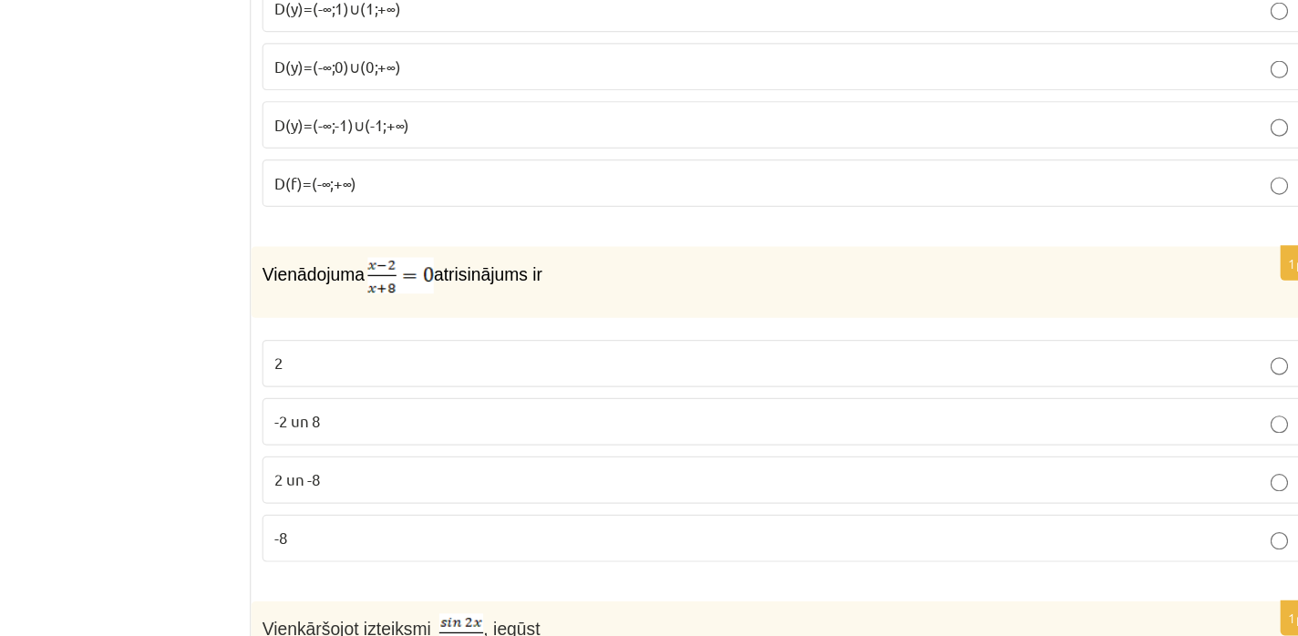
click at [500, 470] on label "-2 un 8" at bounding box center [818, 457] width 870 height 39
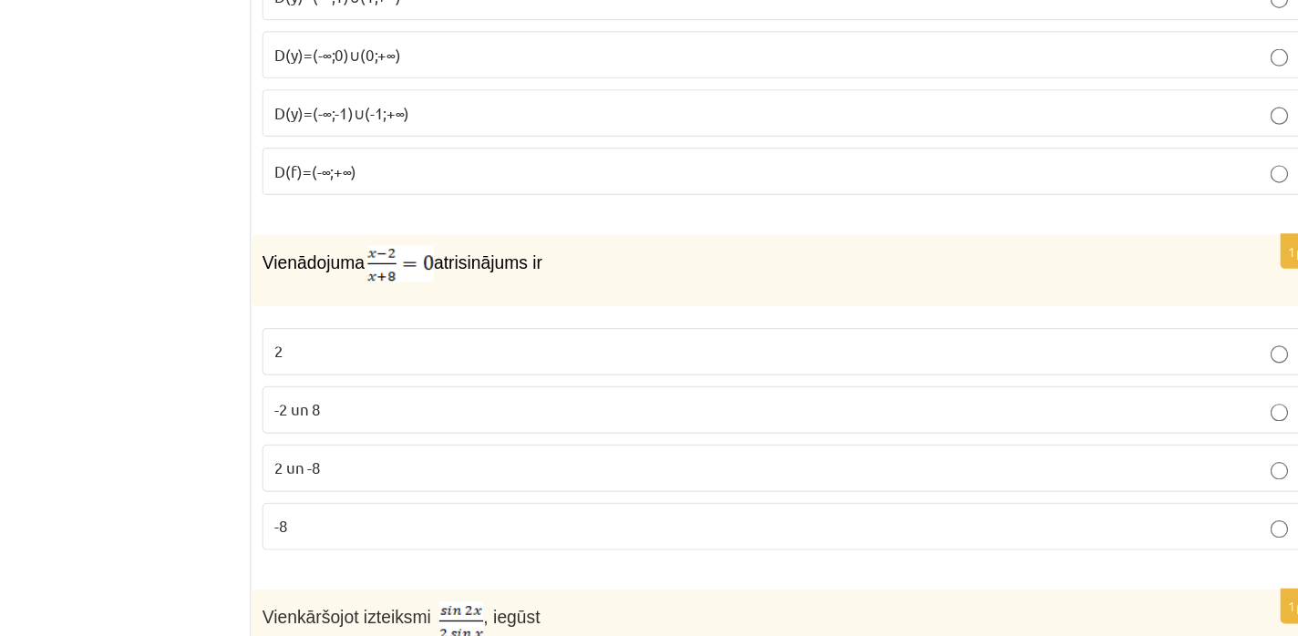
scroll to position [2813, 0]
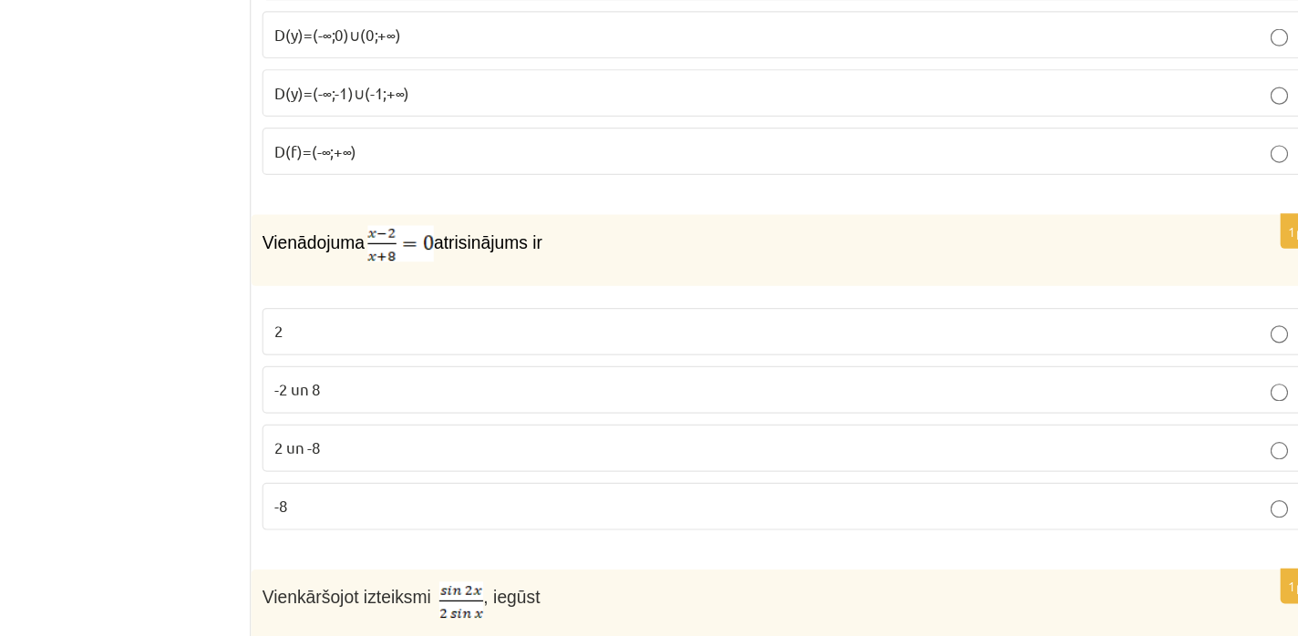
click at [500, 470] on p "2 un -8" at bounding box center [818, 479] width 850 height 19
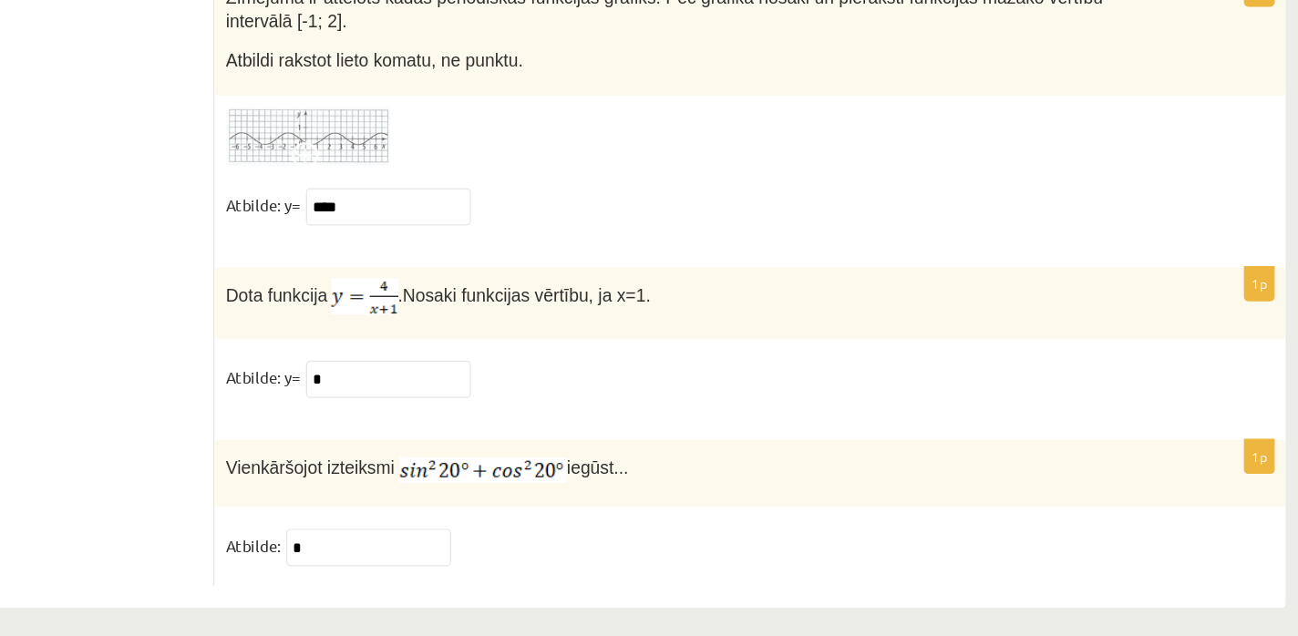
scroll to position [9398, 0]
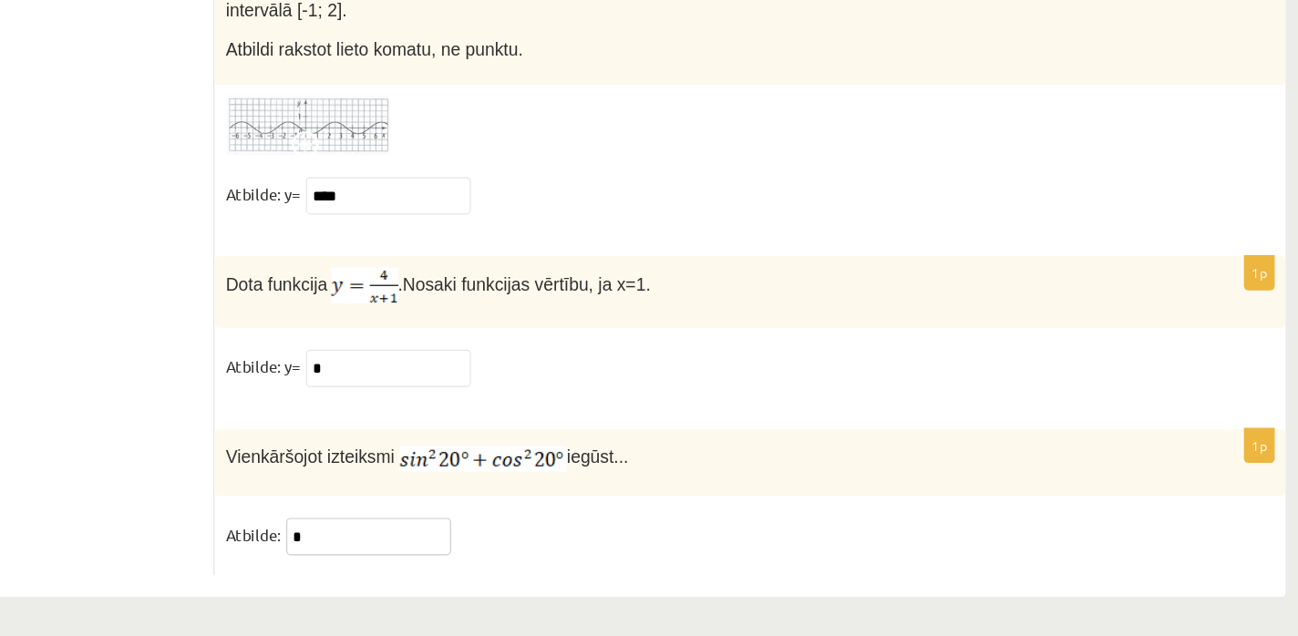
click at [488, 550] on input "*" at bounding box center [501, 553] width 137 height 31
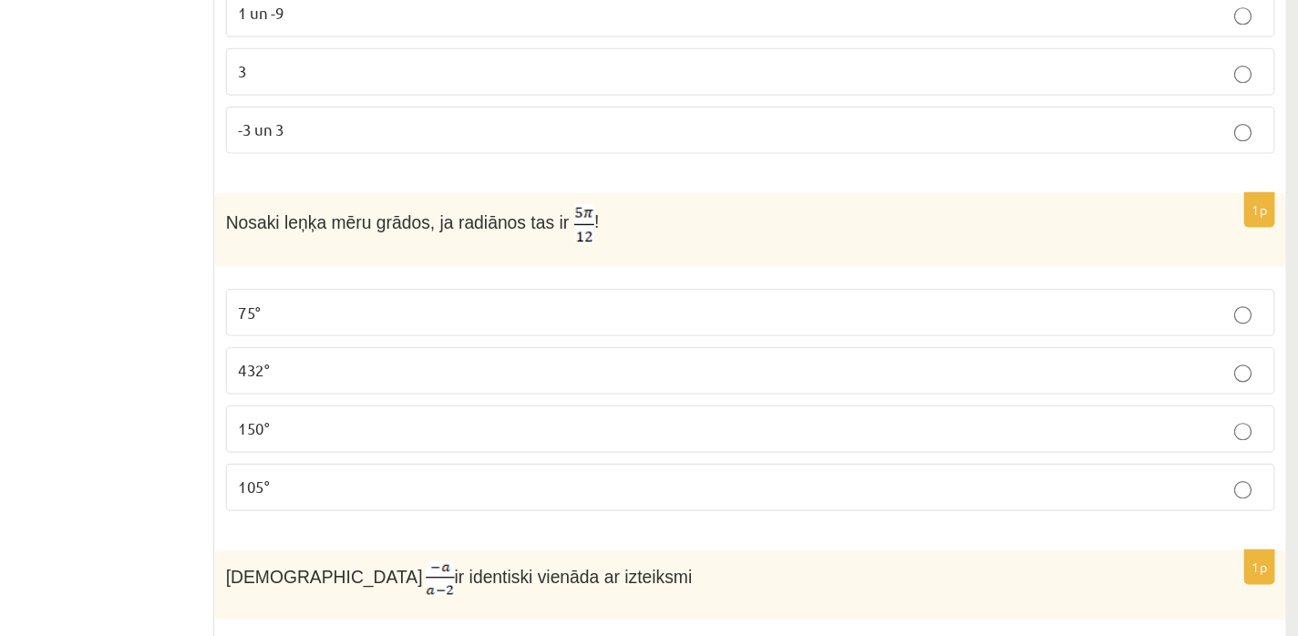
scroll to position [7346, 0]
click at [485, 398] on p "105°" at bounding box center [818, 406] width 850 height 19
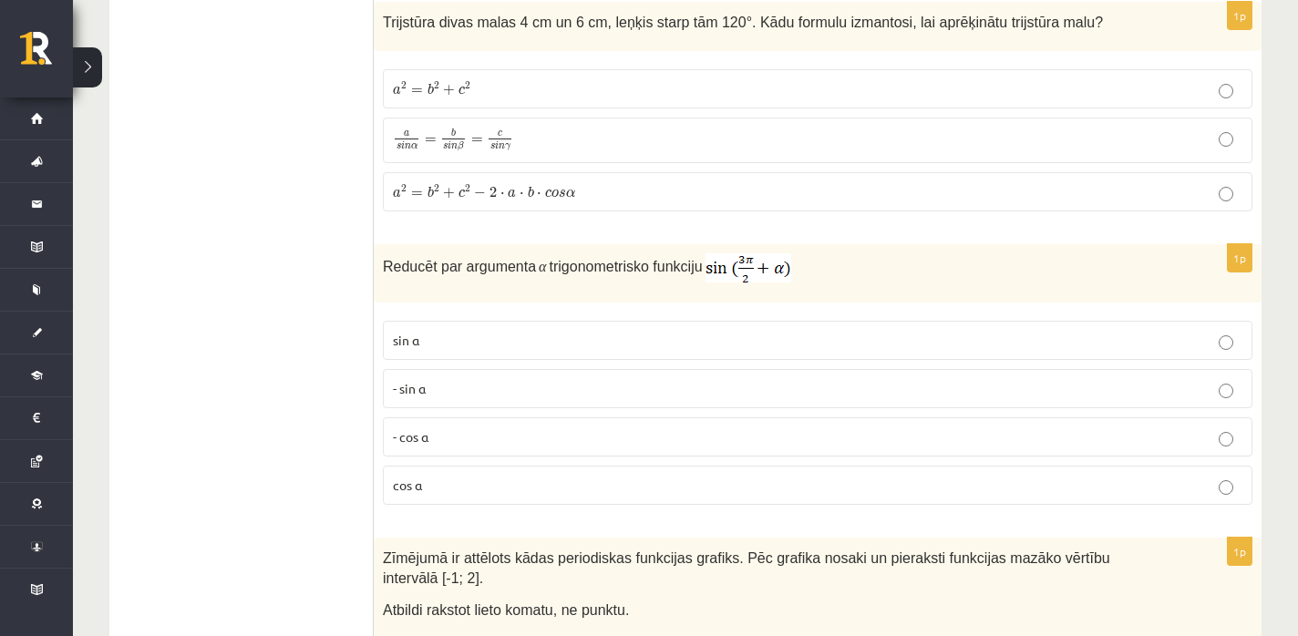
scroll to position [9012, 0]
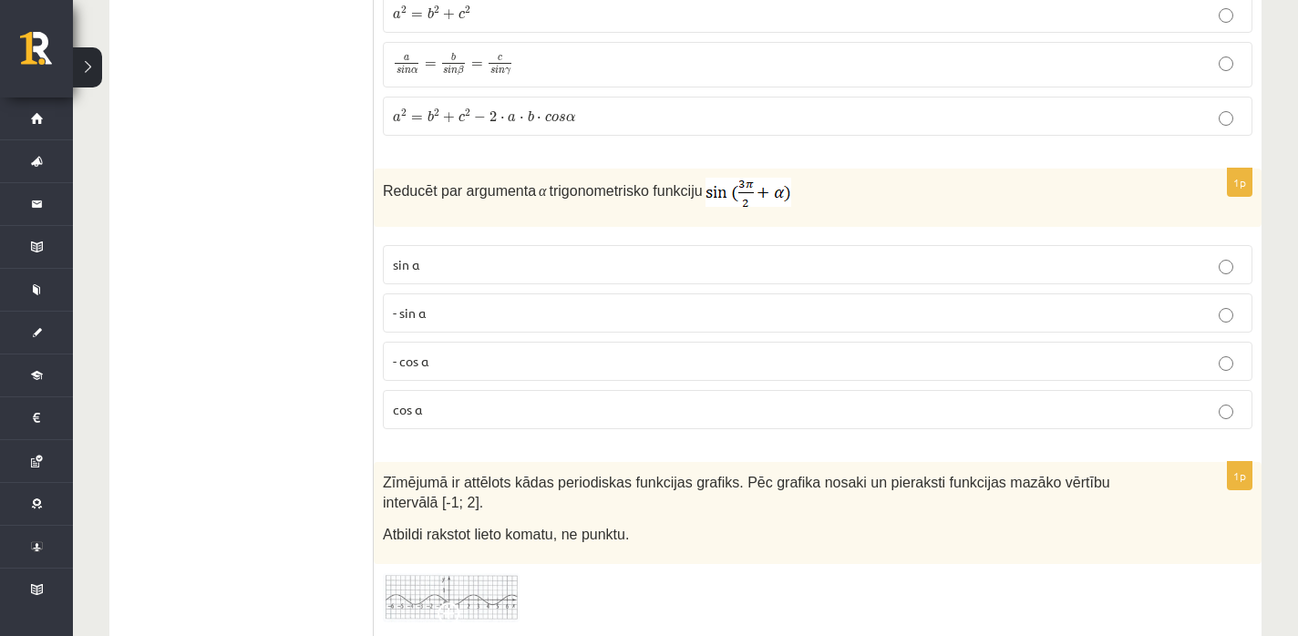
click at [510, 310] on p "- sin ⁡α" at bounding box center [818, 313] width 850 height 19
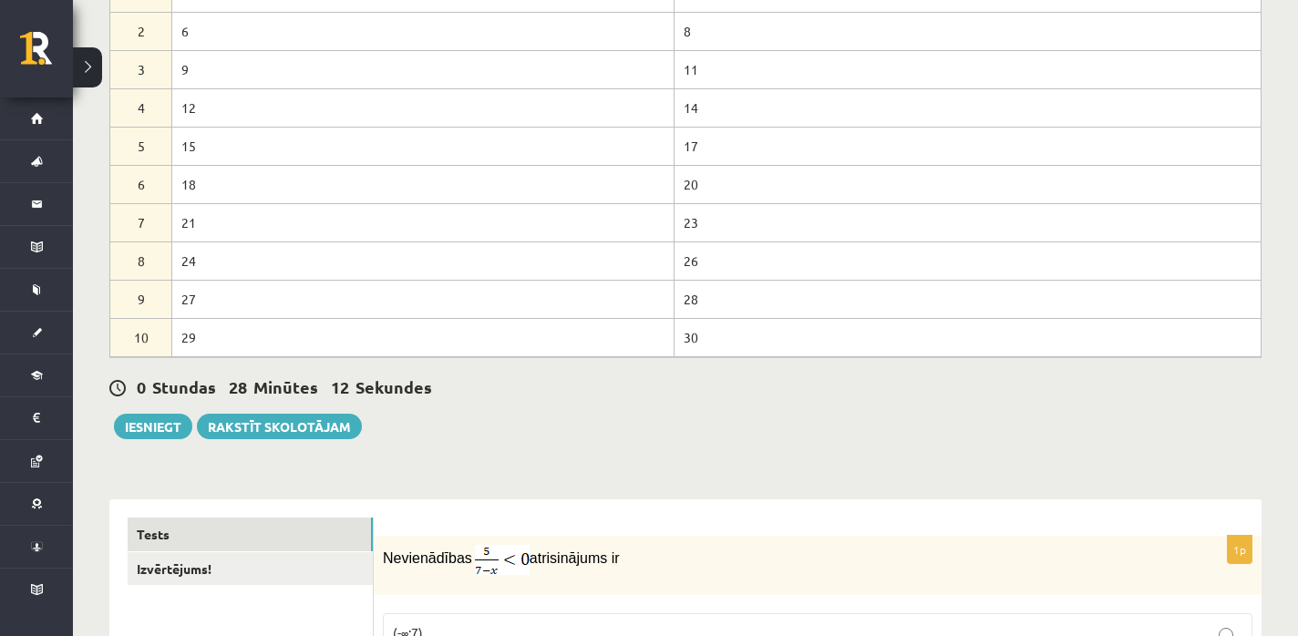
scroll to position [248, 0]
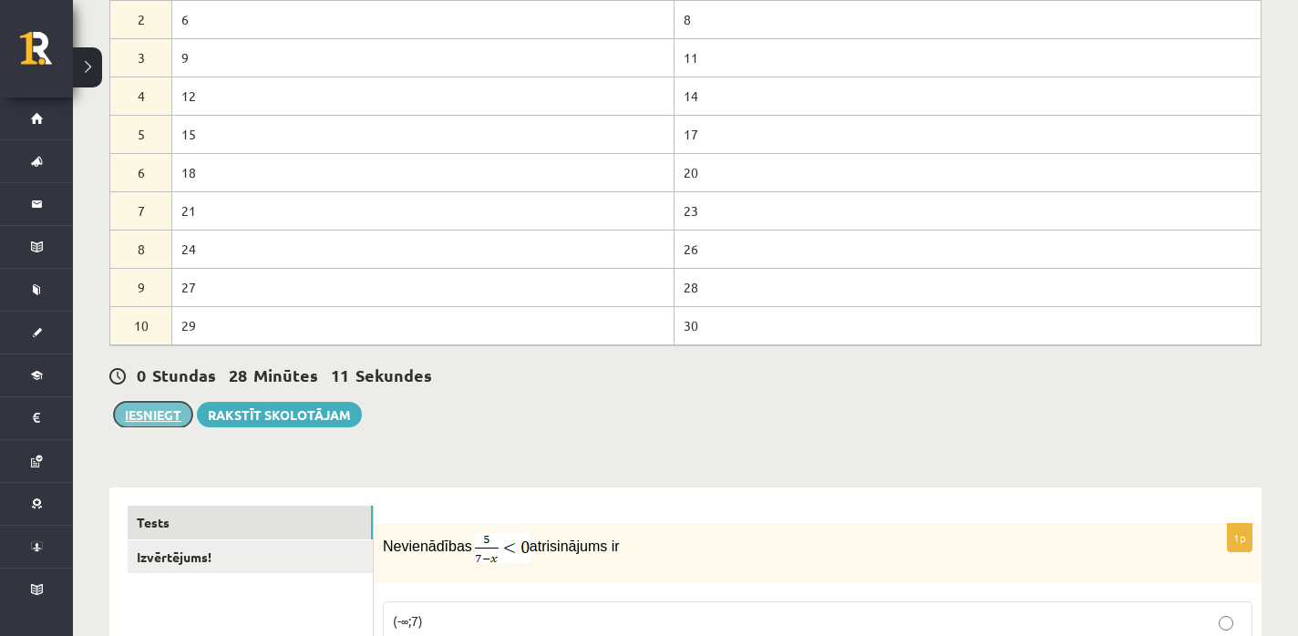
click at [165, 416] on button "Iesniegt" at bounding box center [153, 415] width 78 height 26
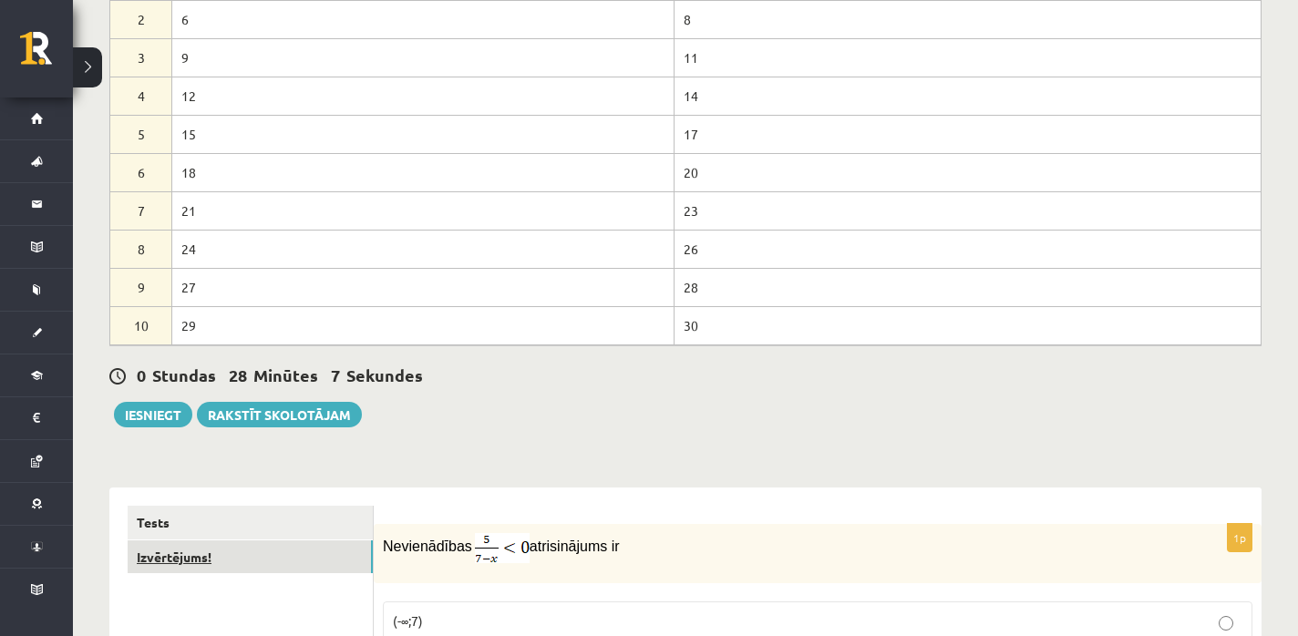
click at [184, 566] on link "Izvērtējums!" at bounding box center [250, 558] width 245 height 34
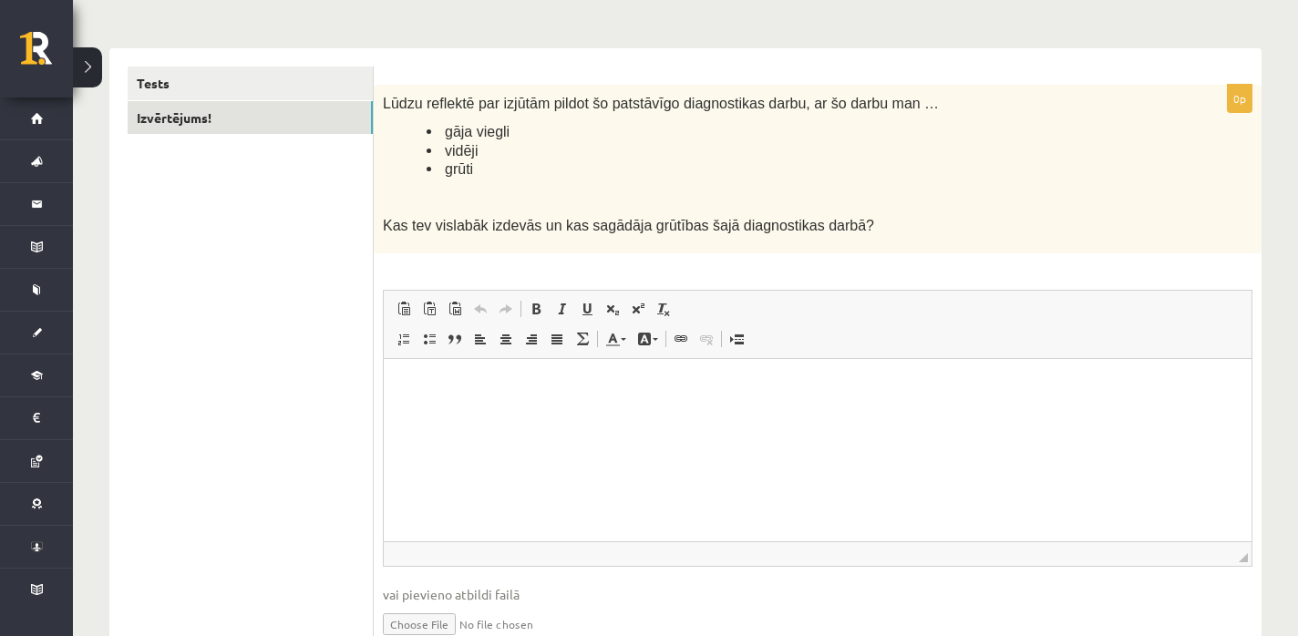
scroll to position [689, 0]
click at [572, 389] on p "Rich Text Editor, wiswyg-editor-user-answer-47363835204140" at bounding box center [817, 384] width 831 height 19
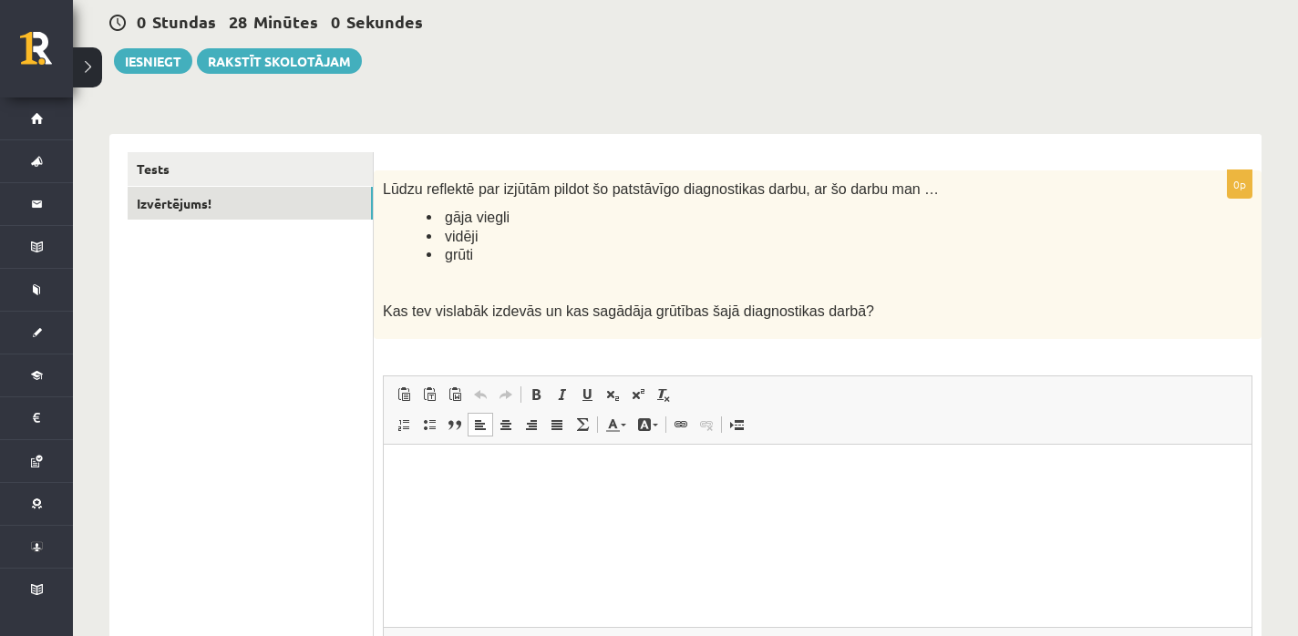
scroll to position [606, 0]
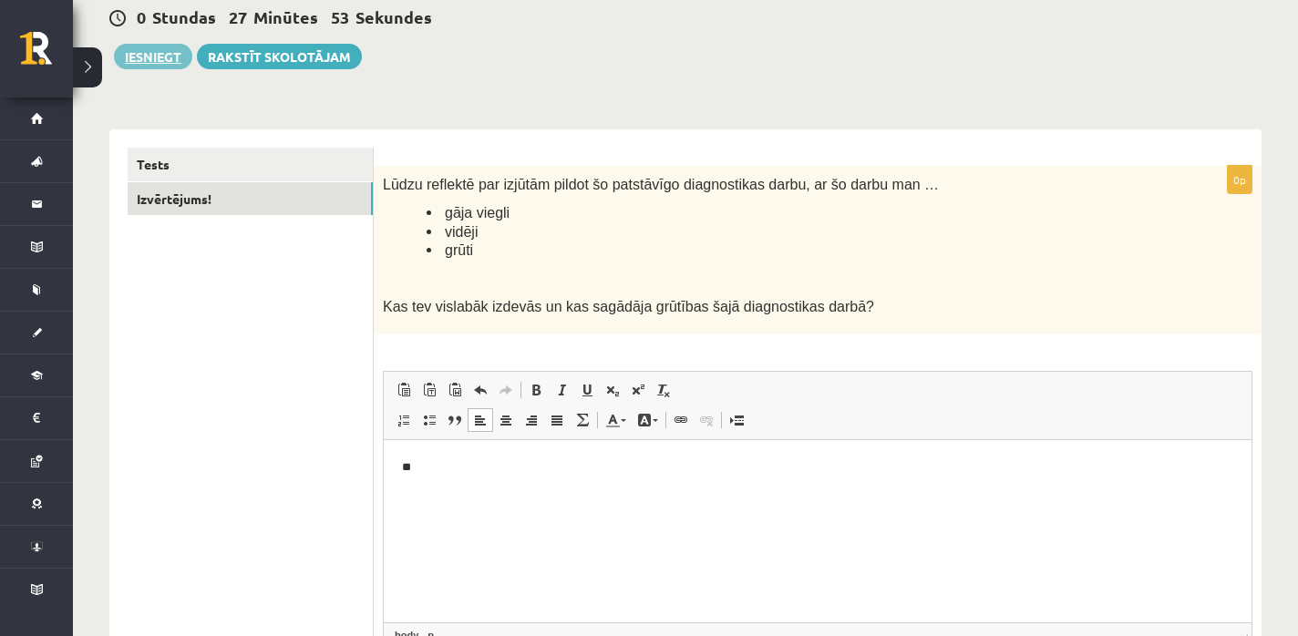
click at [170, 57] on button "Iesniegt" at bounding box center [153, 57] width 78 height 26
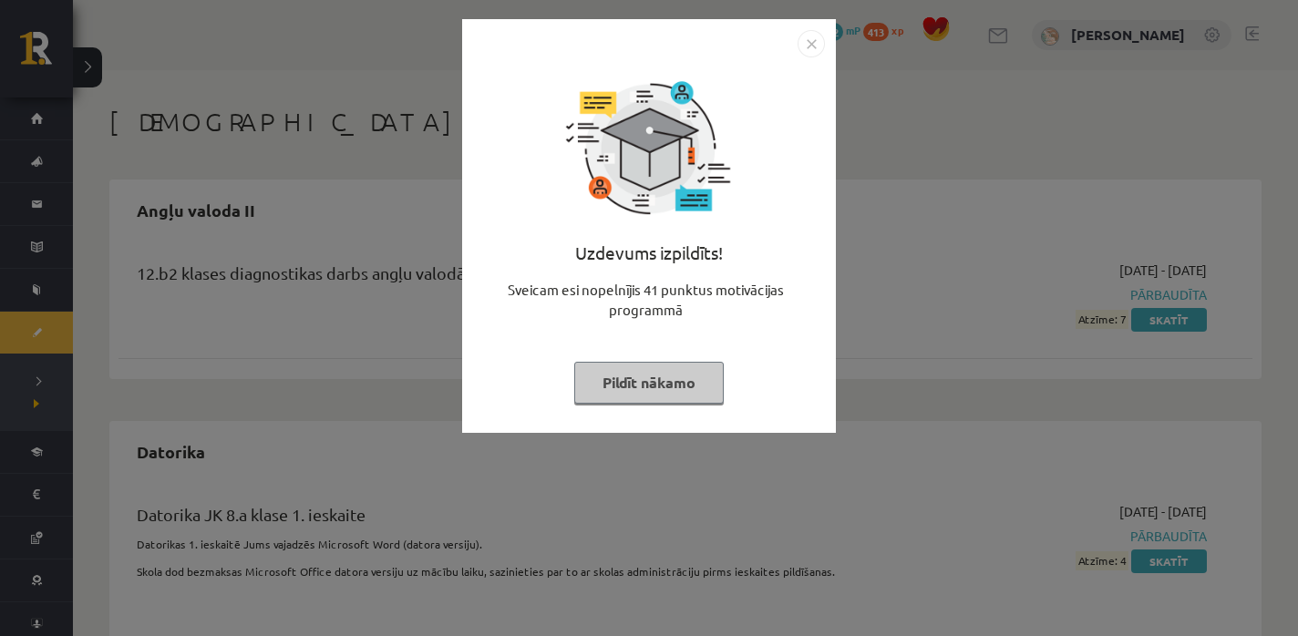
click at [644, 392] on button "Pildīt nākamo" at bounding box center [649, 383] width 150 height 42
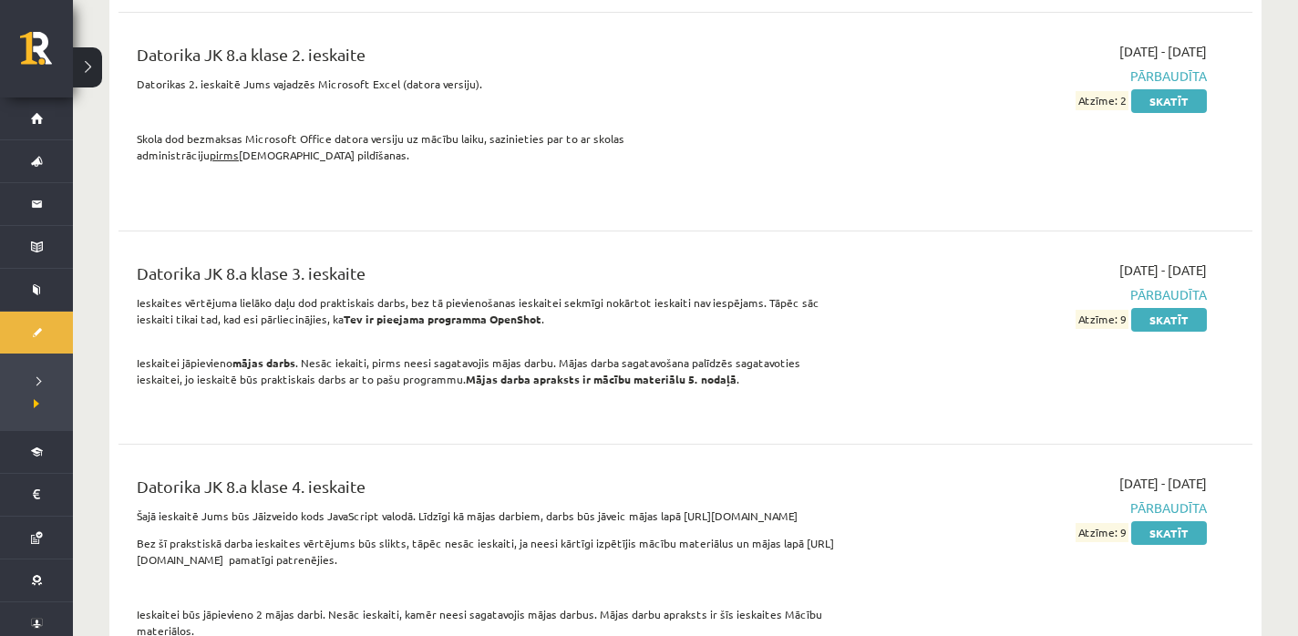
scroll to position [691, 0]
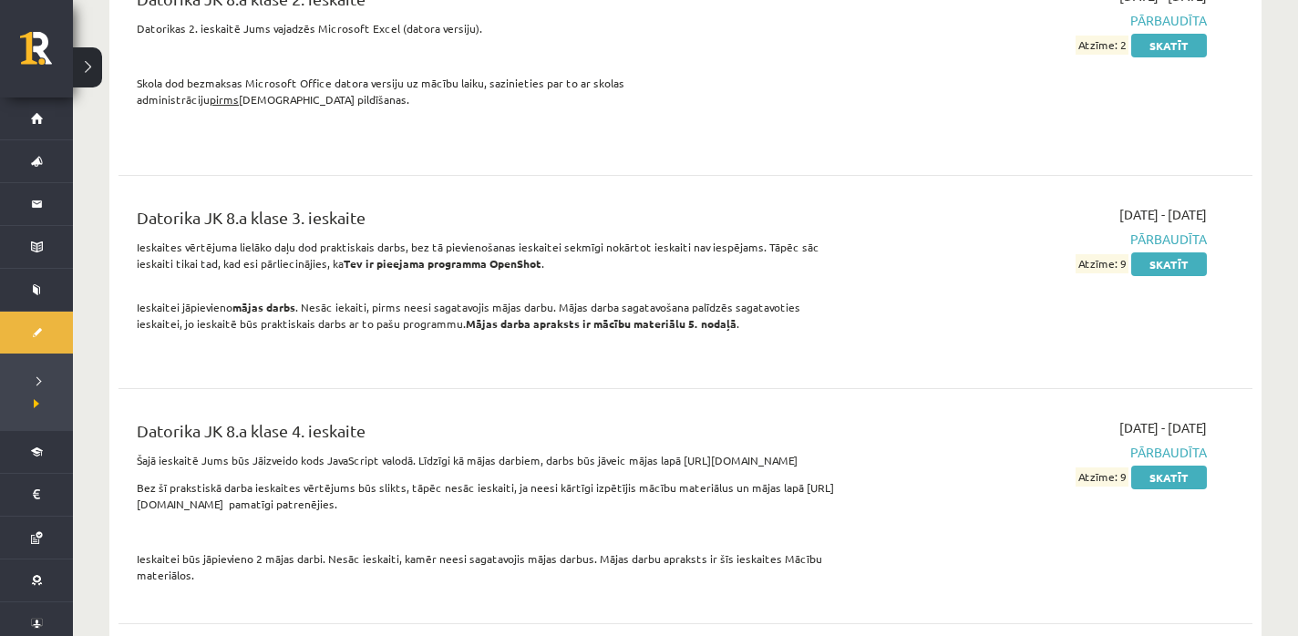
click at [296, 315] on p "Ieskaitei jāpievieno mājas darbs . Nesāc iekaiti, pirms neesi sagatavojis mājas…" at bounding box center [489, 316] width 705 height 66
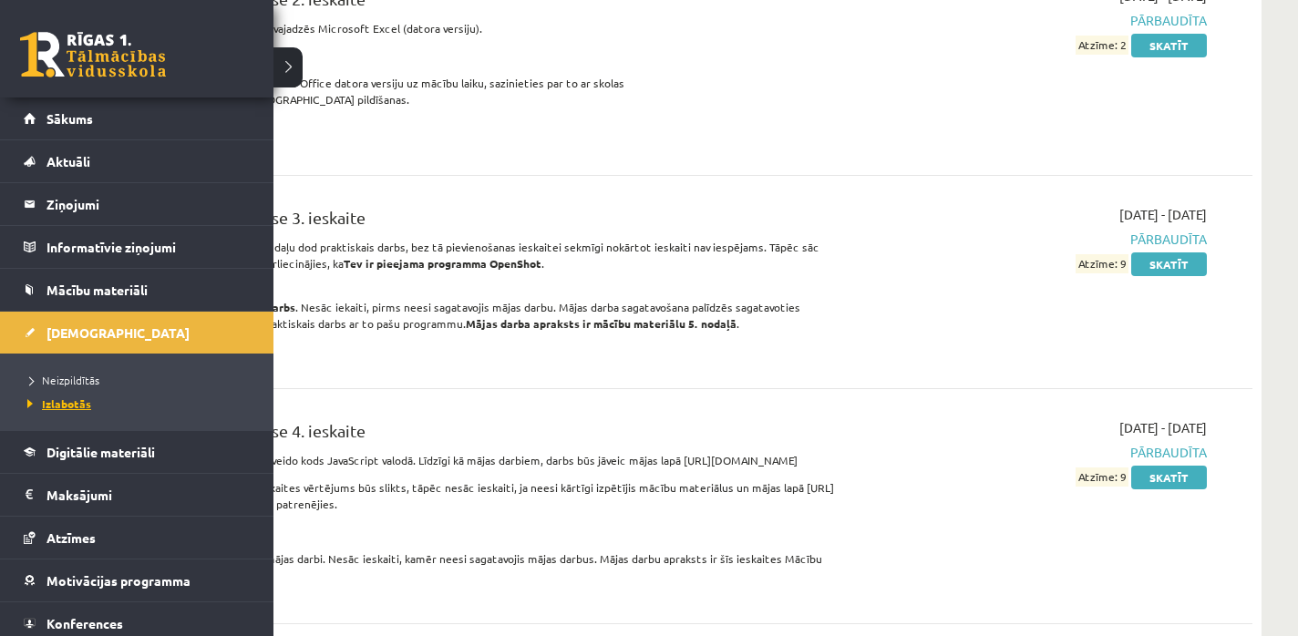
click at [48, 405] on span "Izlabotās" at bounding box center [57, 404] width 68 height 15
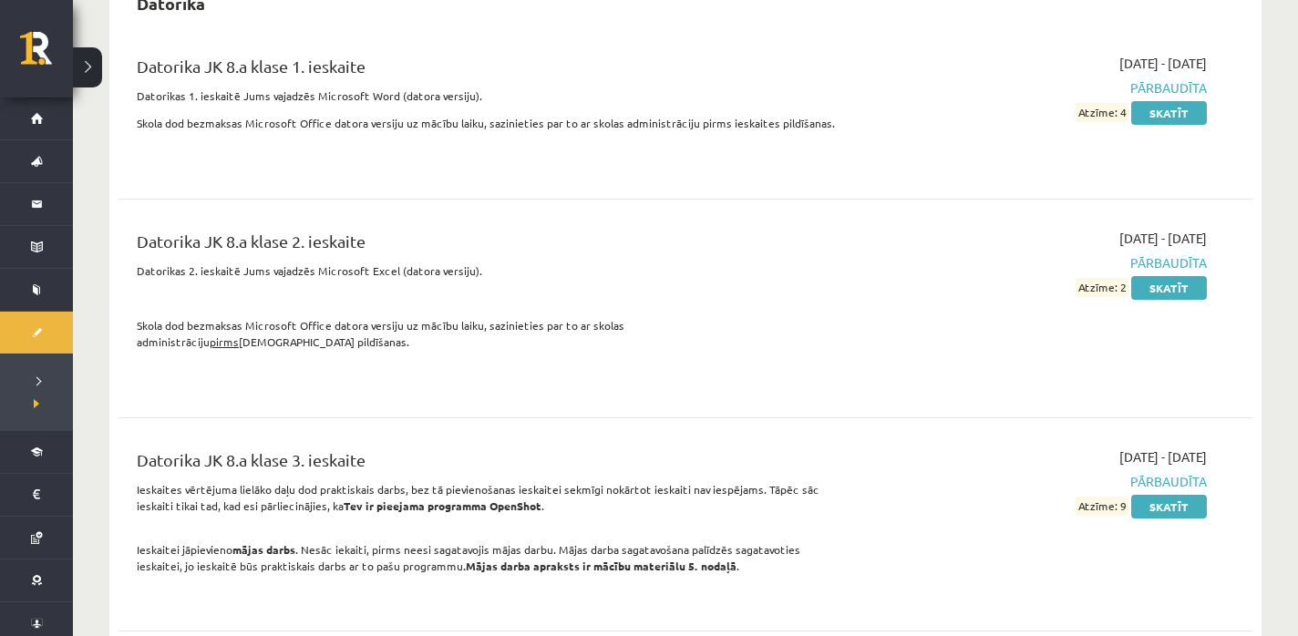
scroll to position [0, 0]
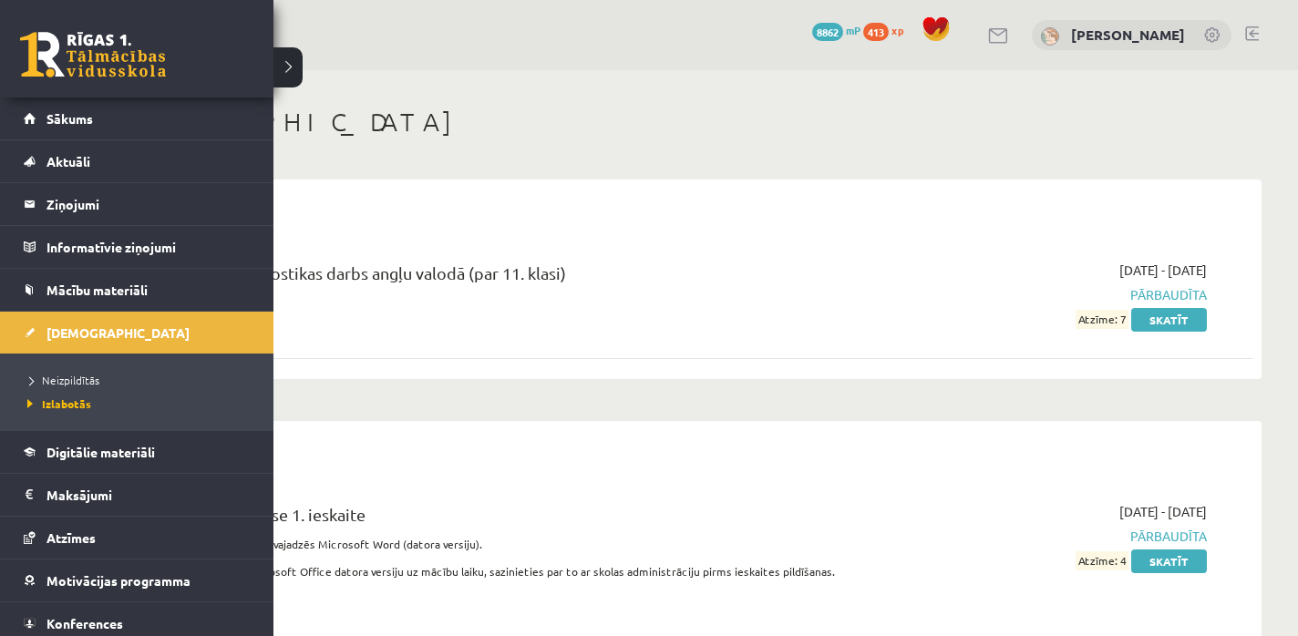
click at [59, 54] on link at bounding box center [93, 55] width 146 height 46
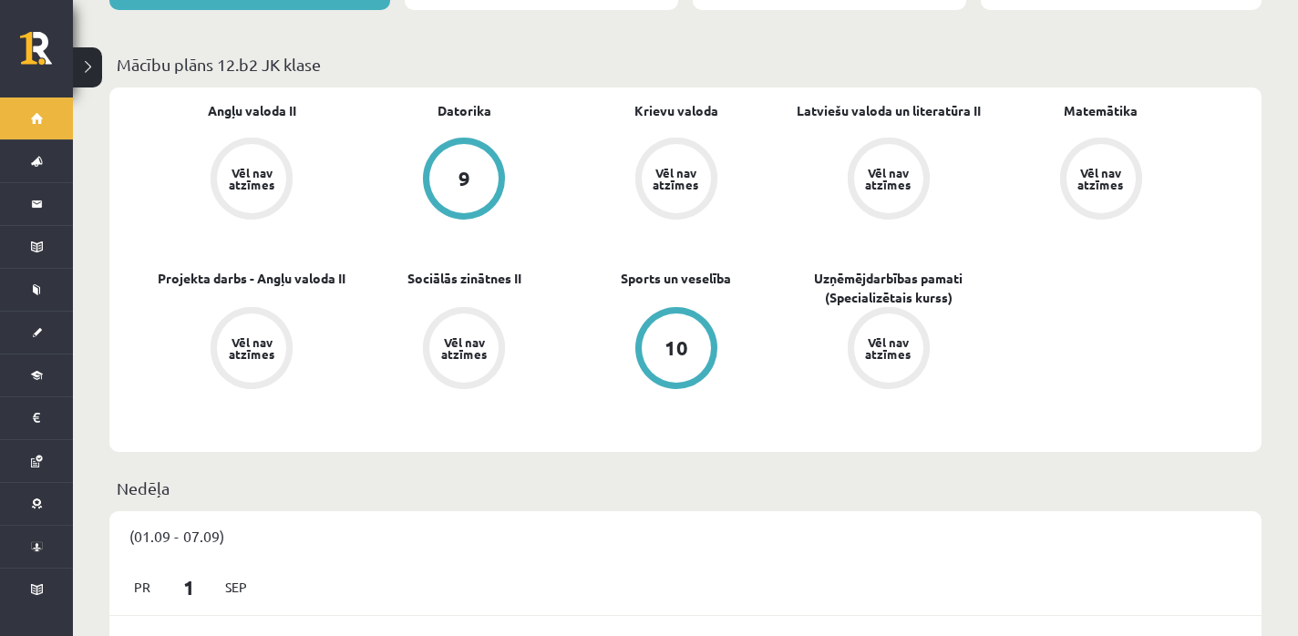
scroll to position [459, 0]
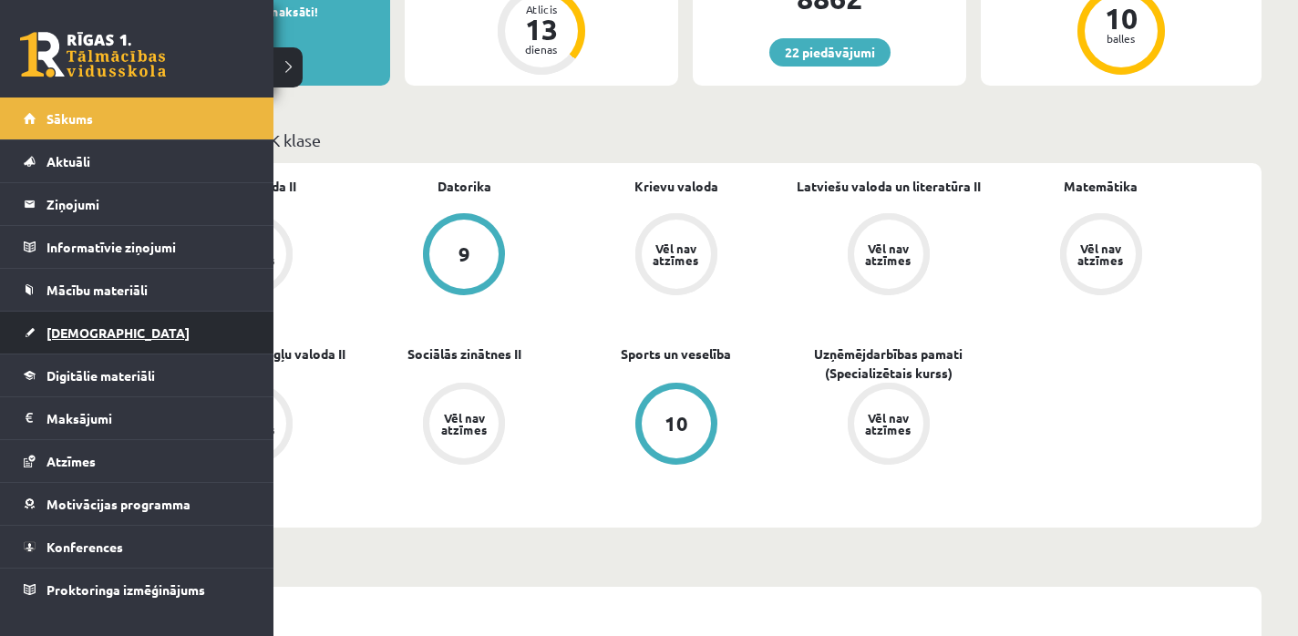
click at [74, 335] on span "[DEMOGRAPHIC_DATA]" at bounding box center [117, 333] width 143 height 16
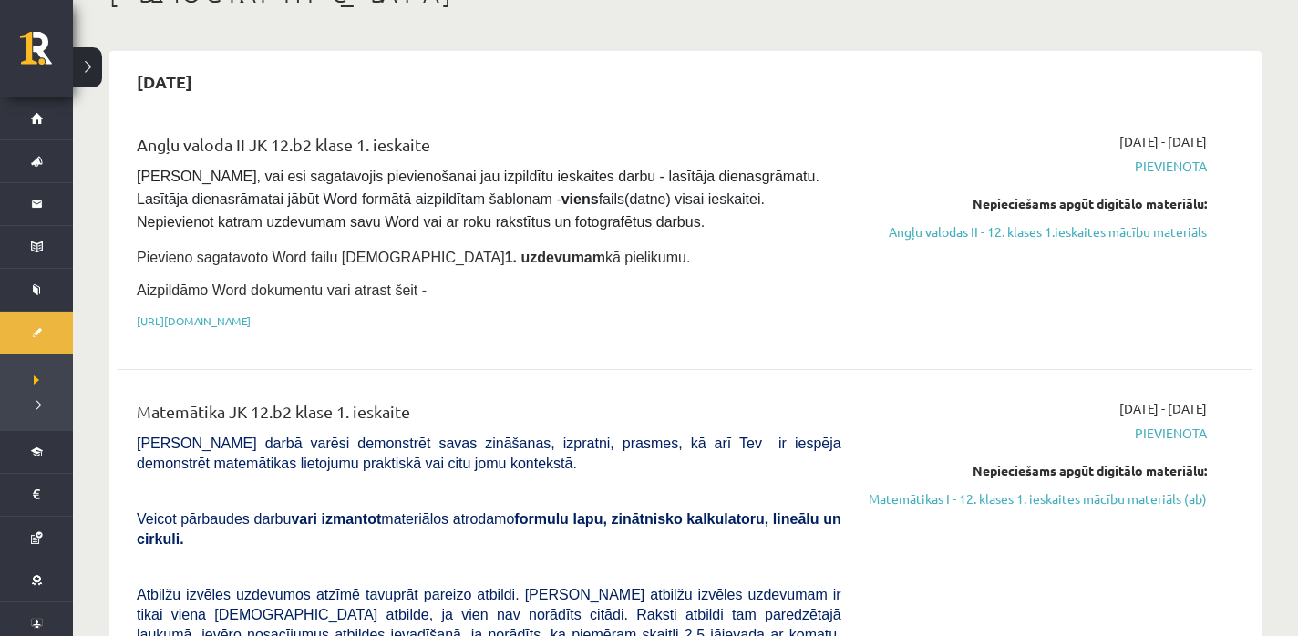
scroll to position [114, 0]
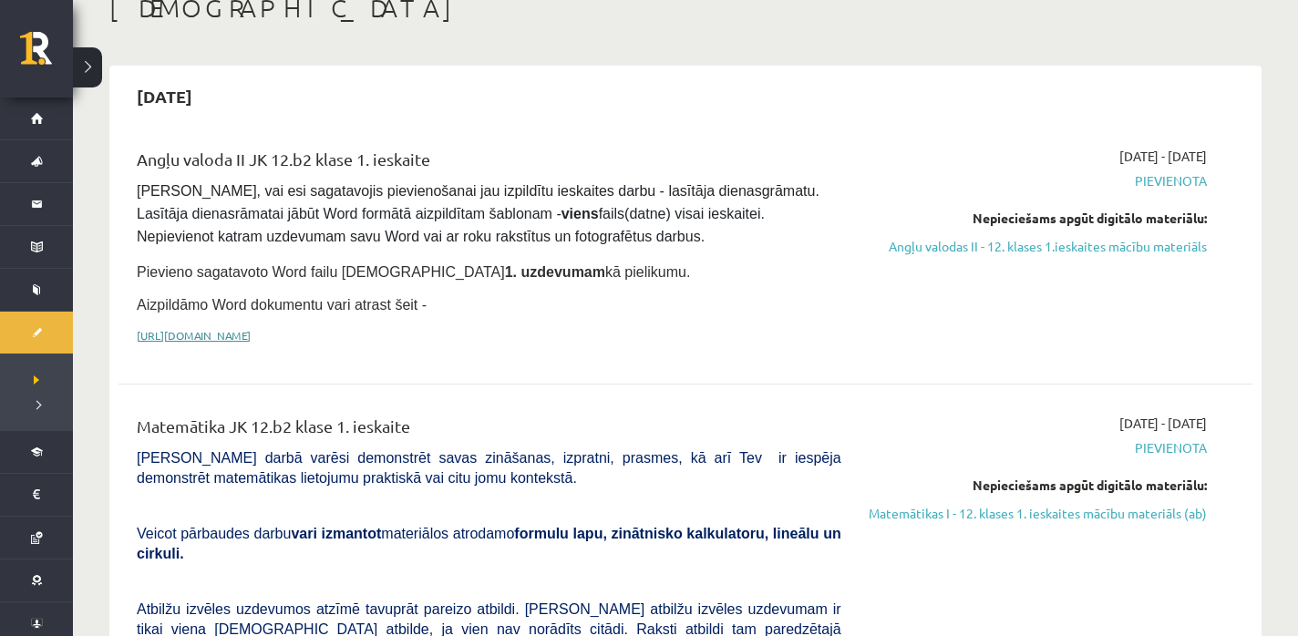
click at [251, 331] on link "https://drive.google.com/drive/folders/1IHE_ip15KOAbO2Se1NDGwZ2e__vlzPUf?usp=sh…" at bounding box center [194, 335] width 114 height 15
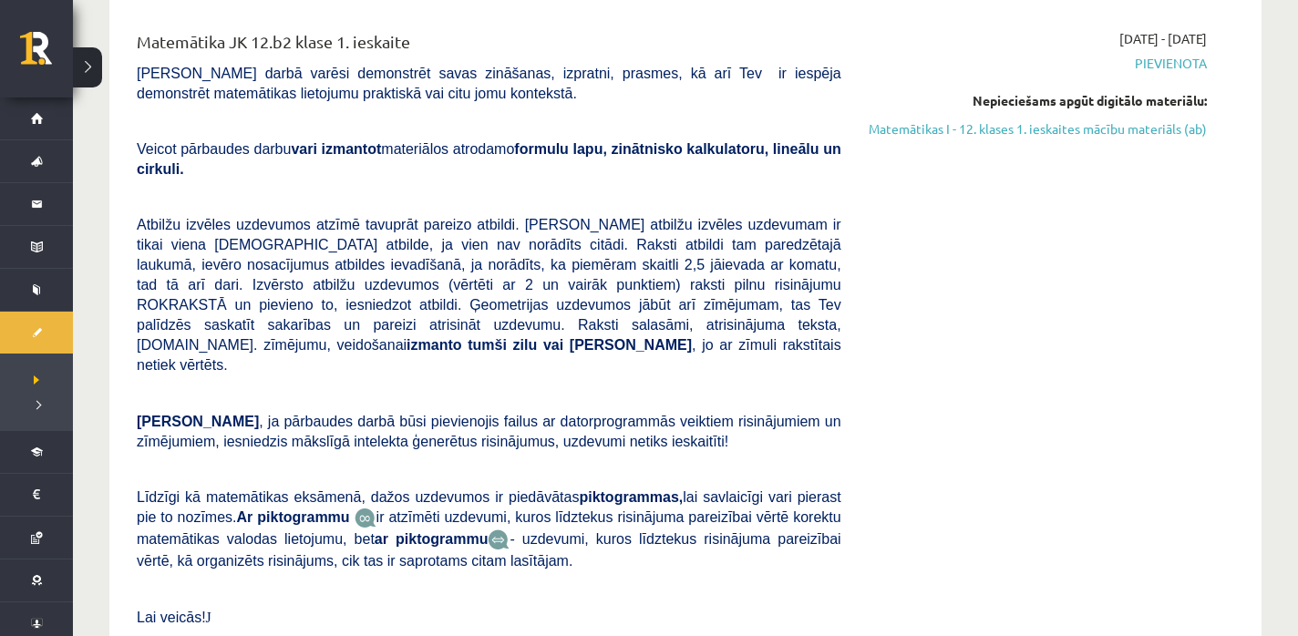
scroll to position [490, 0]
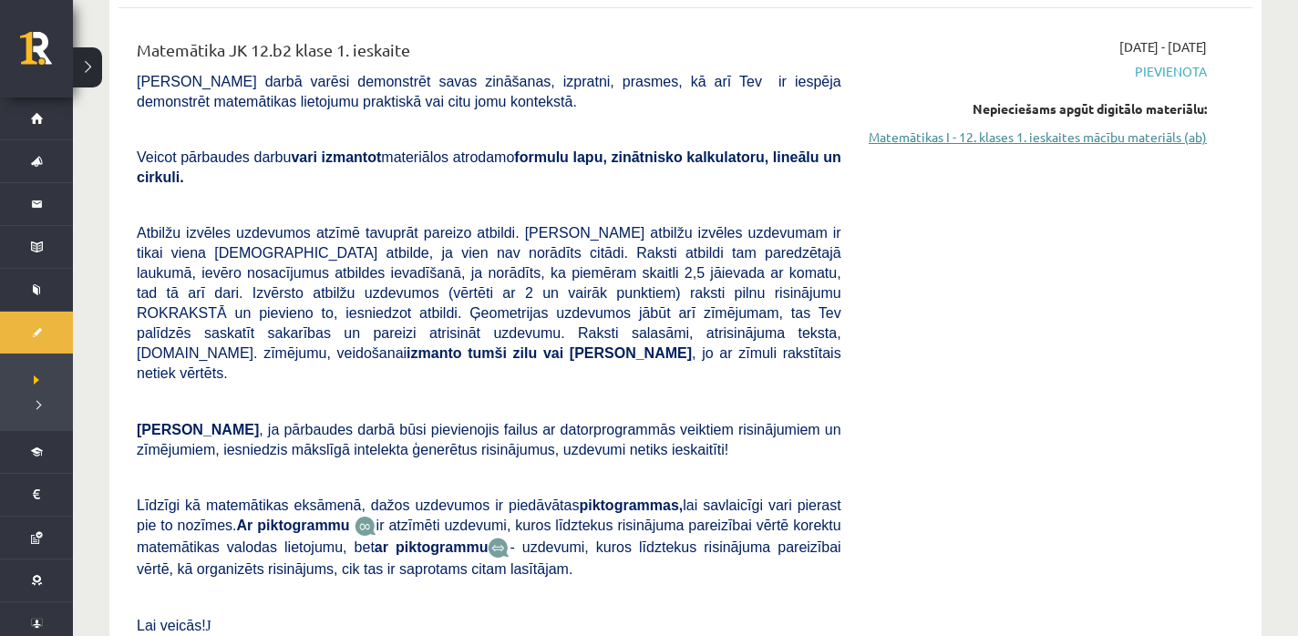
click at [1057, 137] on link "Matemātikas I - 12. klases 1. ieskaites mācību materiāls (ab)" at bounding box center [1038, 137] width 338 height 19
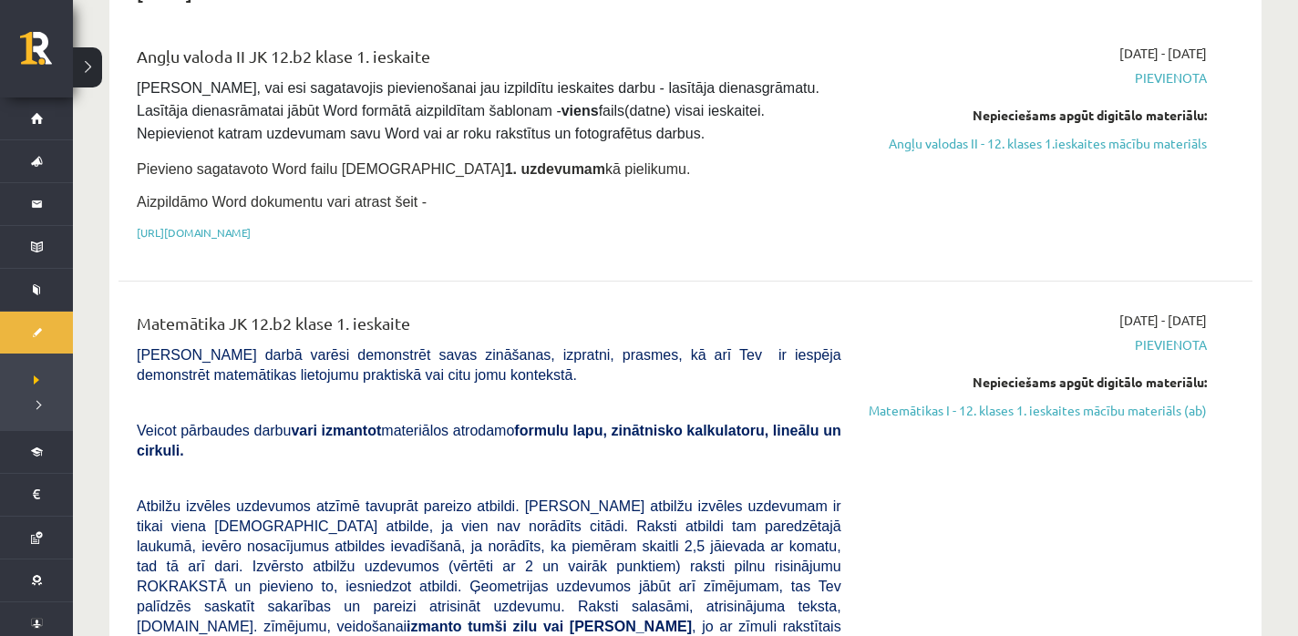
scroll to position [188, 0]
